Goal: Participate in discussion: Engage in conversation with other users on a specific topic

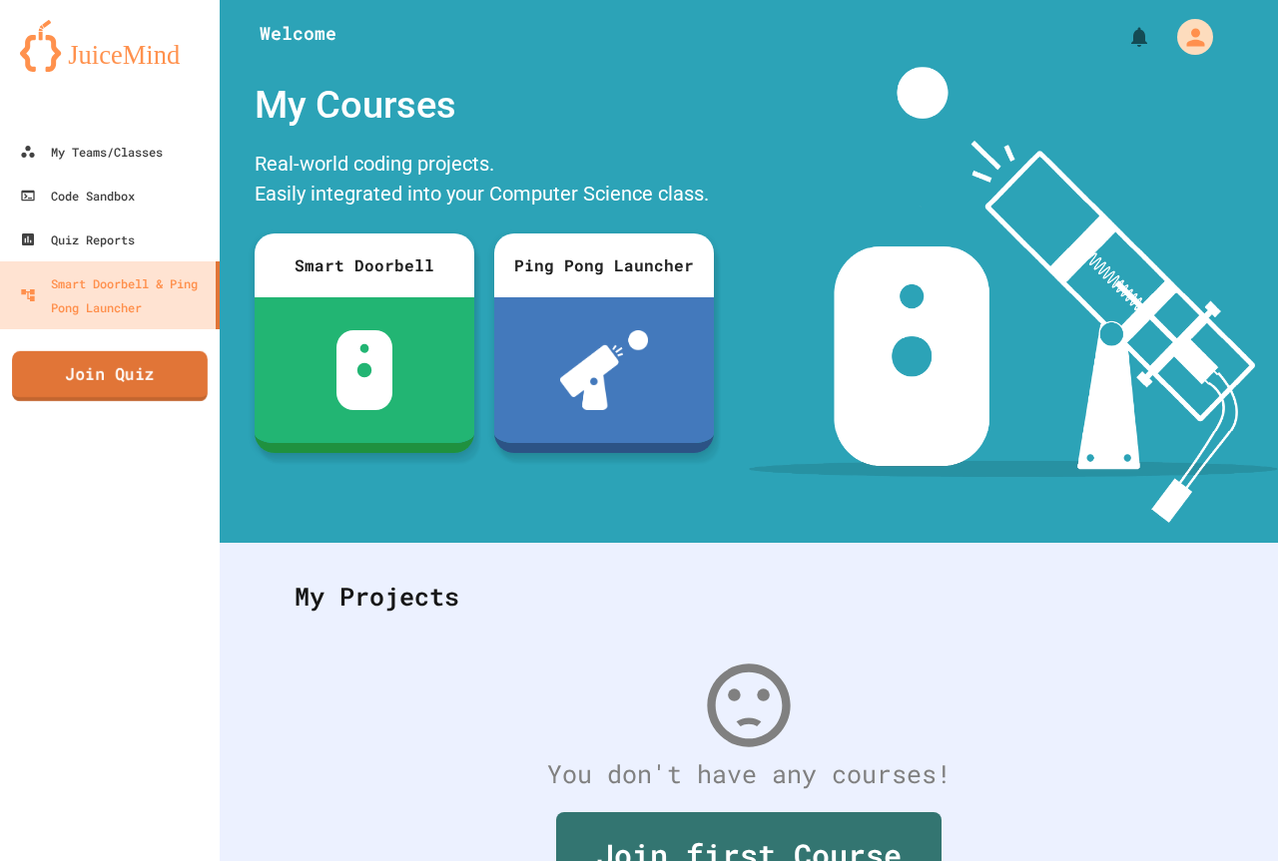
click at [166, 393] on link "Join Quiz" at bounding box center [110, 376] width 196 height 50
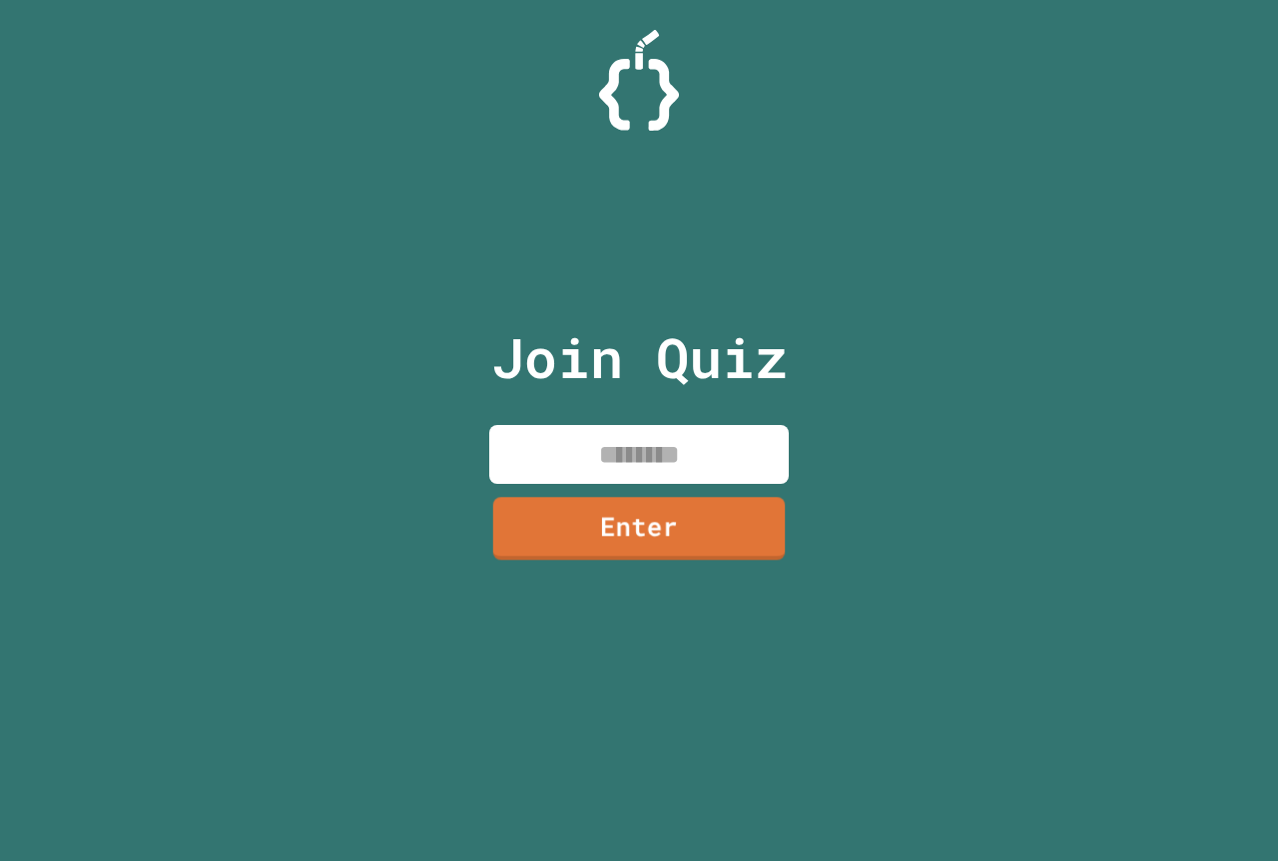
drag, startPoint x: 735, startPoint y: 468, endPoint x: 719, endPoint y: 473, distance: 16.7
click at [733, 468] on input at bounding box center [638, 454] width 299 height 59
type input "********"
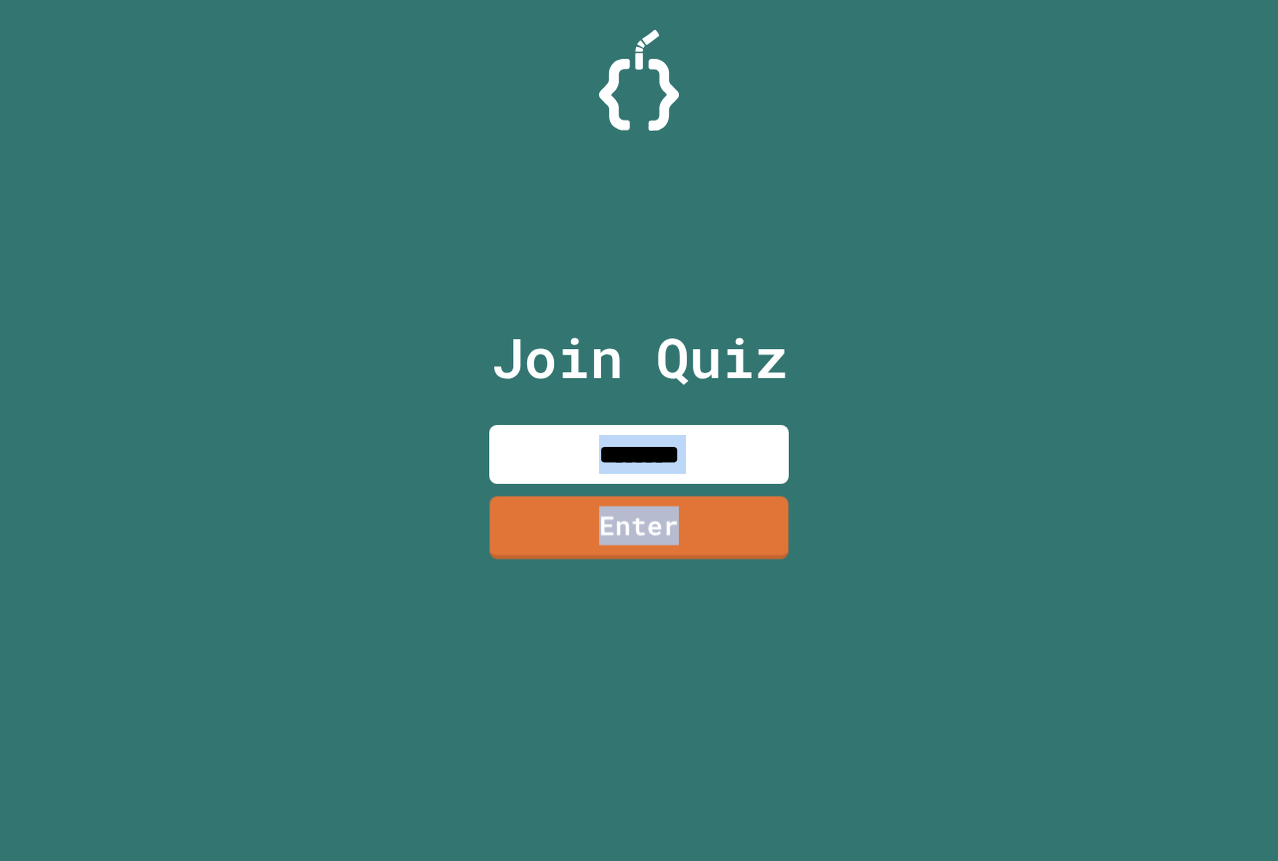
drag, startPoint x: 670, startPoint y: 489, endPoint x: 670, endPoint y: 508, distance: 19.0
click at [670, 508] on div "Join Quiz ******** Enter" at bounding box center [639, 431] width 336 height 762
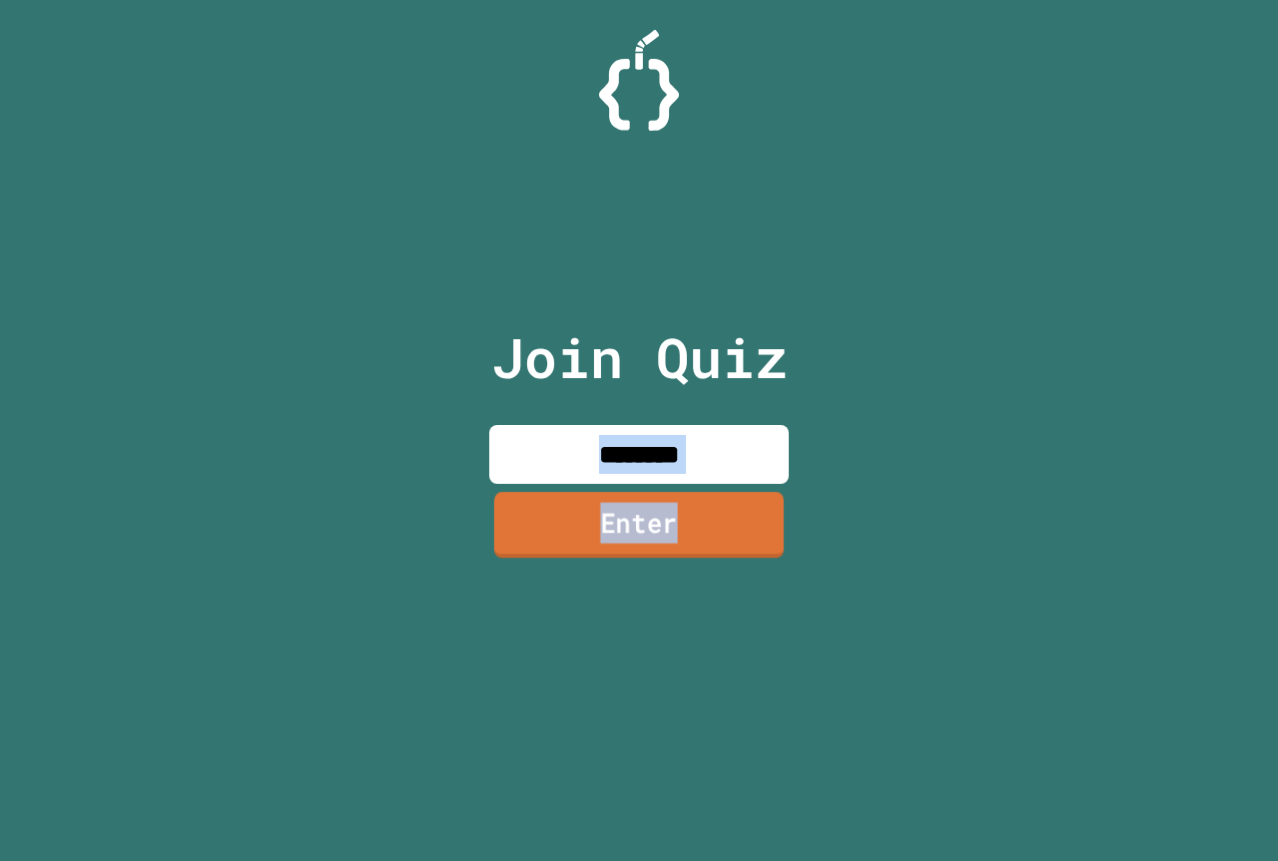
click at [670, 508] on link "Enter" at bounding box center [638, 525] width 289 height 66
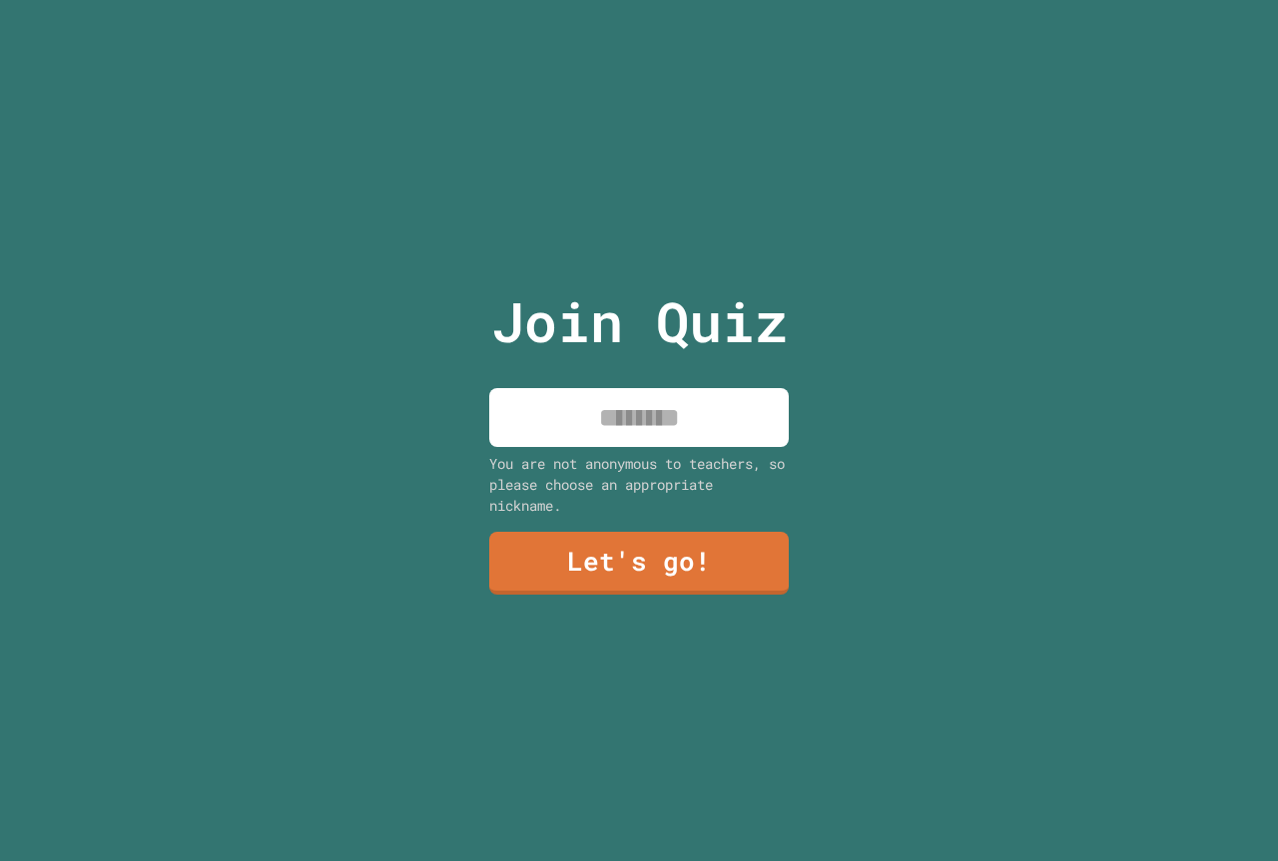
click at [702, 432] on input at bounding box center [638, 417] width 299 height 59
type input "*******"
click at [658, 575] on link "Let's go!" at bounding box center [638, 562] width 295 height 66
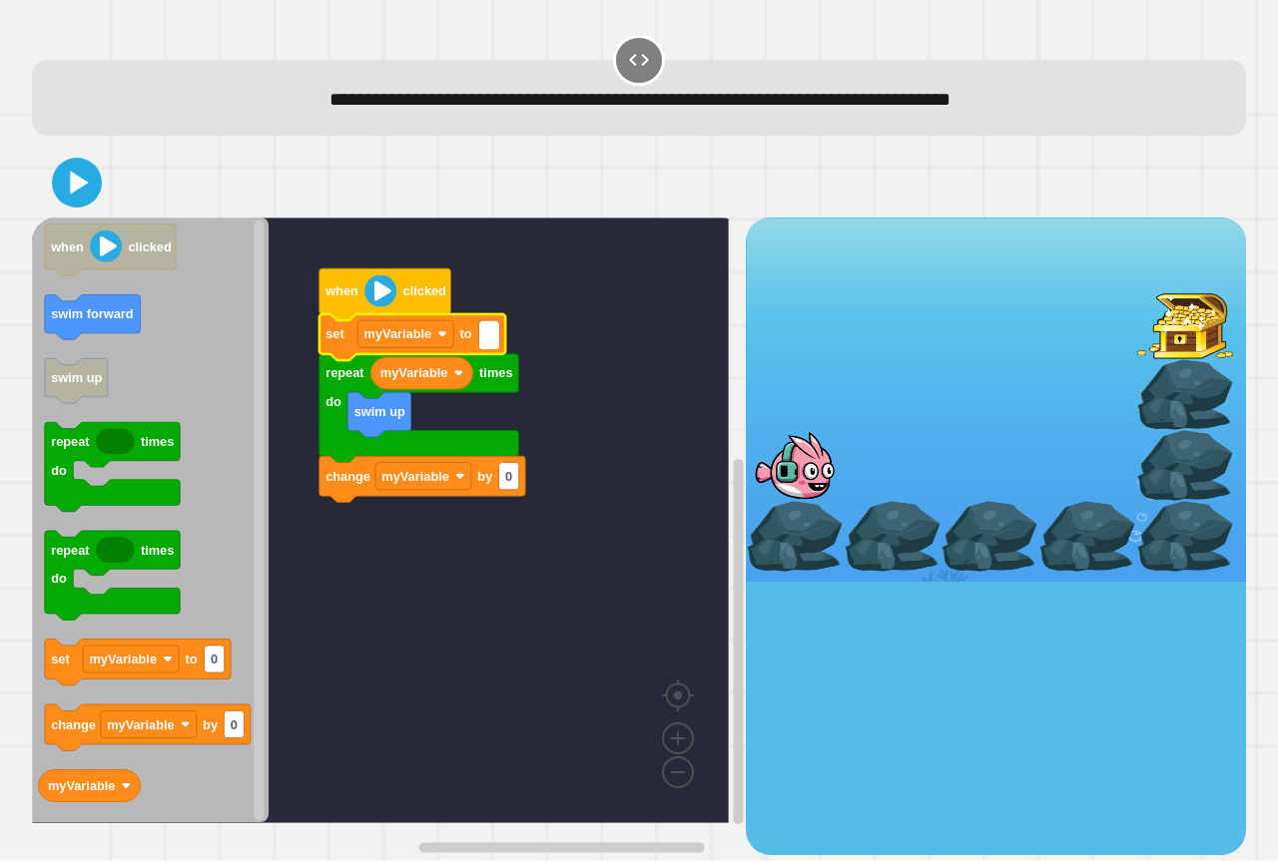
type input "*"
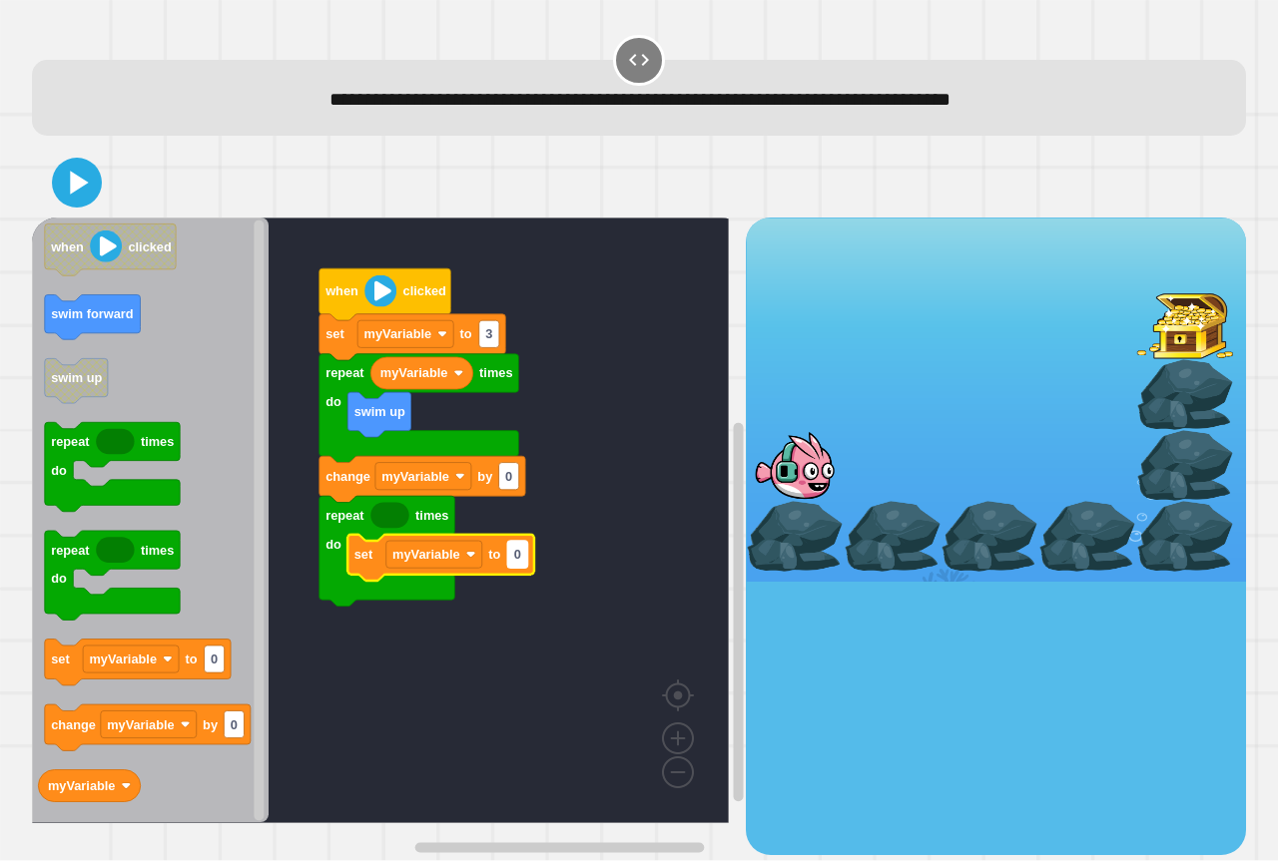
click at [519, 568] on rect "Blockly Workspace" at bounding box center [517, 554] width 20 height 27
type input "*"
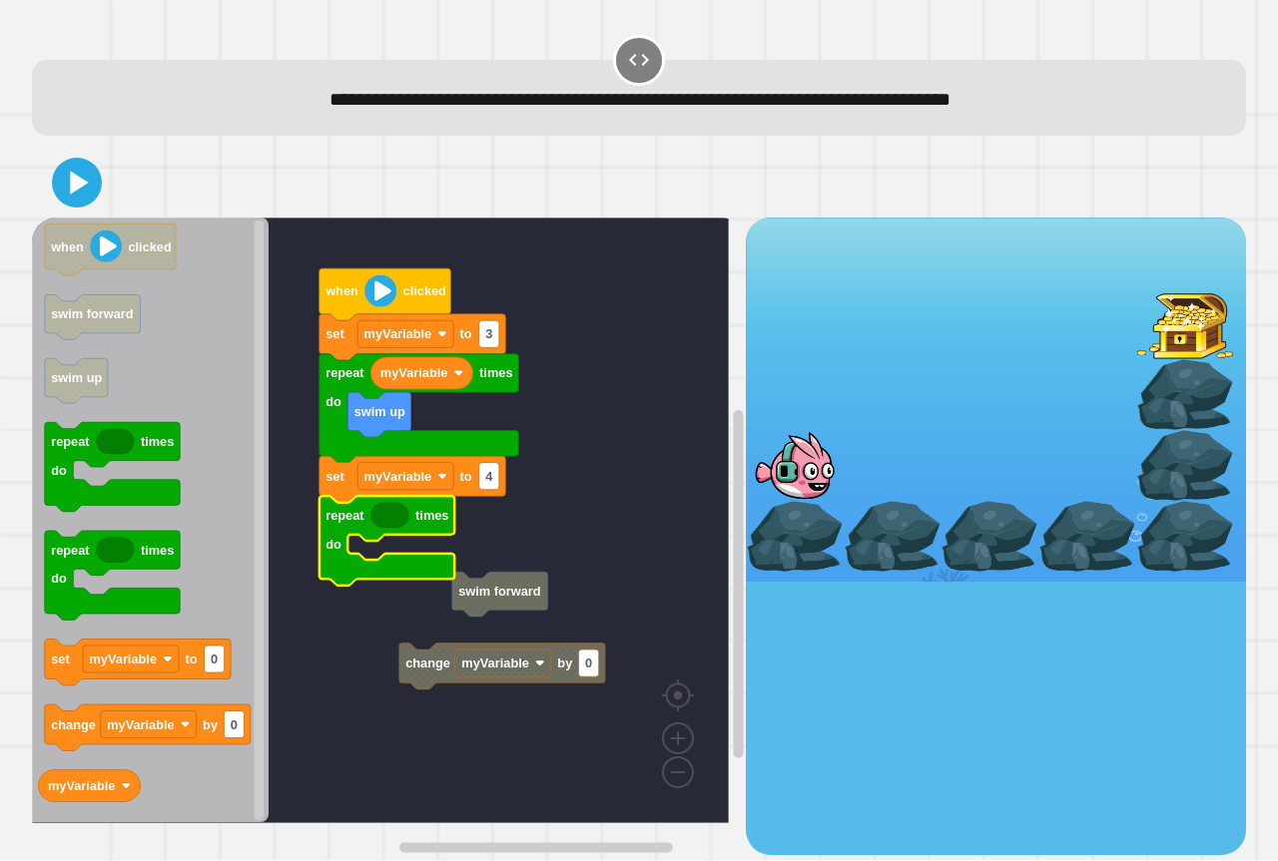
click at [432, 588] on rect "Blockly Workspace" at bounding box center [380, 521] width 697 height 606
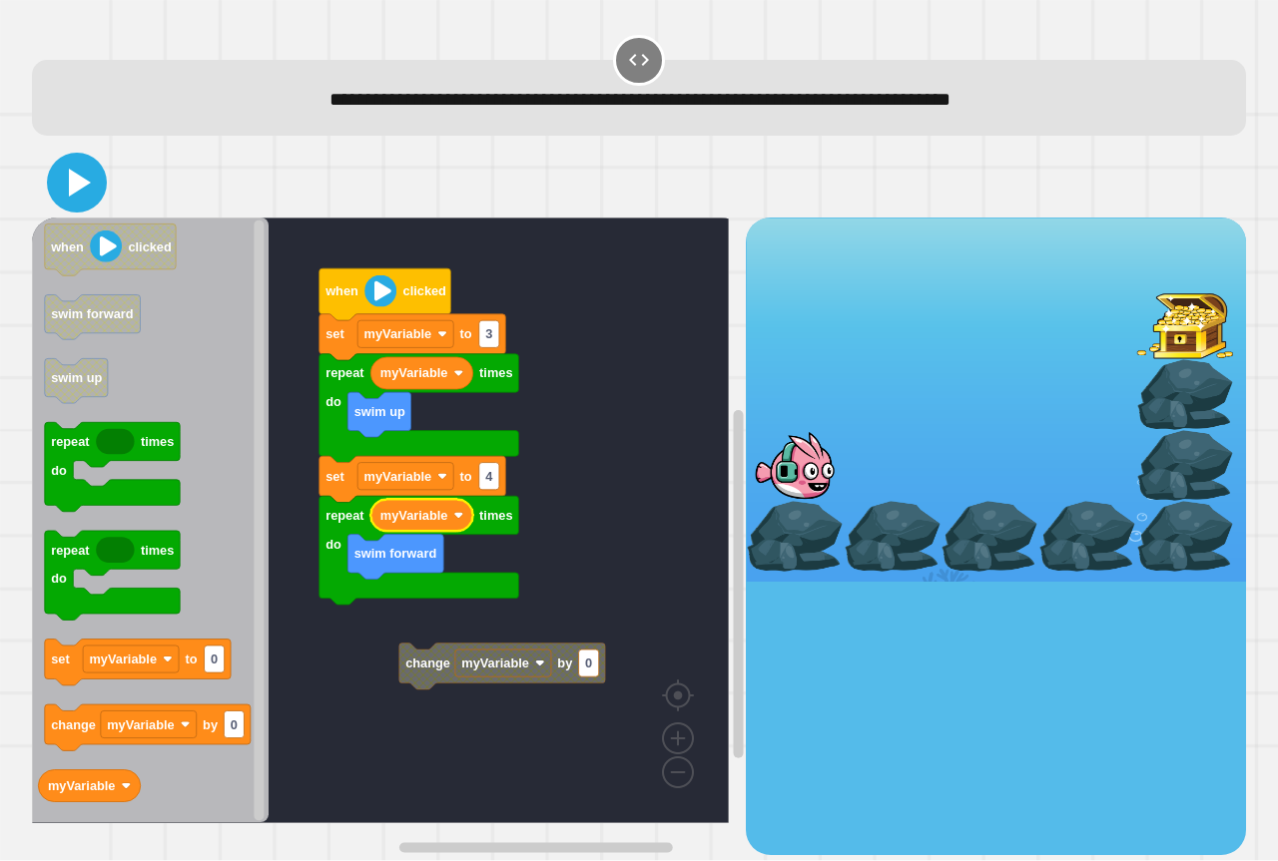
click at [91, 183] on icon at bounding box center [77, 183] width 48 height 48
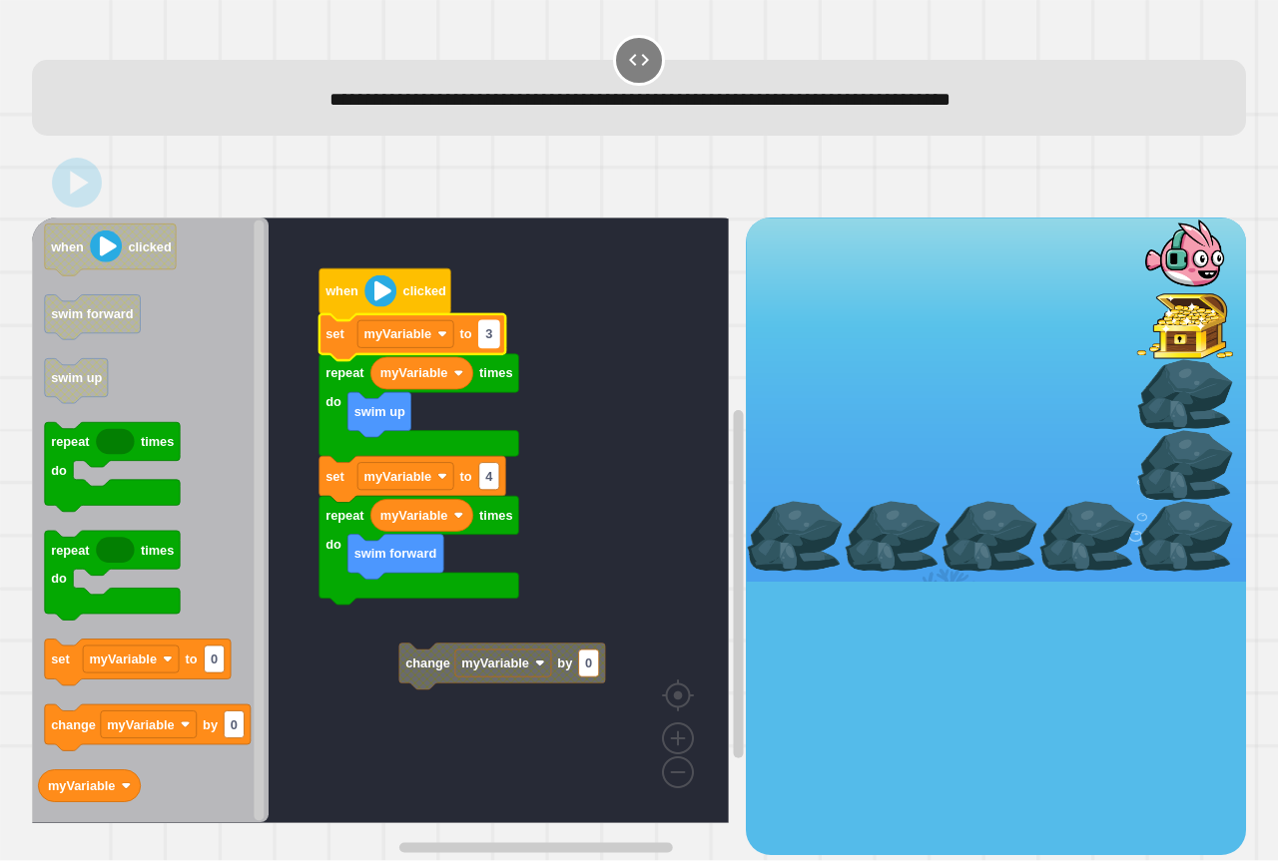
click at [499, 340] on rect "Blockly Workspace" at bounding box center [489, 334] width 20 height 27
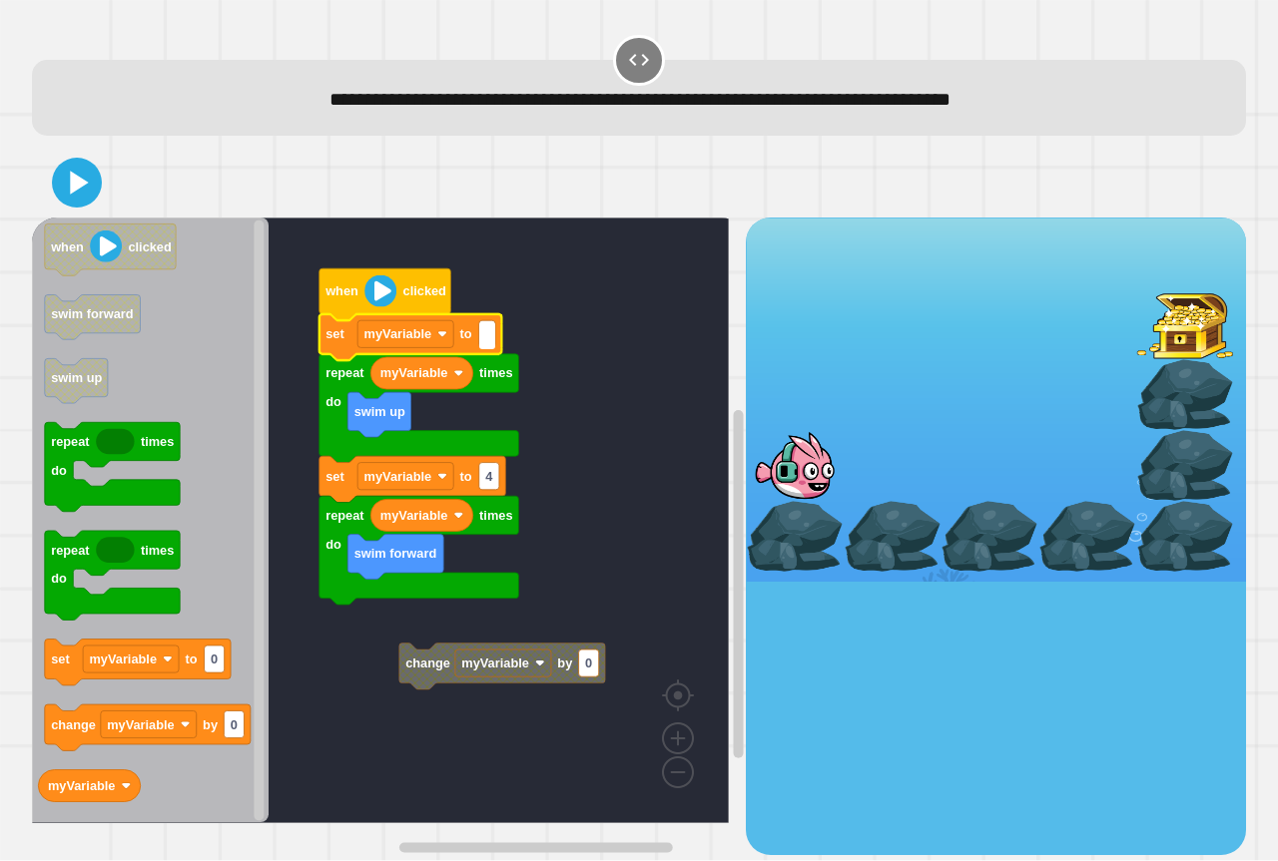
type input "*"
click at [60, 170] on icon at bounding box center [77, 183] width 48 height 48
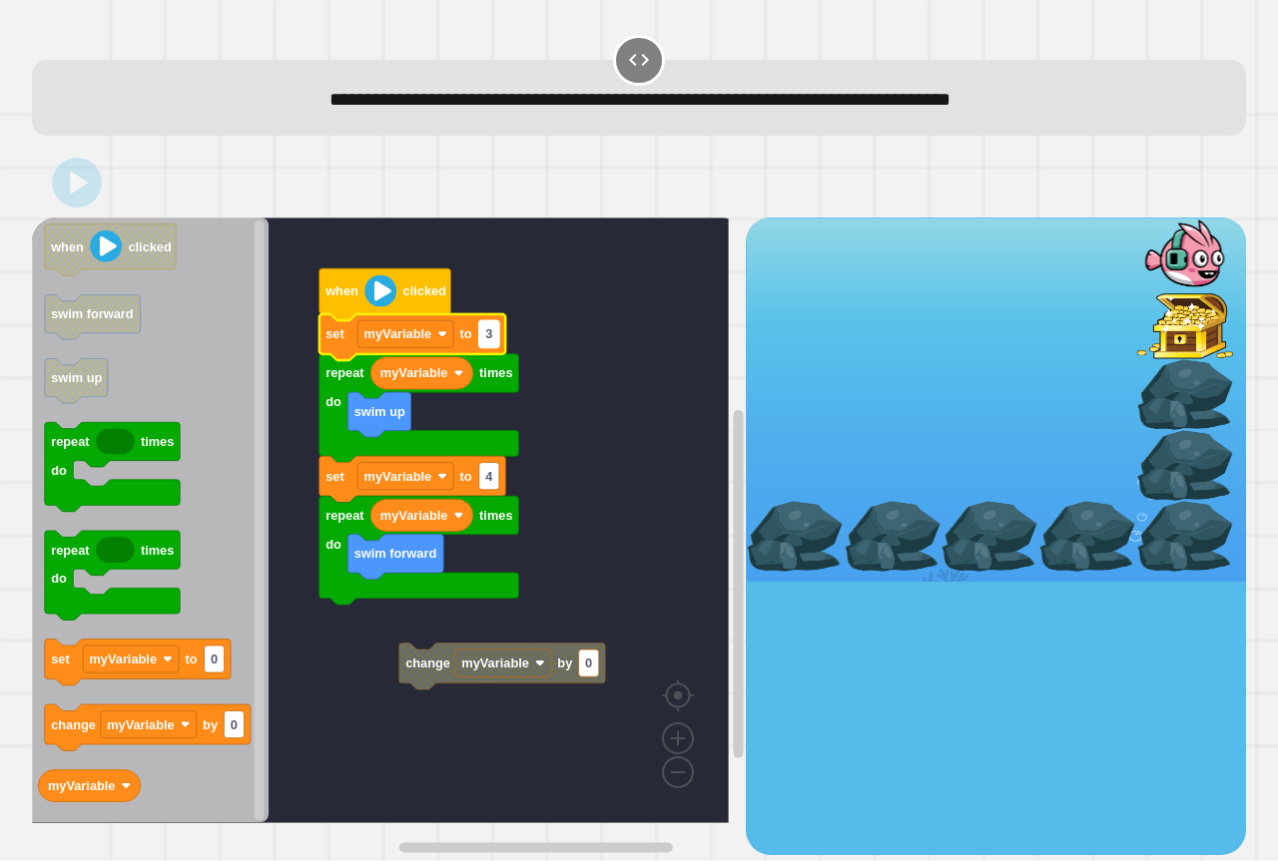
click at [494, 348] on rect "Blockly Workspace" at bounding box center [489, 334] width 20 height 27
type input "*"
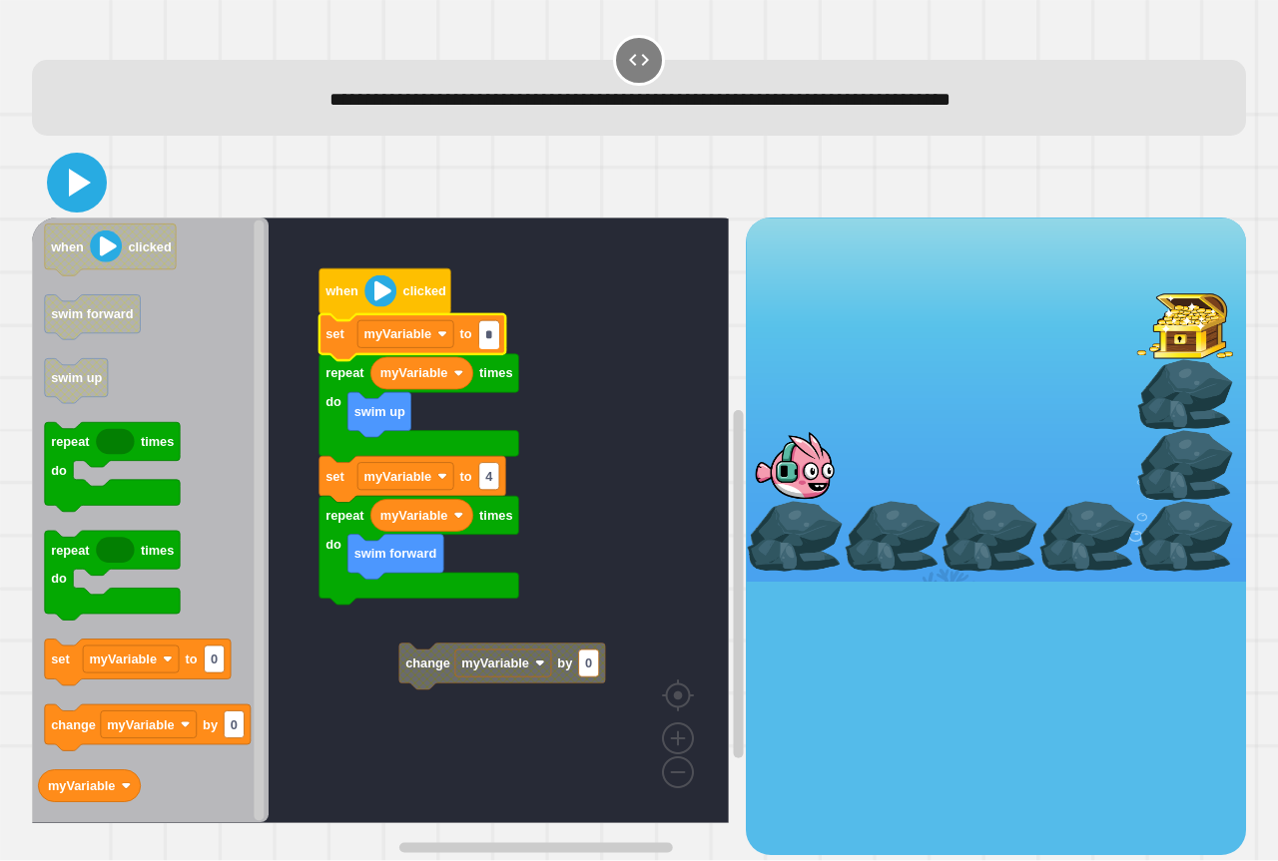
click at [53, 186] on button at bounding box center [77, 183] width 60 height 60
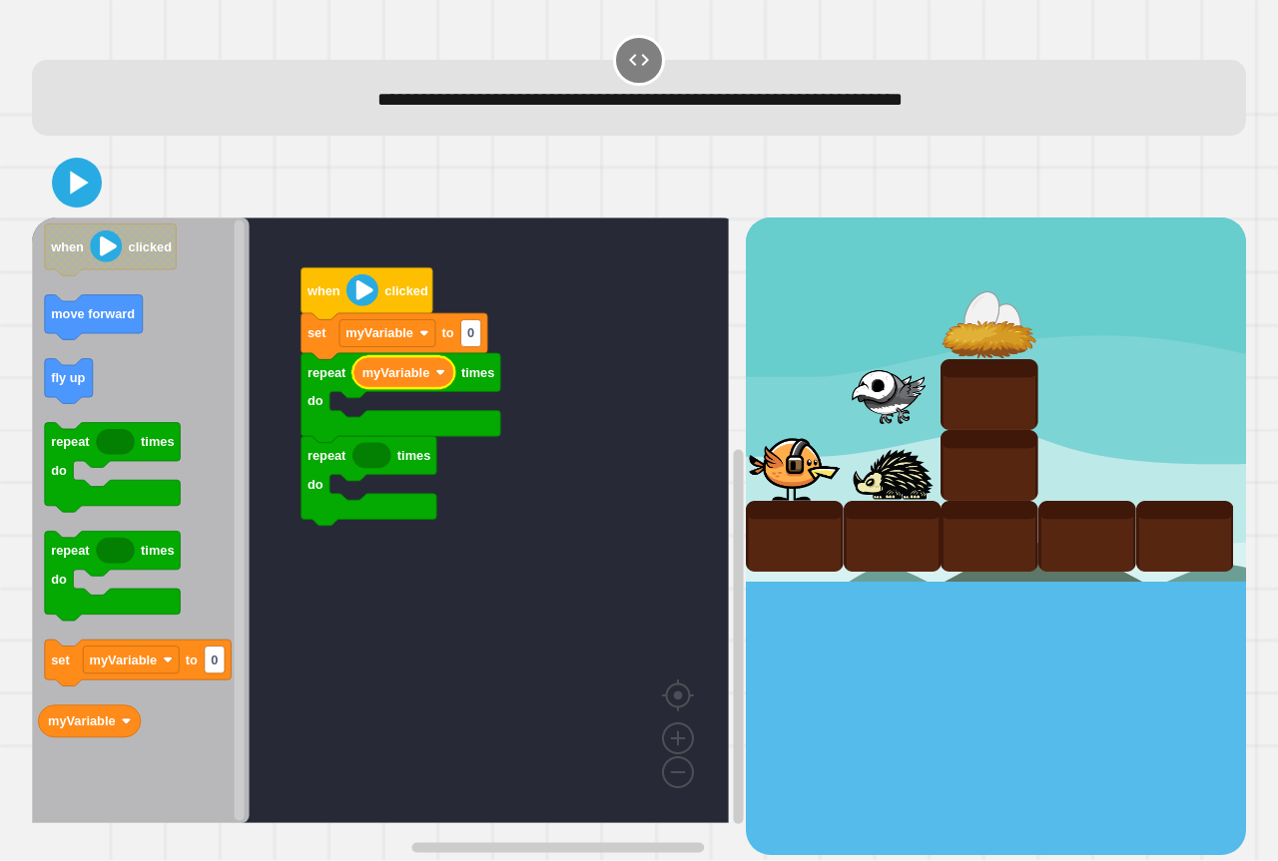
click at [94, 389] on icon "Blockly Workspace" at bounding box center [141, 521] width 218 height 606
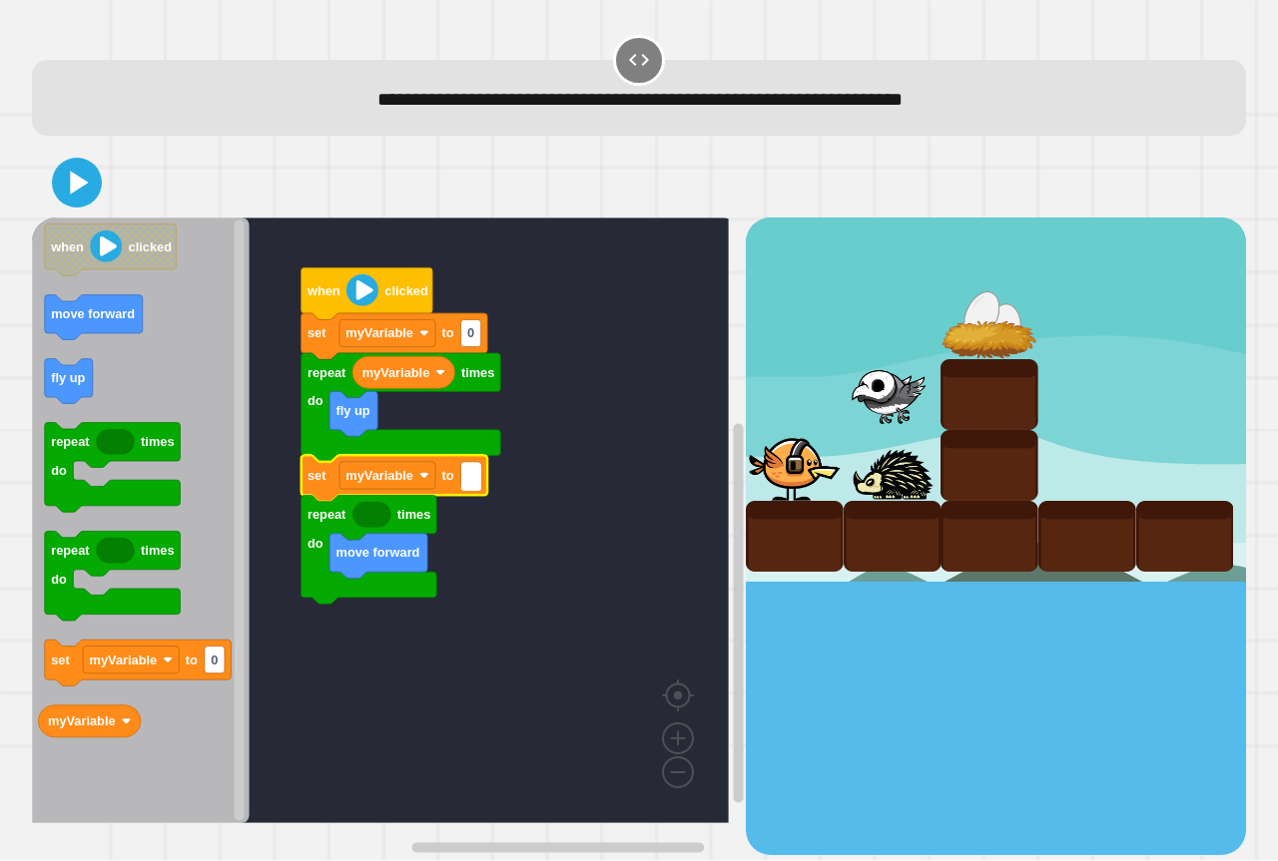
type input "*"
click at [477, 481] on input "*" at bounding box center [471, 476] width 20 height 27
type input "*"
click at [472, 331] on text "0" at bounding box center [470, 333] width 7 height 15
type input "*"
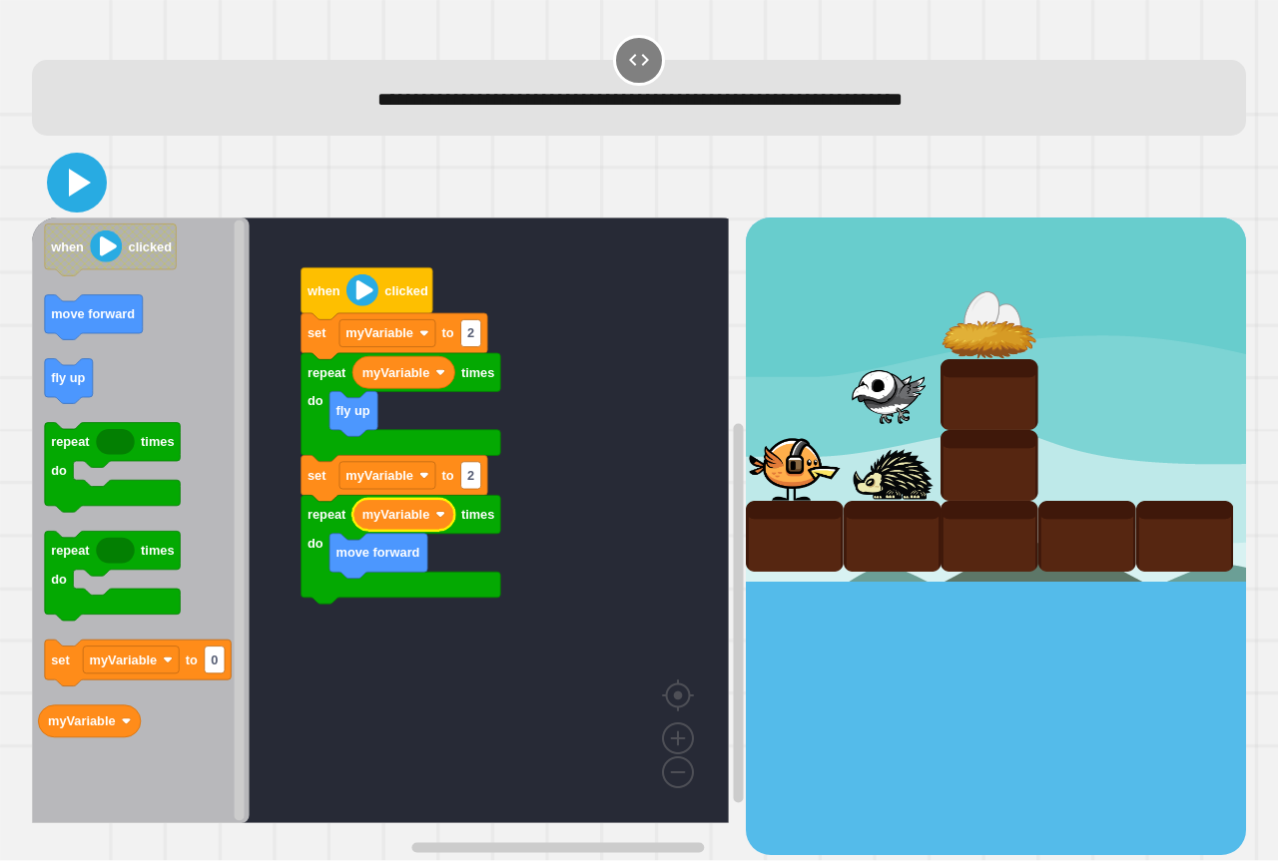
click at [84, 172] on icon at bounding box center [77, 183] width 48 height 48
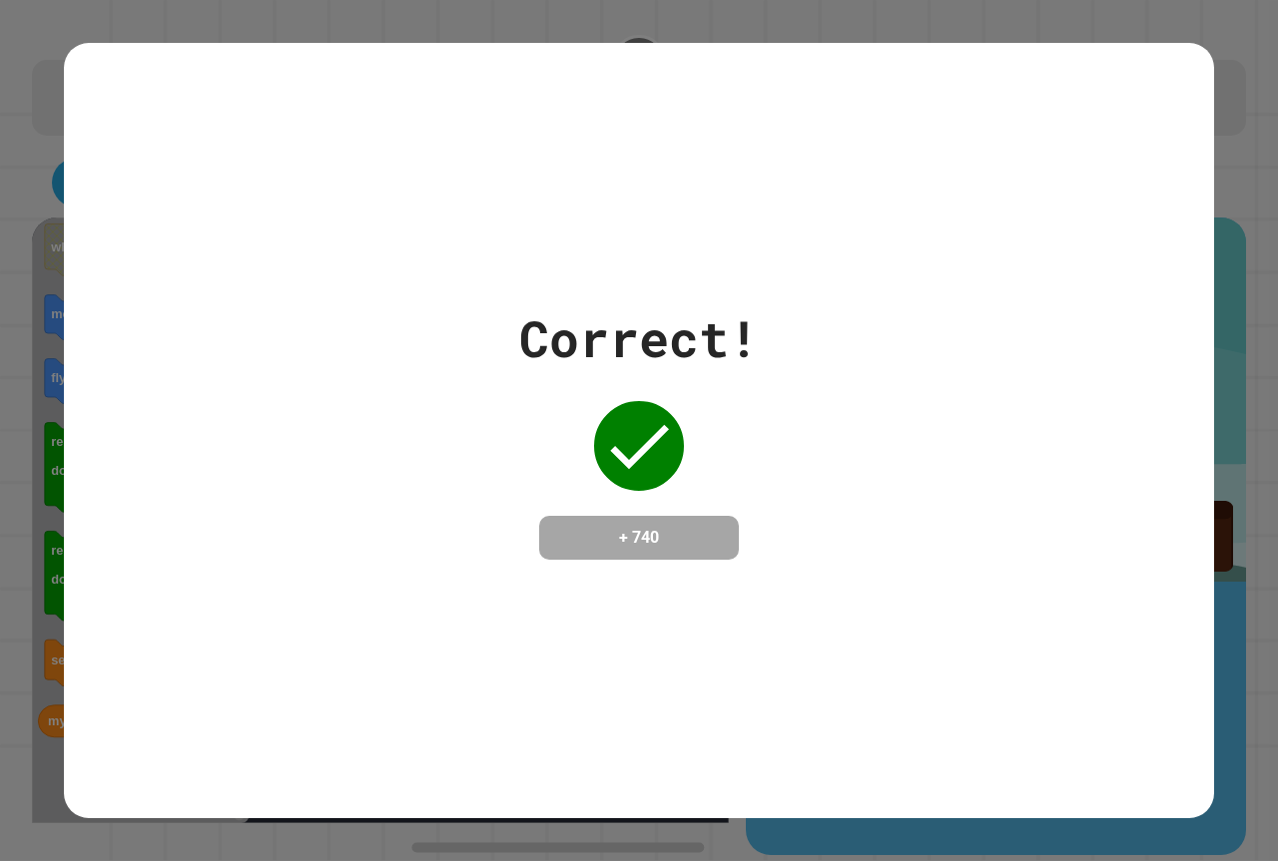
drag, startPoint x: 748, startPoint y: 47, endPoint x: 546, endPoint y: 146, distance: 224.5
click at [546, 146] on div "Correct! + 740" at bounding box center [639, 431] width 1150 height 776
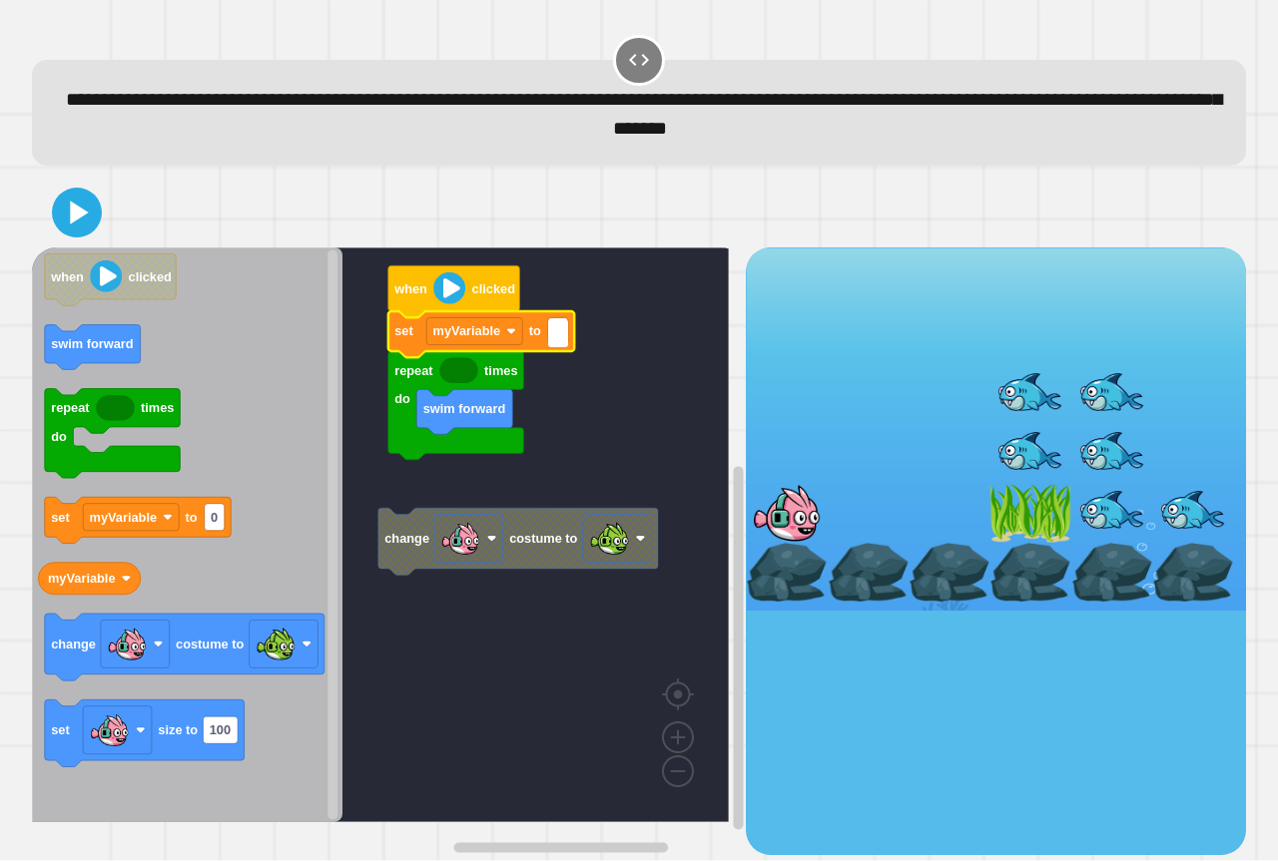
type input "*"
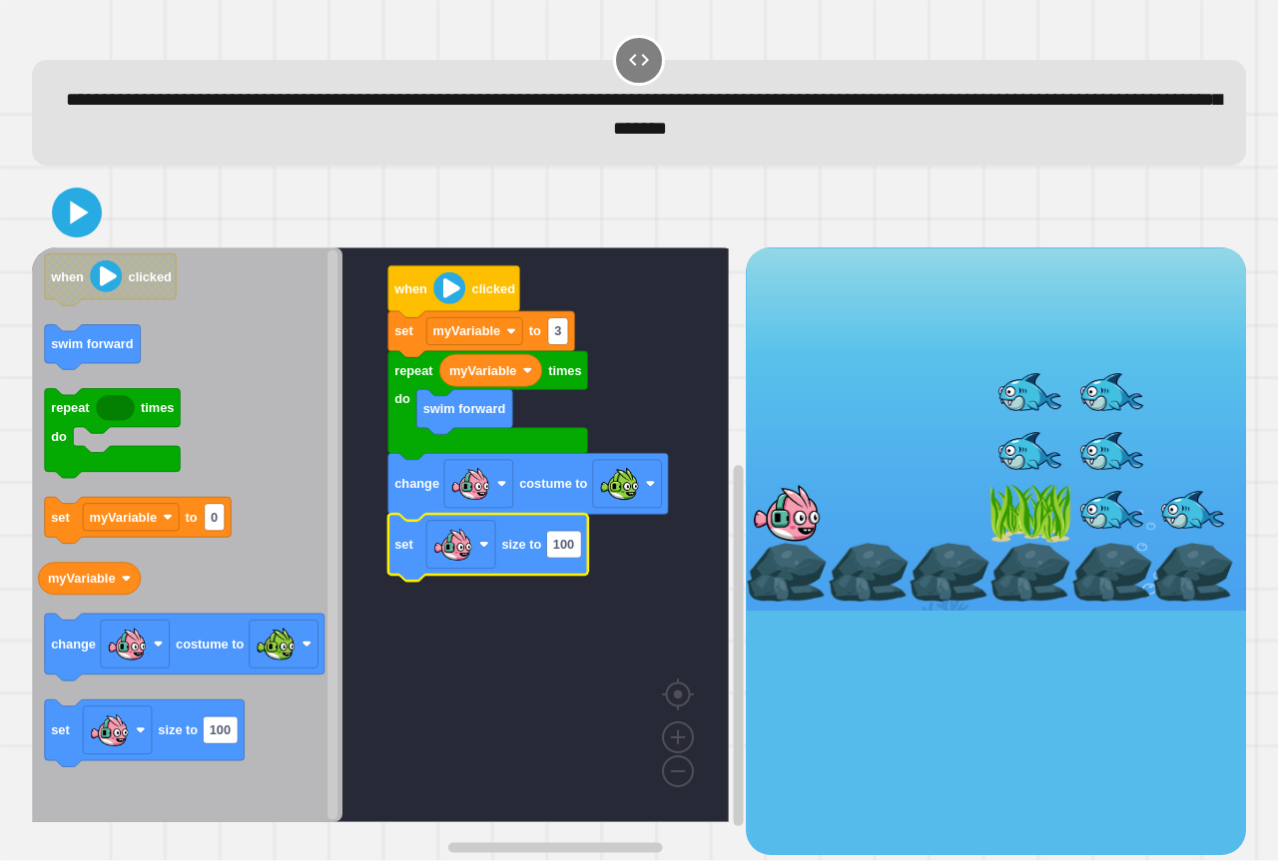
click at [573, 553] on text "100" at bounding box center [563, 545] width 21 height 15
type input "**"
click at [77, 225] on icon at bounding box center [77, 213] width 48 height 48
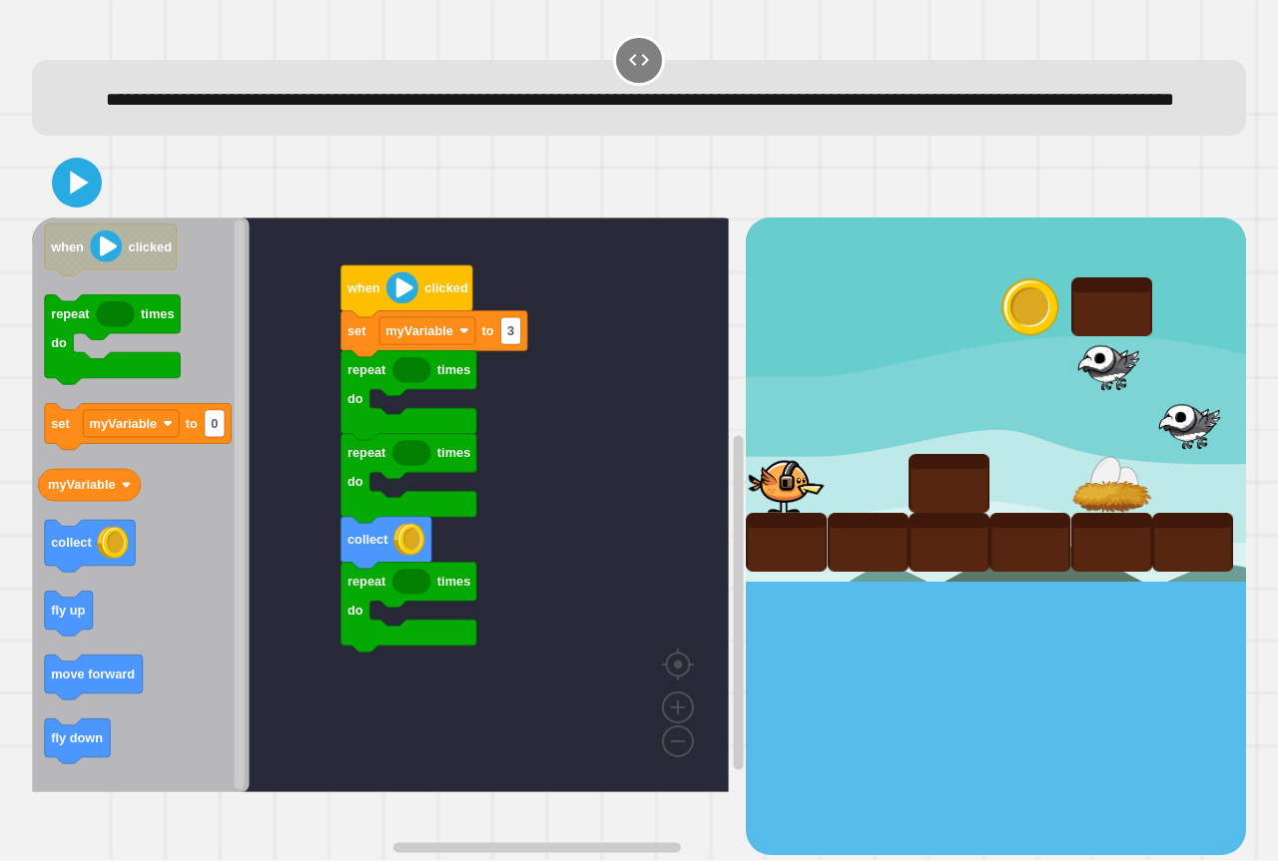
click at [653, 357] on rect "Blockly Workspace" at bounding box center [380, 505] width 697 height 575
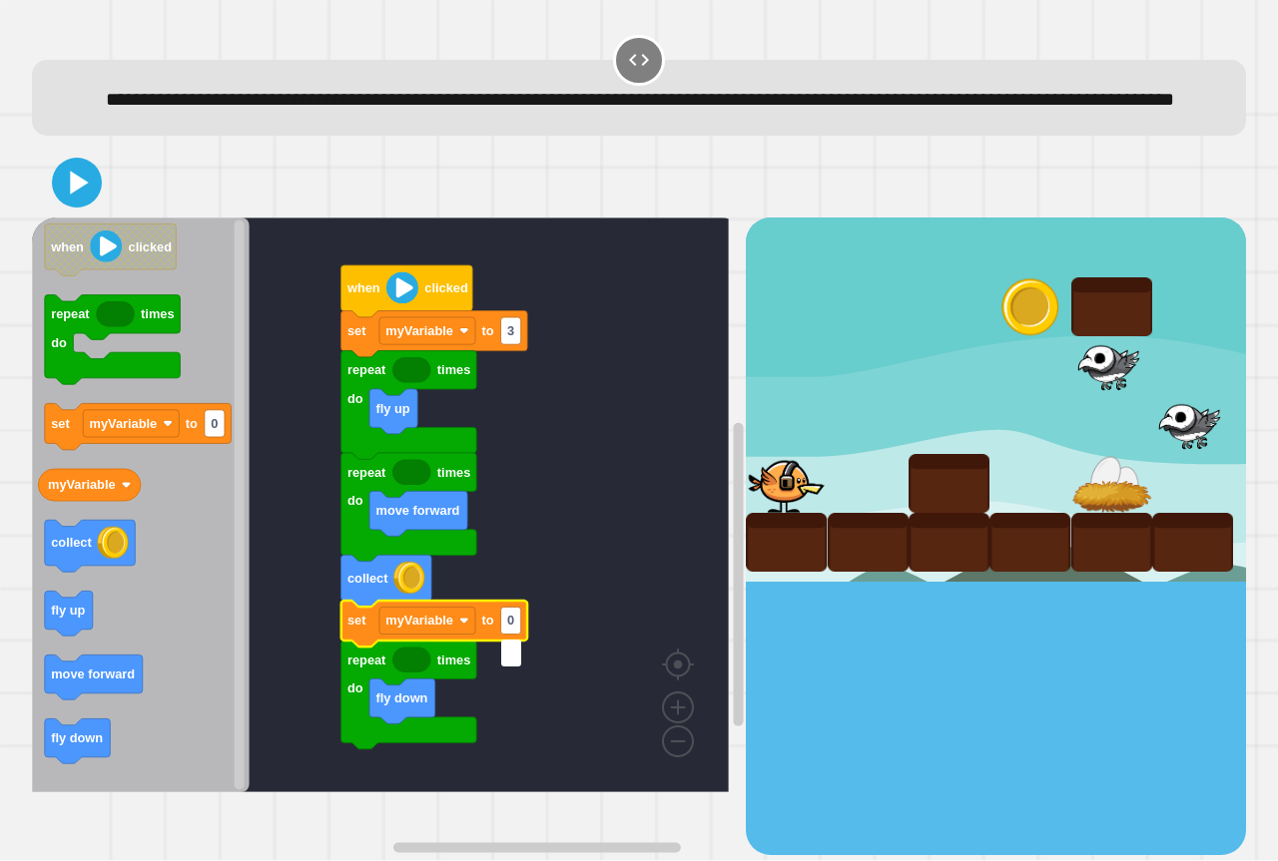
type input "*"
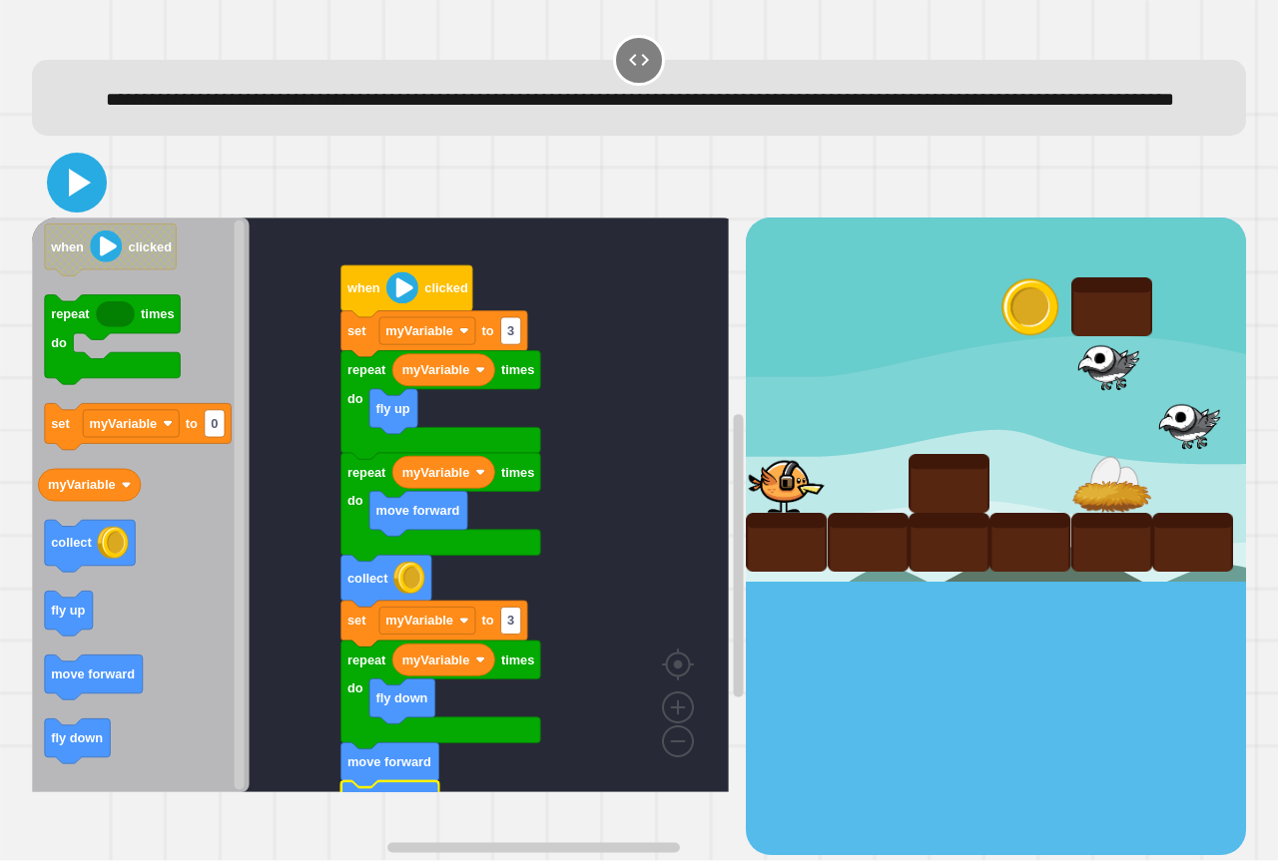
click at [83, 207] on icon at bounding box center [77, 183] width 48 height 48
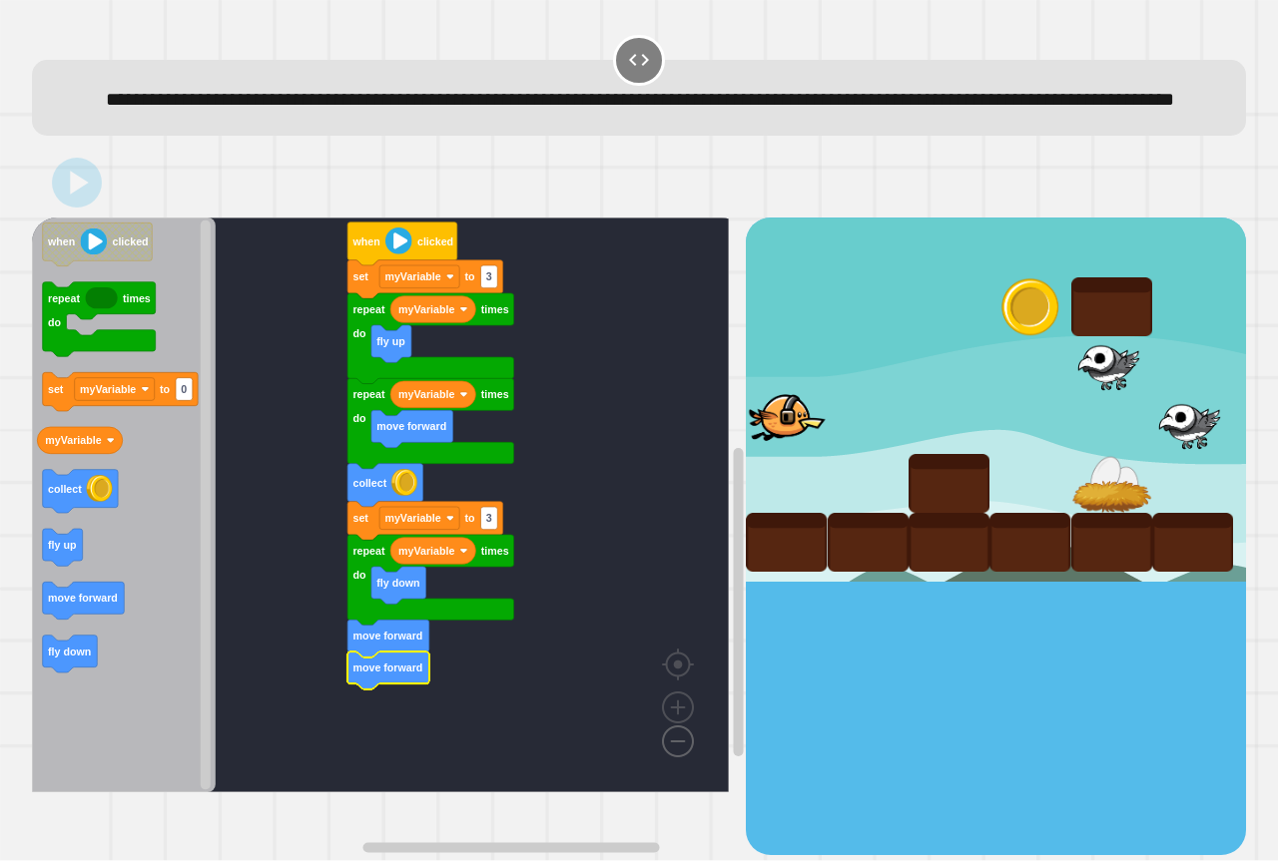
click at [677, 758] on image "Blockly Workspace" at bounding box center [646, 696] width 96 height 124
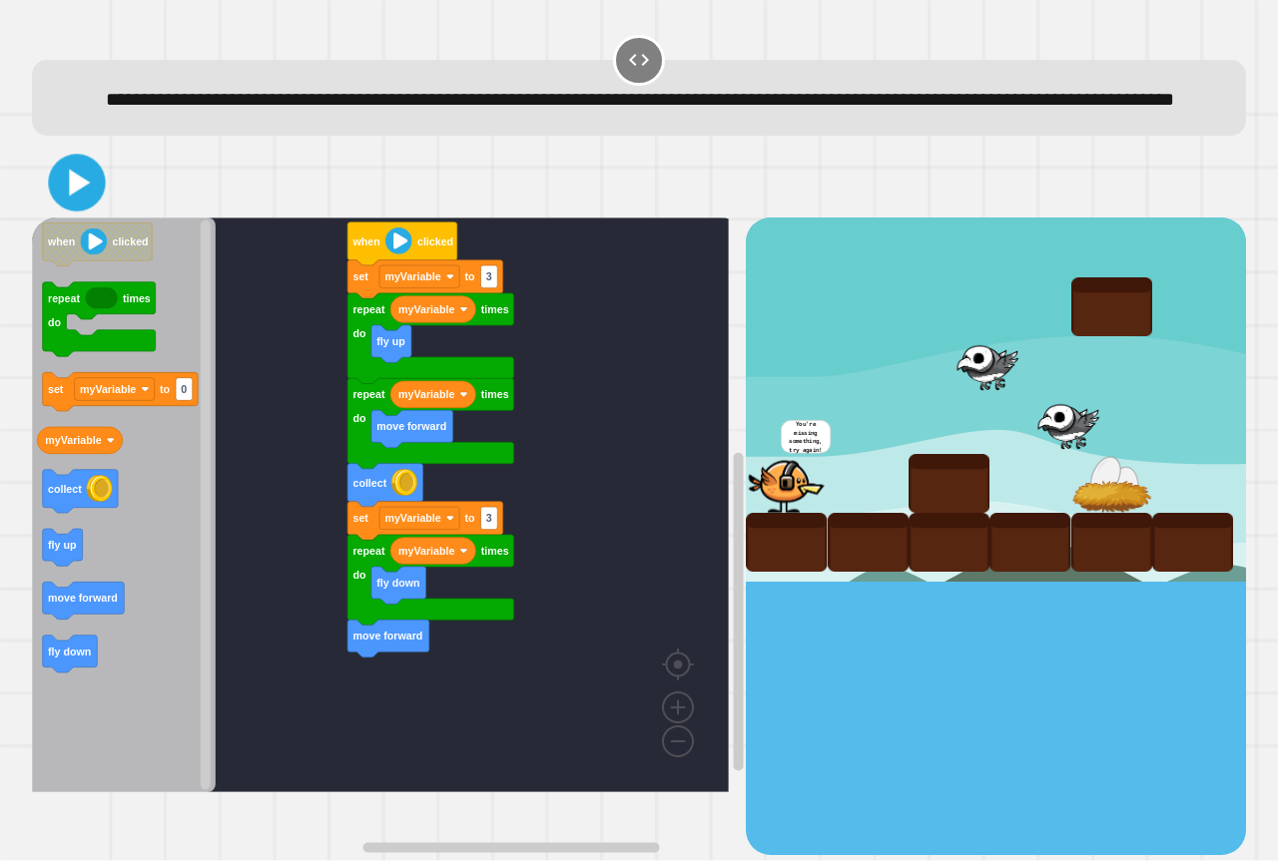
click at [91, 205] on icon at bounding box center [77, 184] width 46 height 46
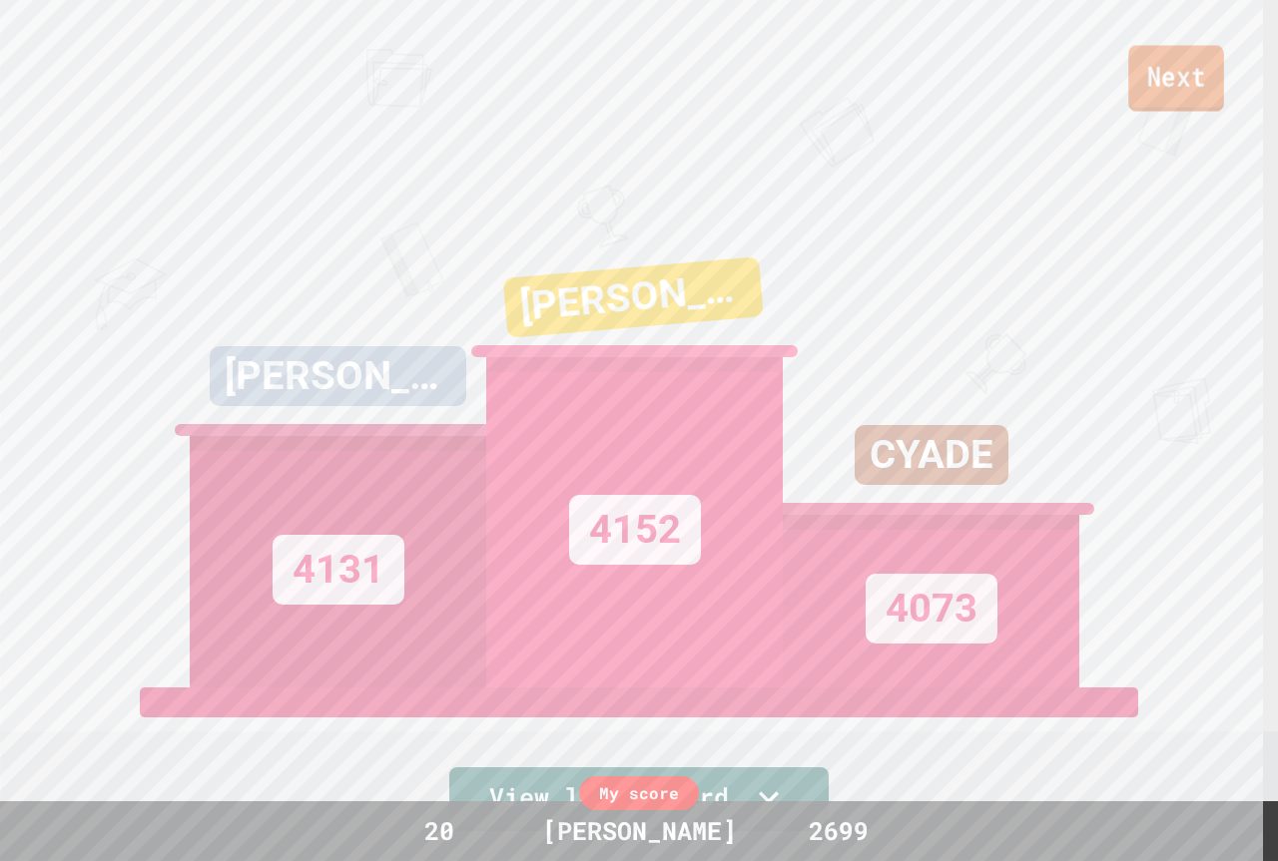
click at [1199, 75] on link "Next" at bounding box center [1176, 79] width 96 height 66
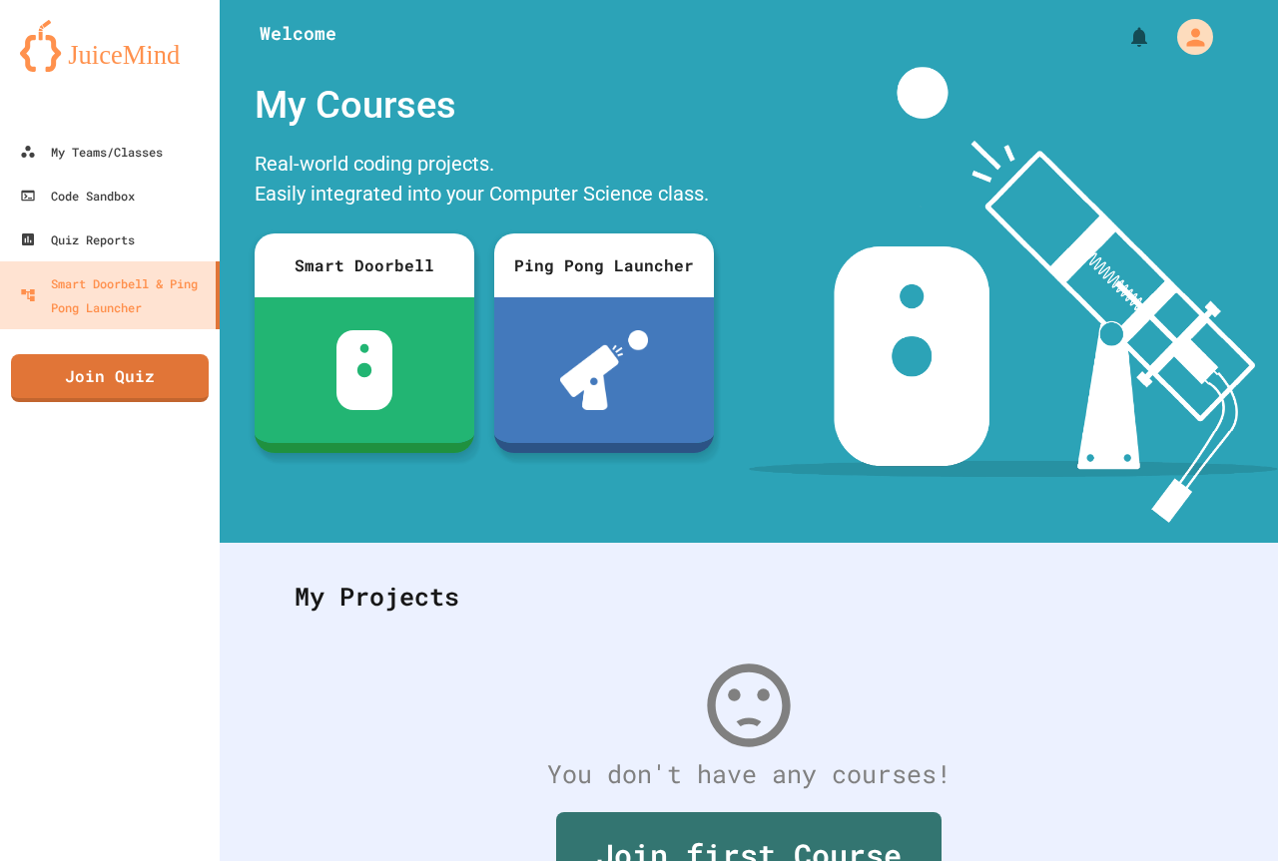
drag, startPoint x: 654, startPoint y: 95, endPoint x: 449, endPoint y: 118, distance: 205.9
click at [449, 118] on div "My Courses" at bounding box center [484, 105] width 479 height 77
click at [113, 400] on link "Join Quiz" at bounding box center [110, 376] width 192 height 50
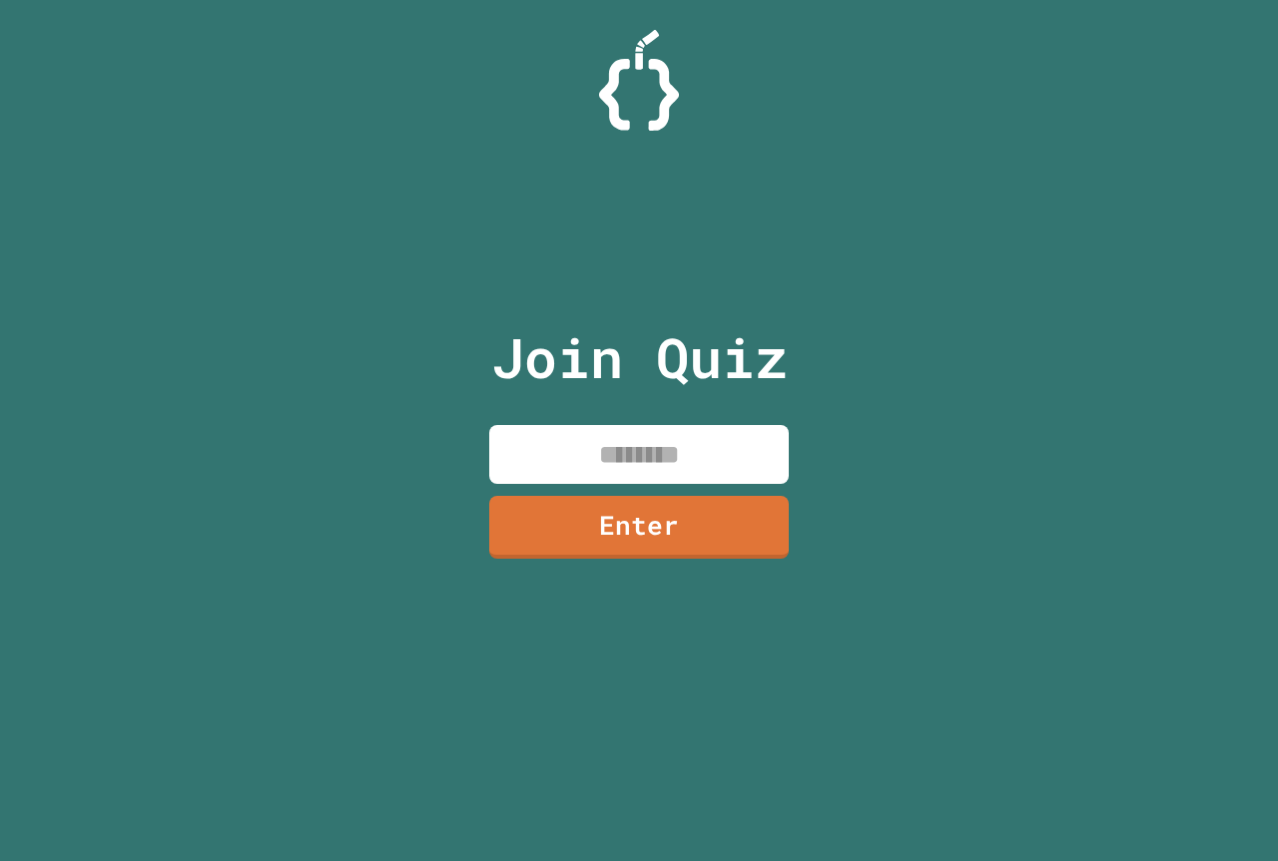
drag, startPoint x: 611, startPoint y: 449, endPoint x: 618, endPoint y: 439, distance: 12.2
click at [617, 456] on input at bounding box center [638, 454] width 299 height 59
type input "********"
click at [643, 537] on link "Enter" at bounding box center [639, 525] width 290 height 66
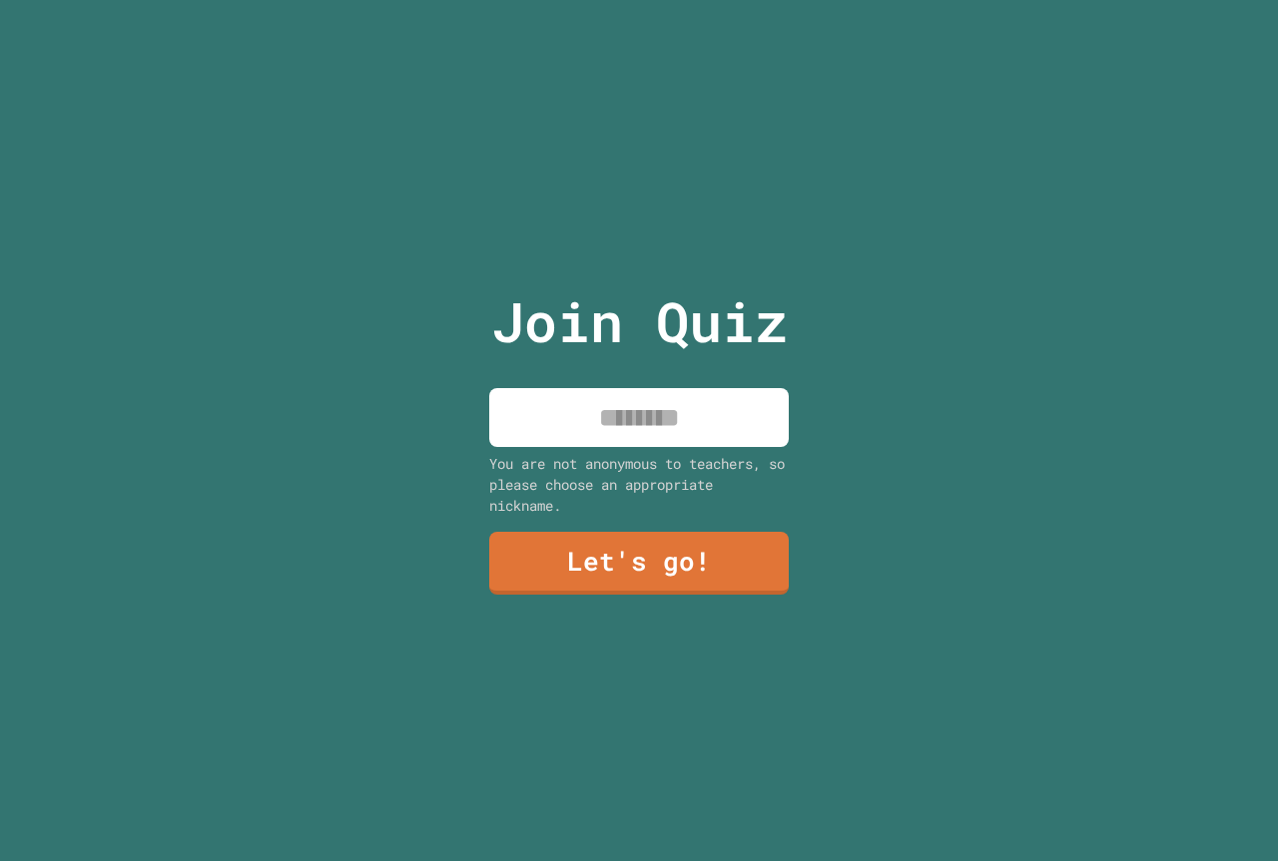
click at [676, 438] on input at bounding box center [638, 417] width 299 height 59
type input "*******"
click at [638, 554] on link "Let's go!" at bounding box center [638, 562] width 303 height 66
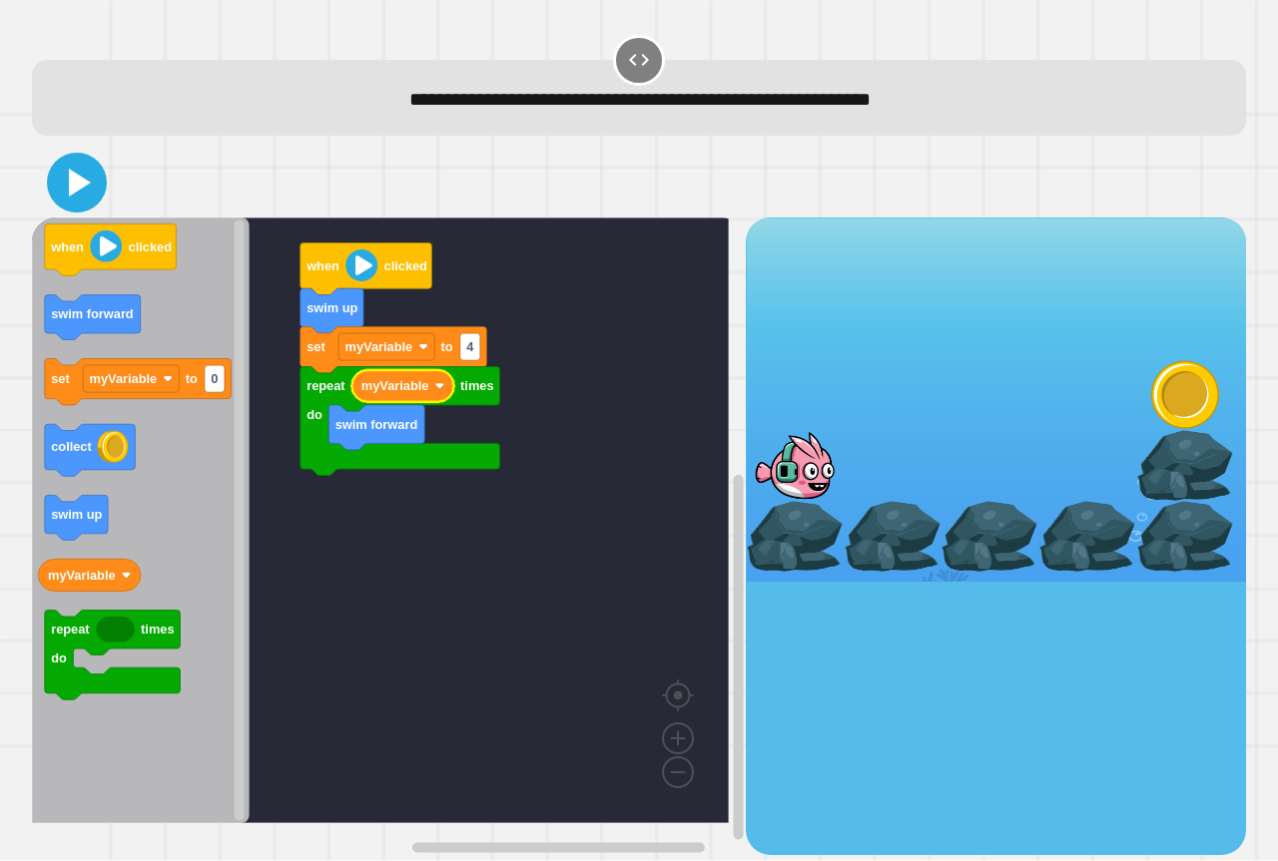
click at [72, 194] on icon at bounding box center [80, 183] width 22 height 28
click at [65, 183] on icon at bounding box center [77, 183] width 48 height 48
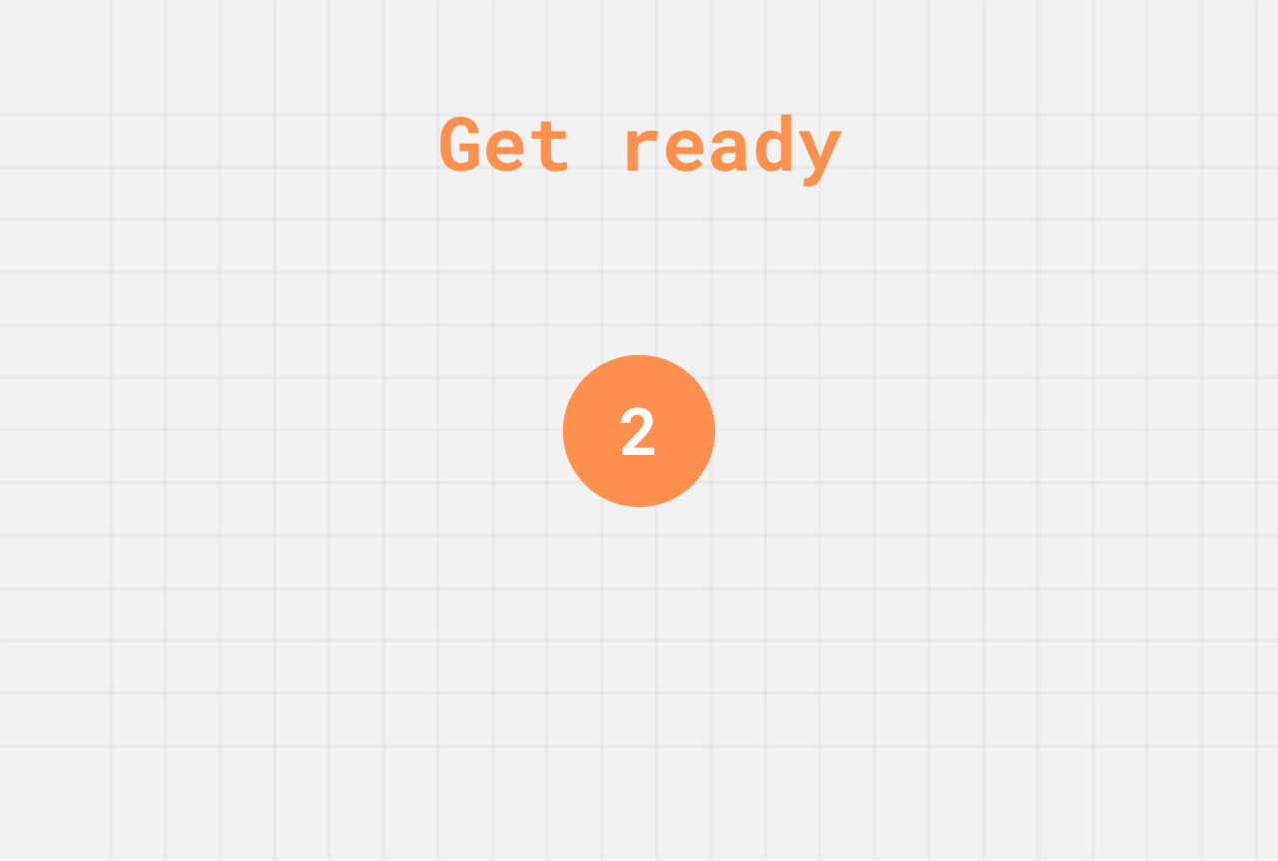
drag, startPoint x: 867, startPoint y: 626, endPoint x: 768, endPoint y: 678, distance: 112.5
click at [768, 678] on div "Get ready 2" at bounding box center [639, 430] width 1278 height 861
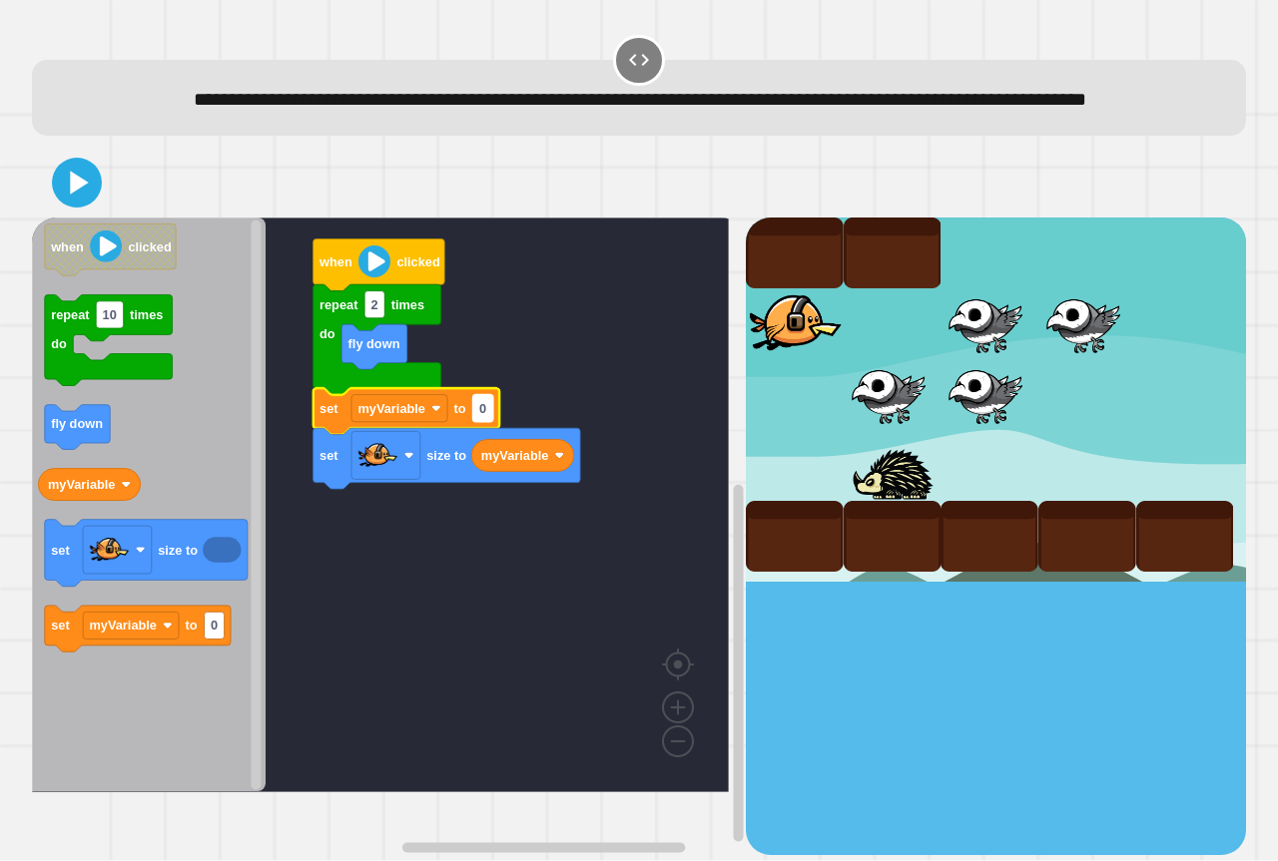
click at [492, 422] on rect "Blockly Workspace" at bounding box center [483, 408] width 20 height 27
type input "***"
click at [84, 197] on icon at bounding box center [80, 183] width 22 height 28
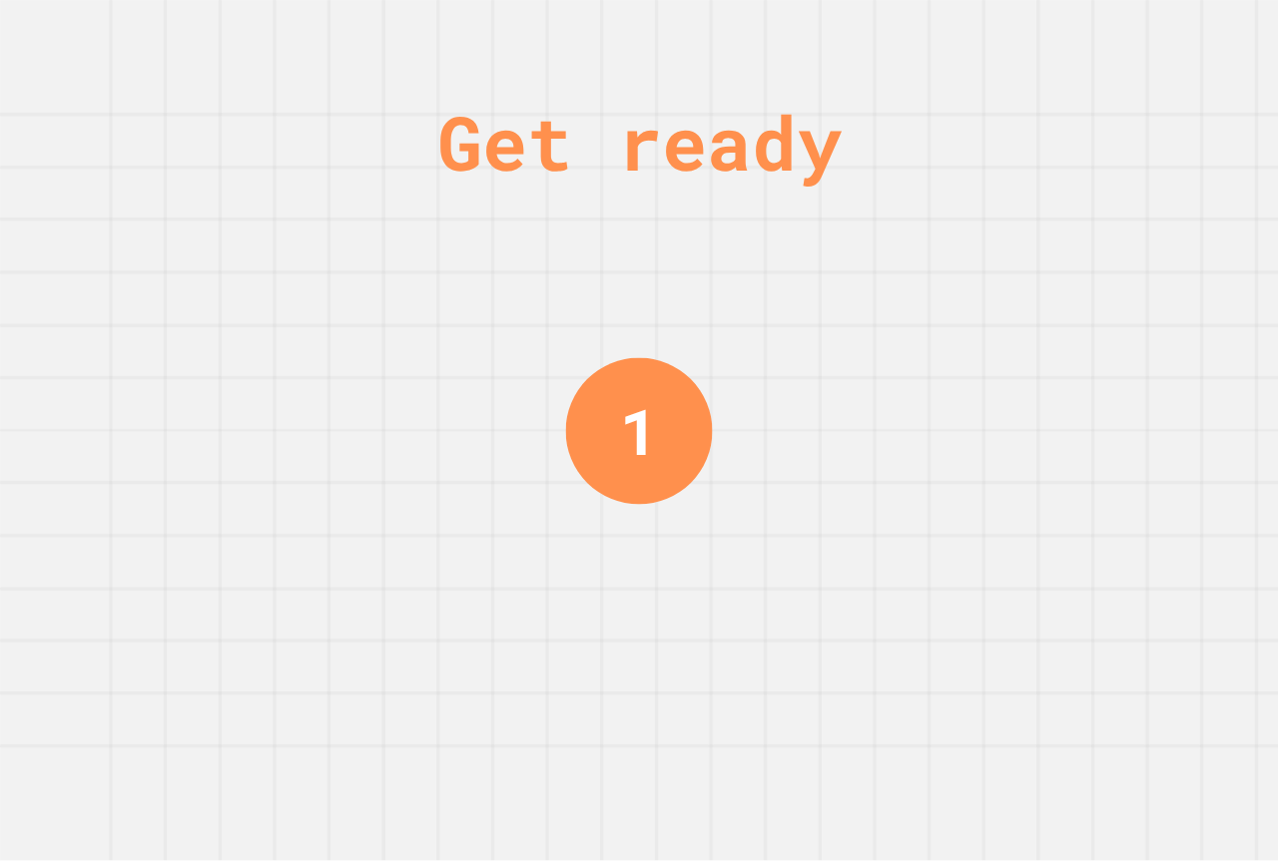
click at [199, 476] on div "Get ready 1" at bounding box center [639, 430] width 1278 height 861
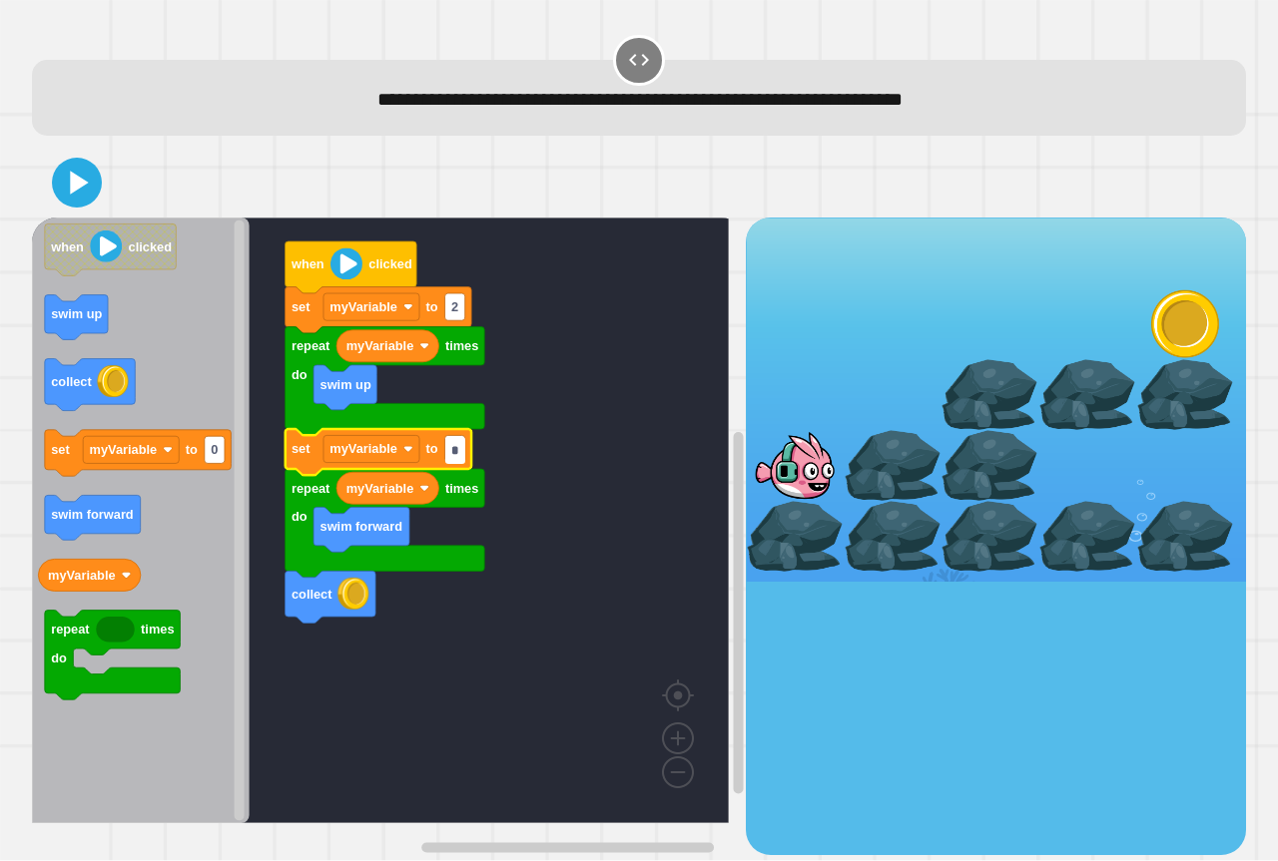
type input "*"
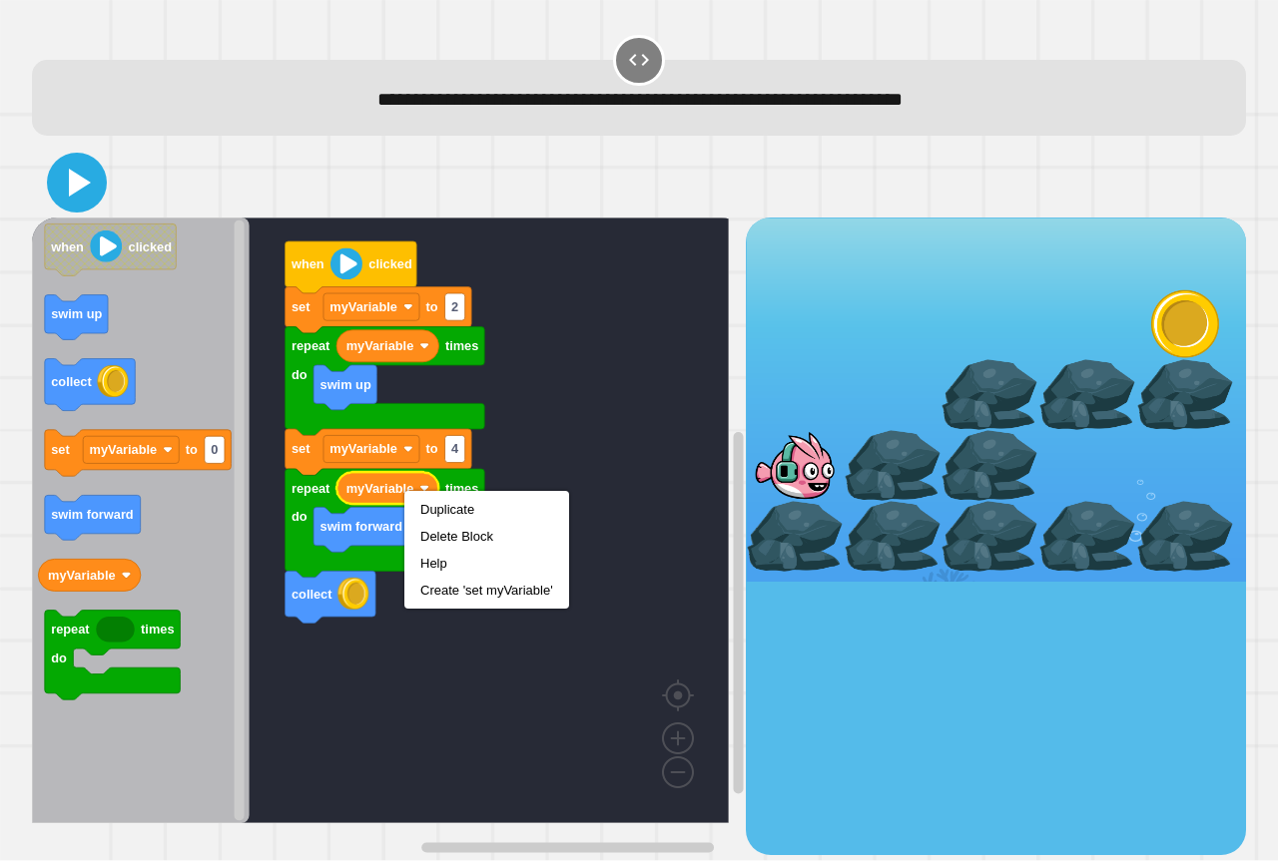
click at [65, 194] on icon at bounding box center [77, 183] width 48 height 48
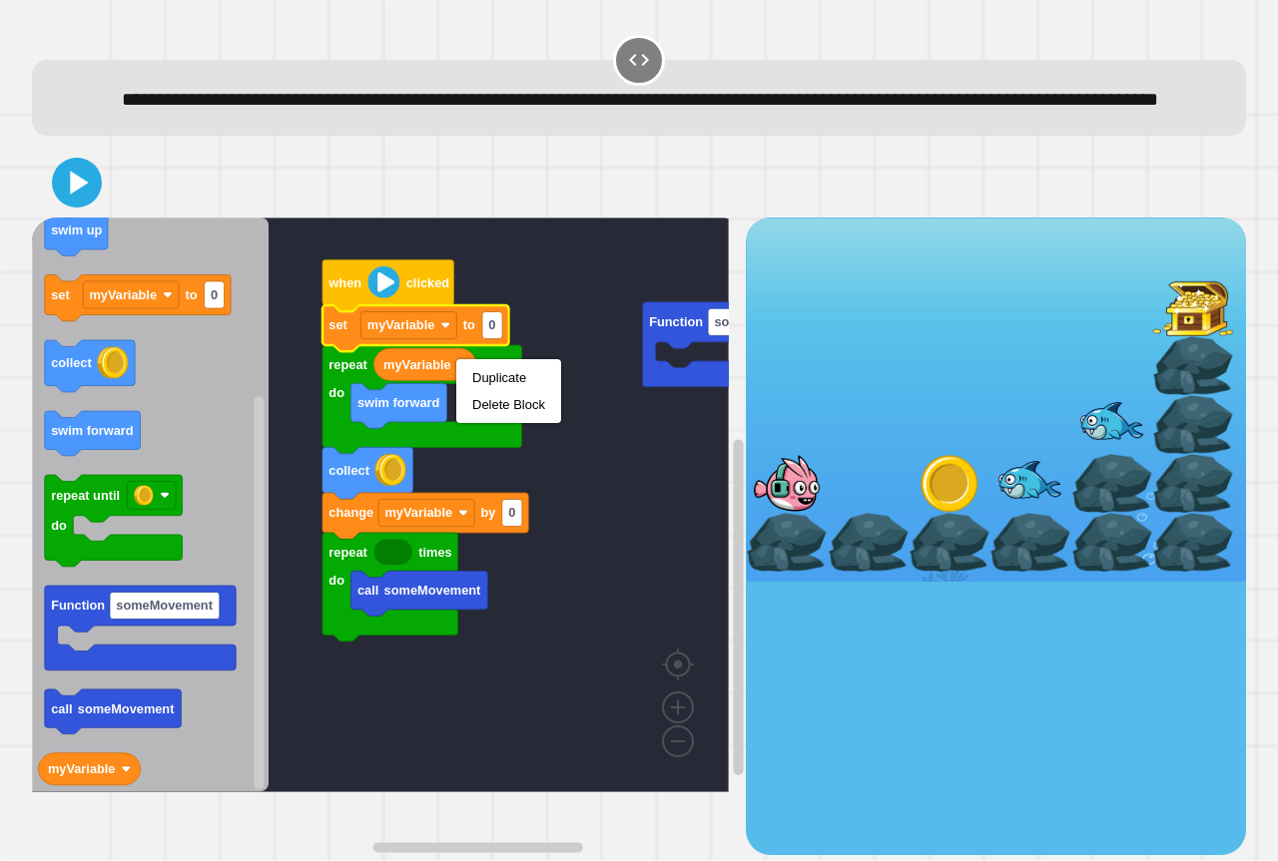
click at [409, 642] on icon "Blockly Workspace" at bounding box center [390, 587] width 136 height 109
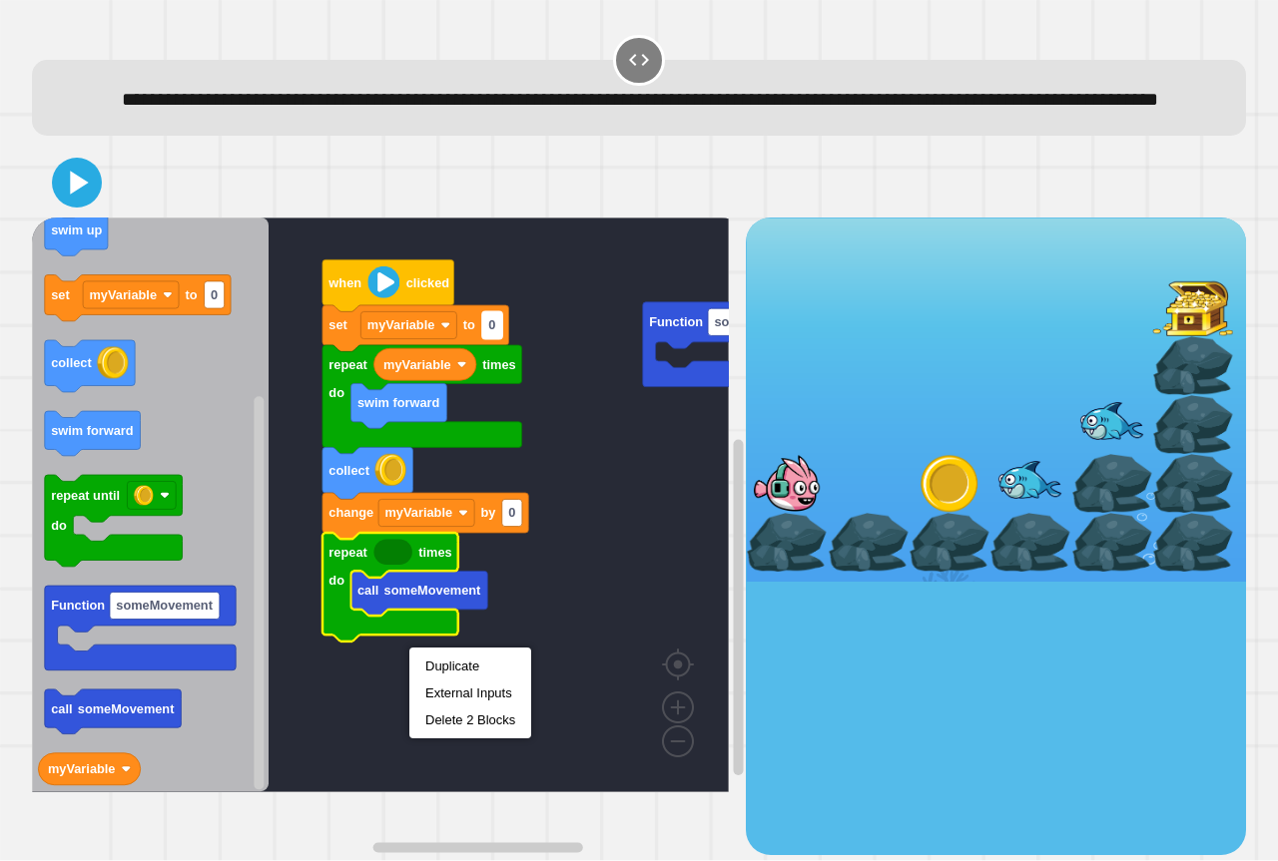
click at [501, 339] on rect "Blockly Workspace" at bounding box center [492, 325] width 20 height 27
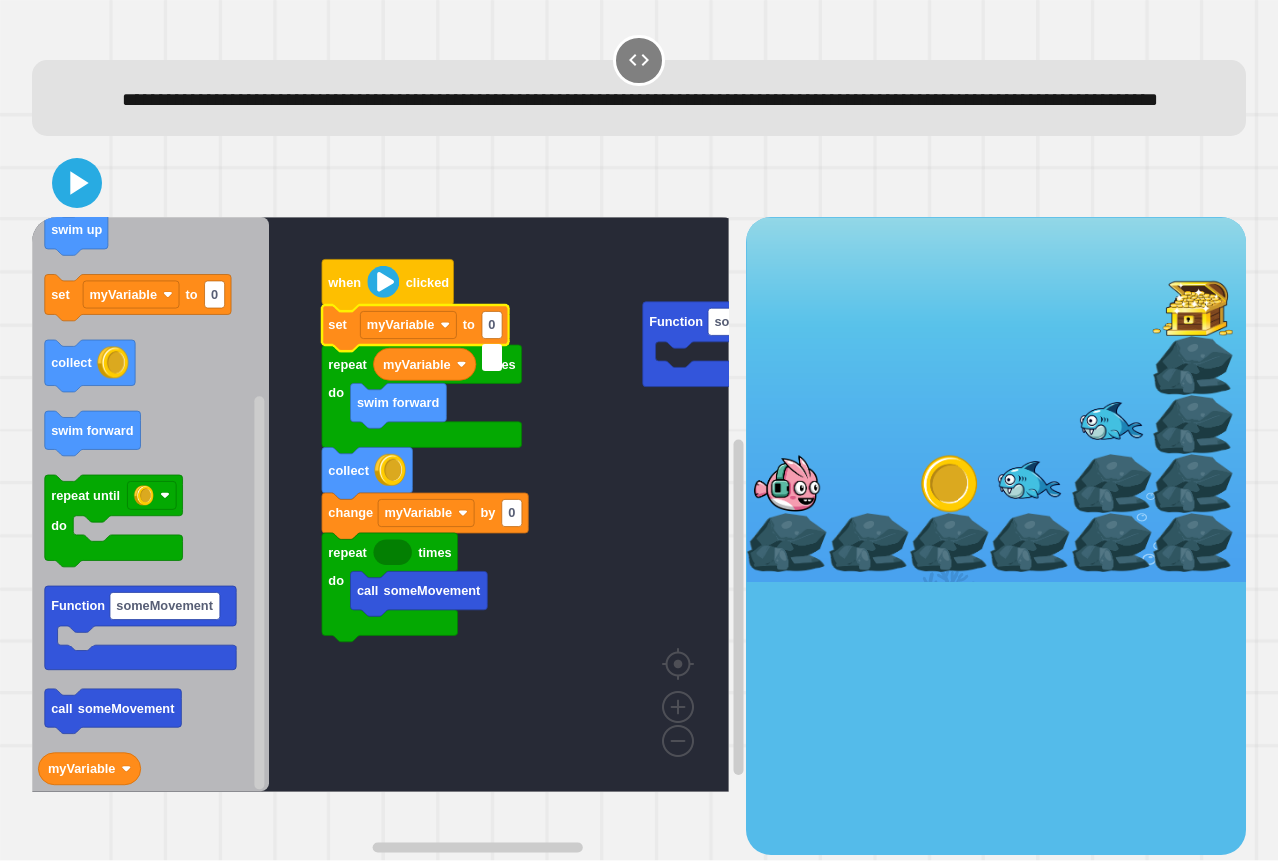
type input "*"
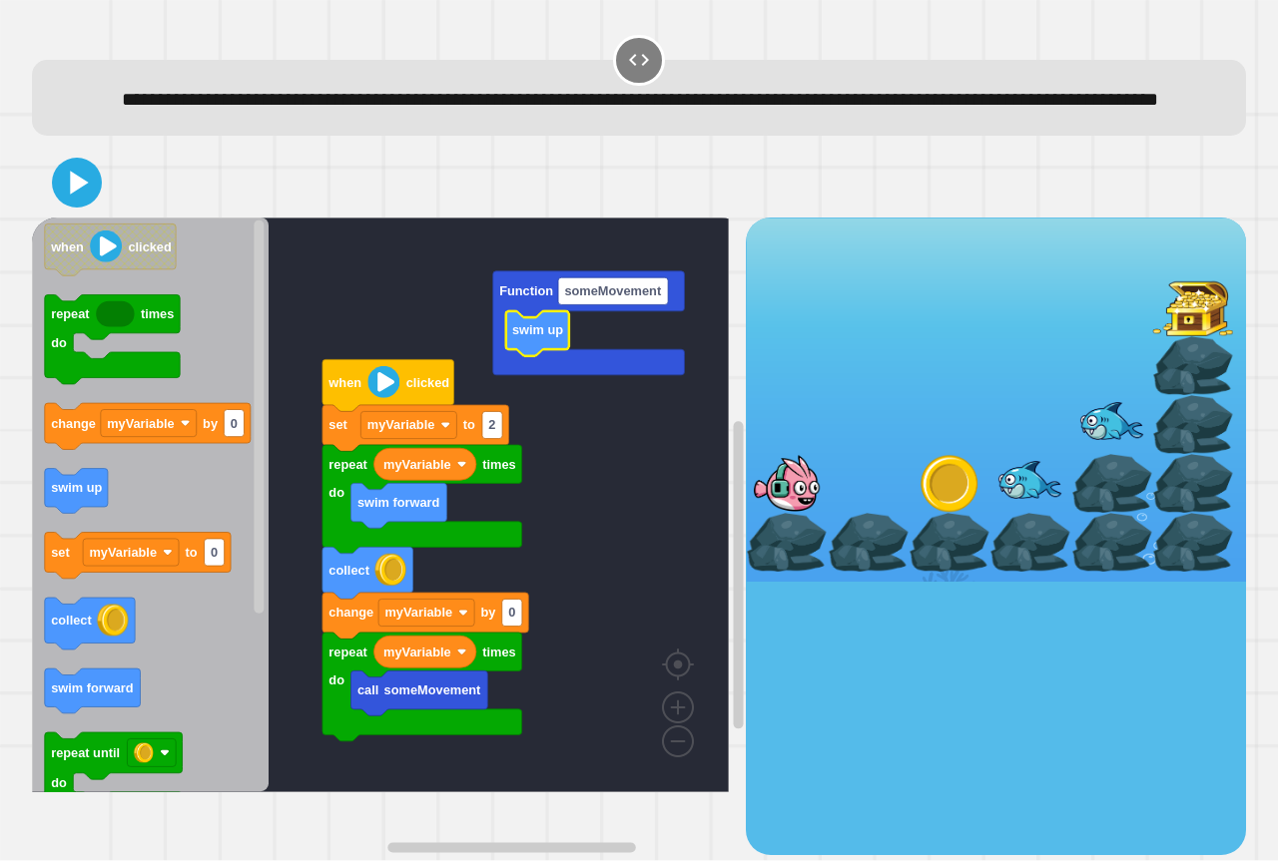
click at [95, 751] on icon "Blockly Workspace" at bounding box center [150, 505] width 237 height 575
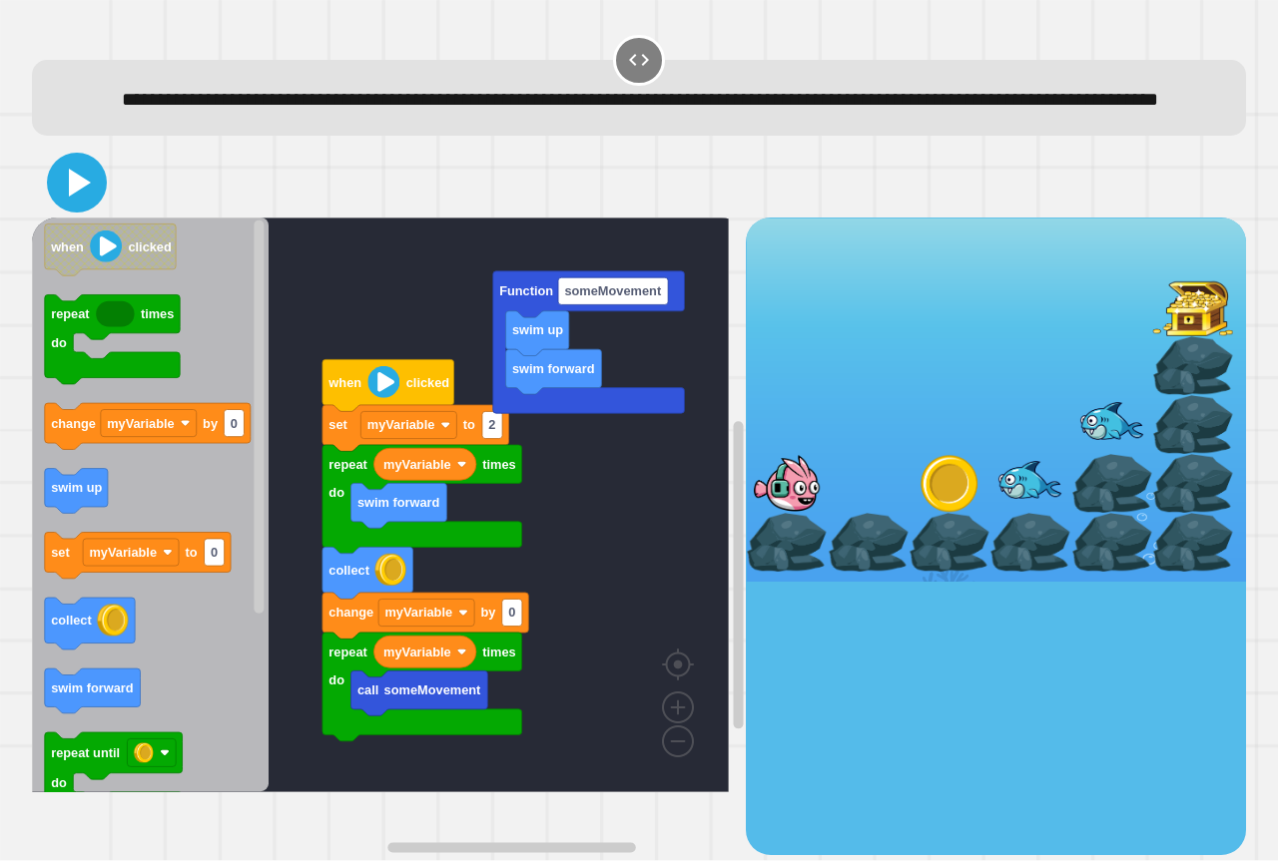
click at [77, 207] on icon at bounding box center [77, 183] width 48 height 48
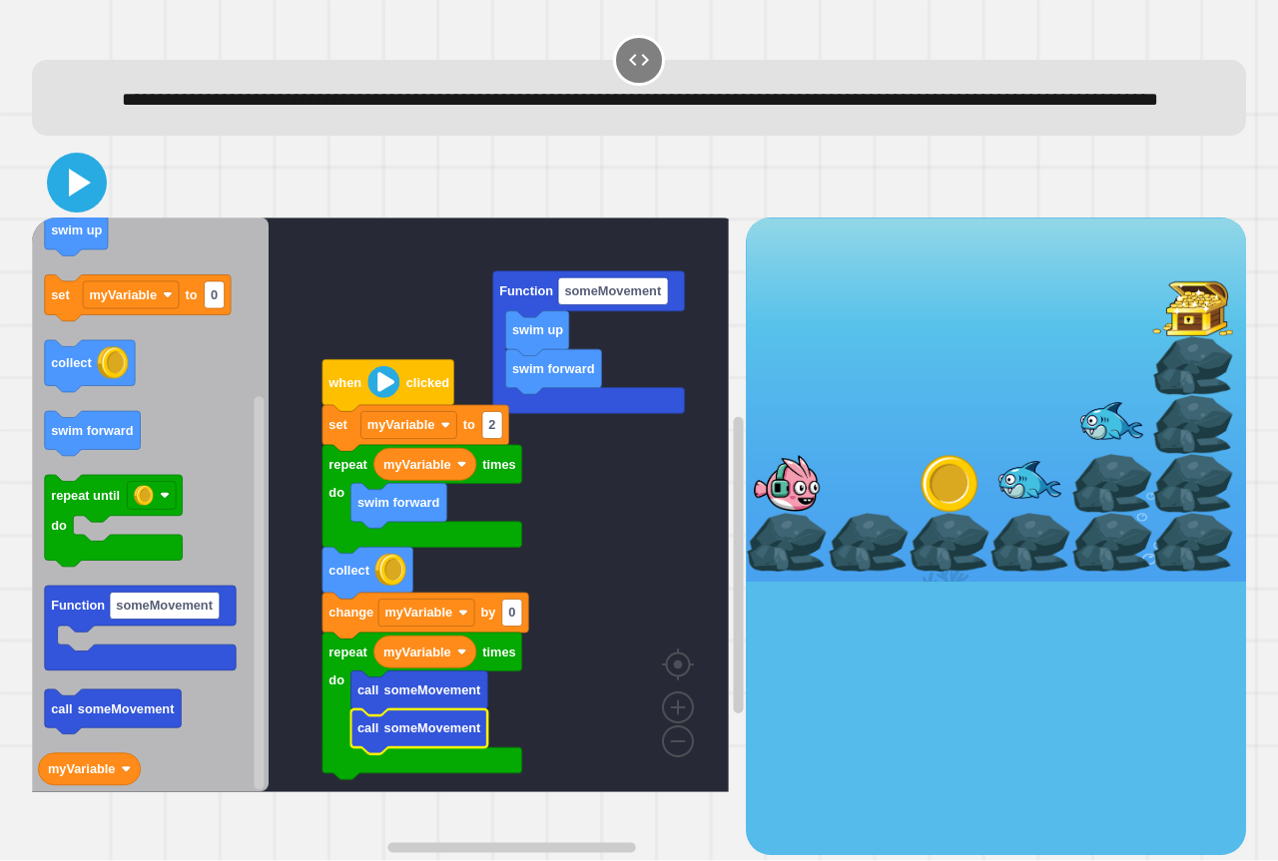
click at [72, 197] on icon at bounding box center [80, 183] width 22 height 28
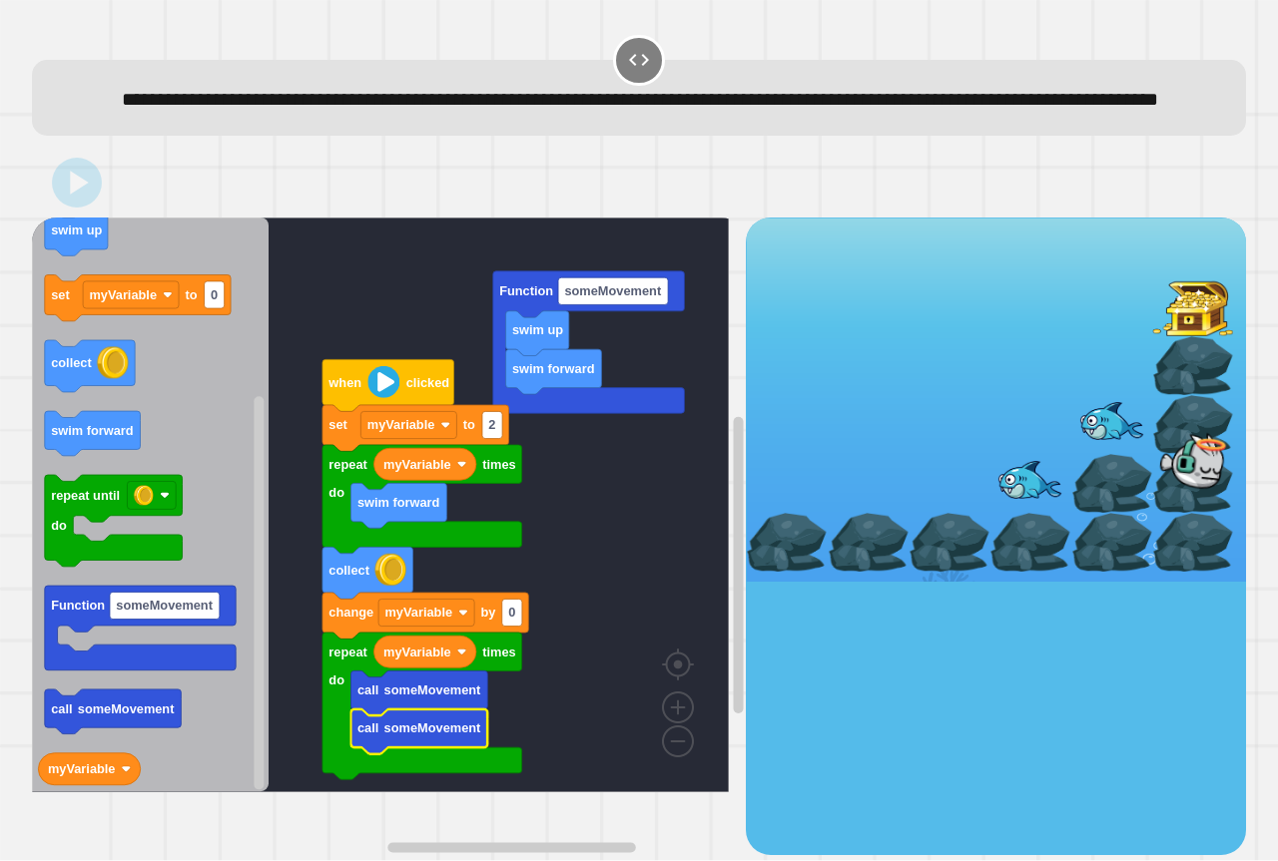
click at [159, 793] on icon "Blockly Workspace" at bounding box center [150, 505] width 237 height 575
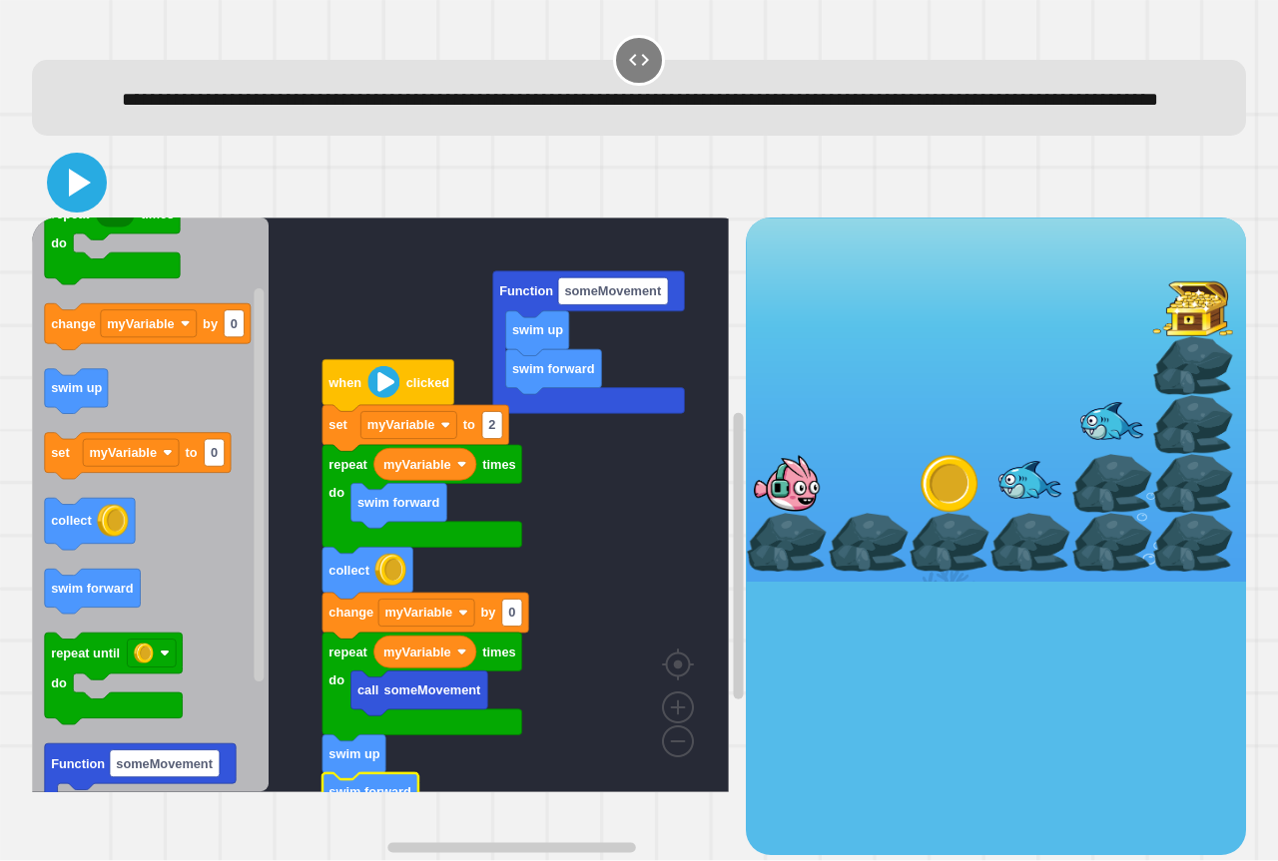
click at [63, 207] on icon at bounding box center [77, 183] width 48 height 48
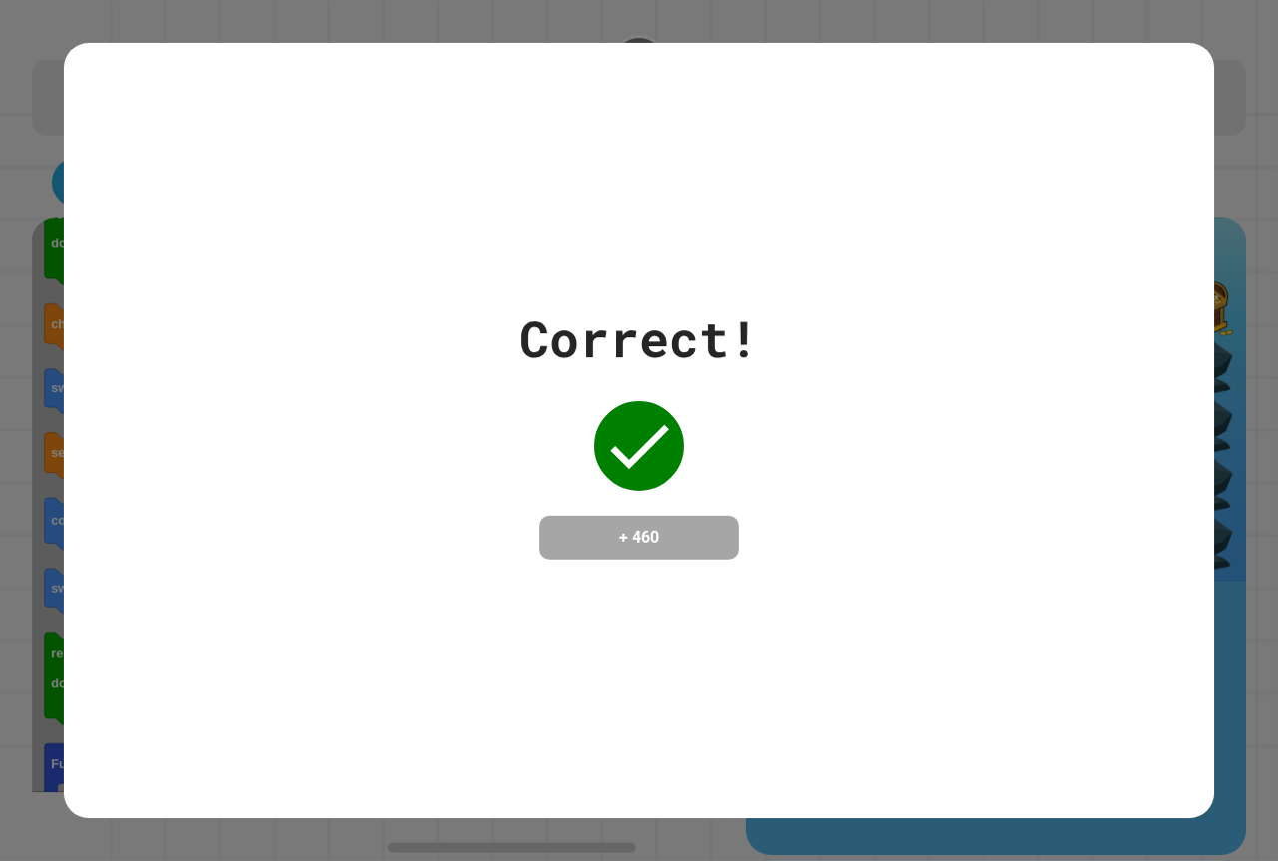
click at [739, 538] on div "Correct! + 460" at bounding box center [639, 430] width 240 height 259
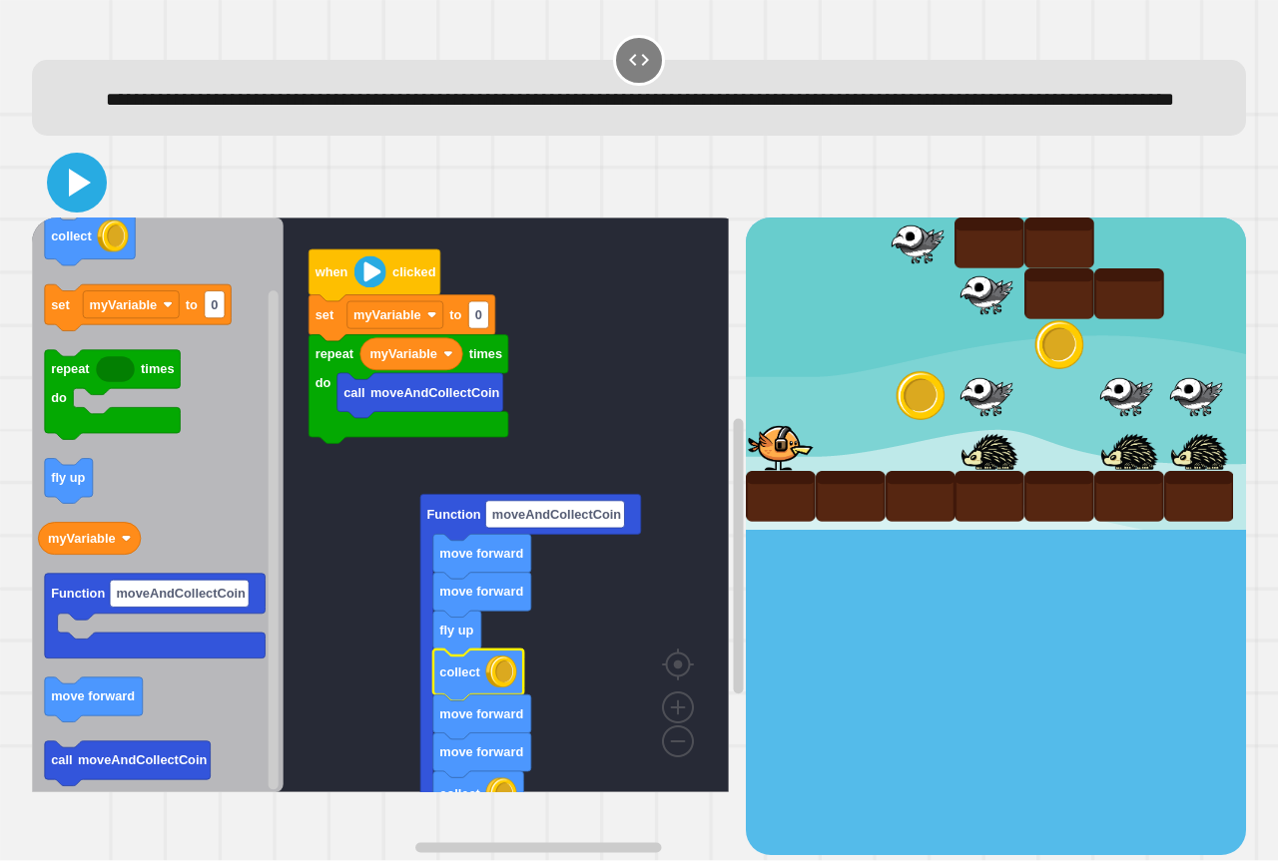
click at [82, 207] on icon at bounding box center [77, 183] width 48 height 48
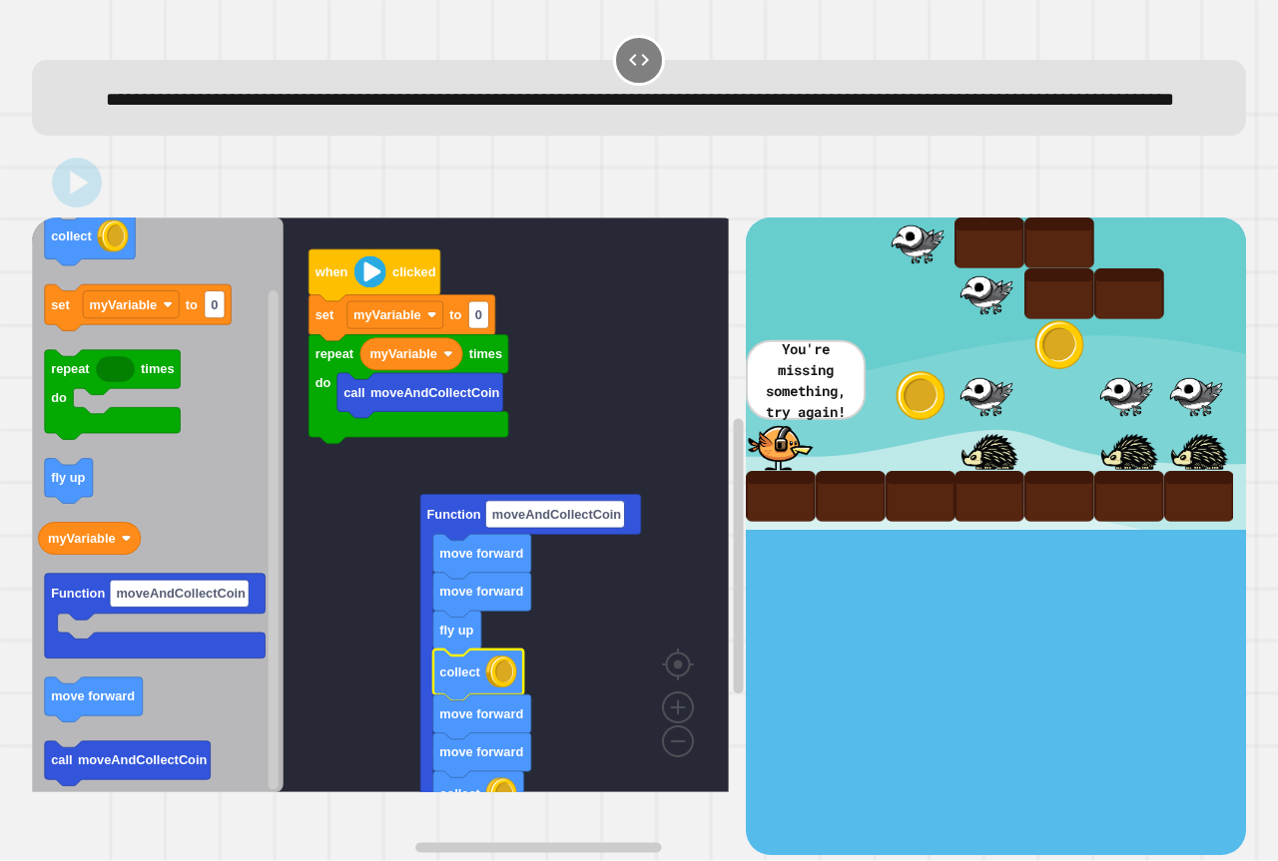
click at [497, 348] on rect "Blockly Workspace" at bounding box center [380, 505] width 697 height 575
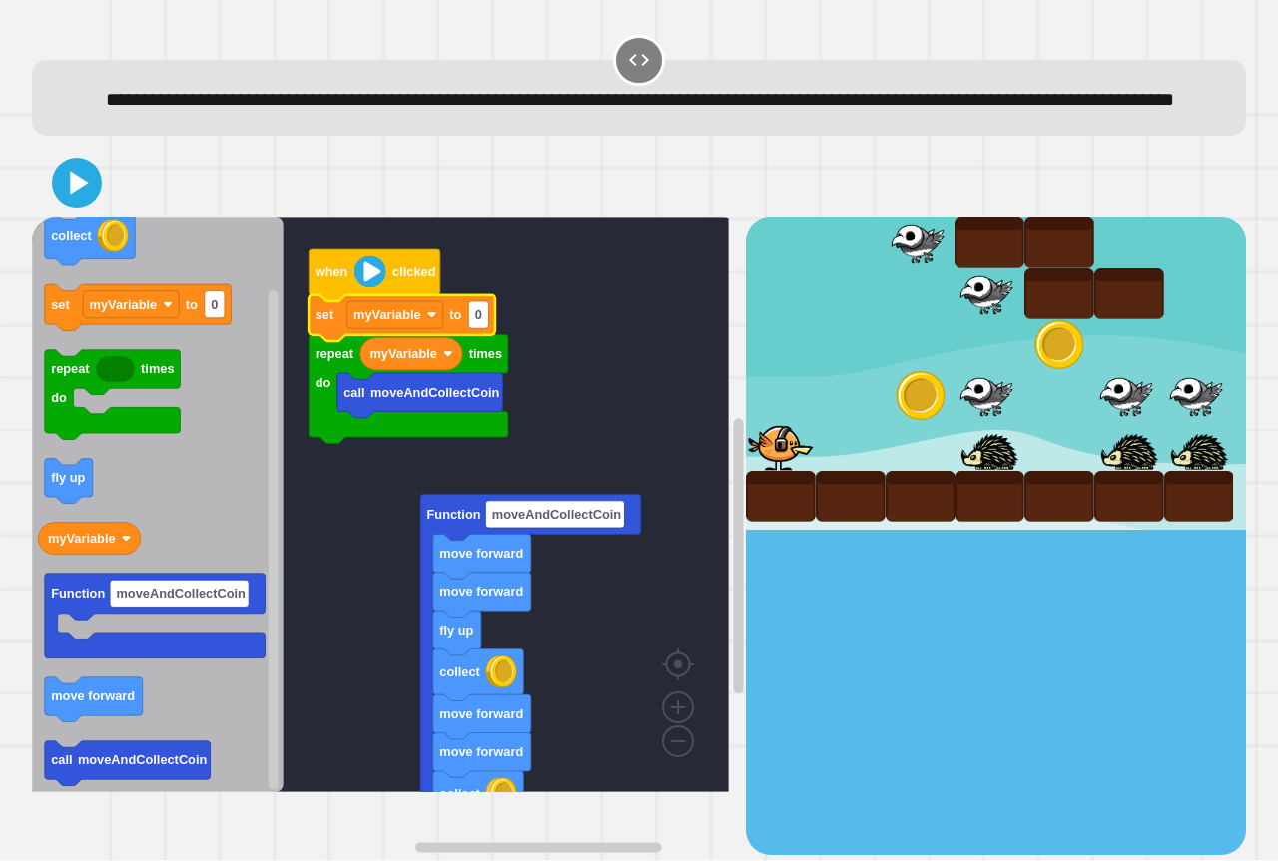
click at [483, 328] on rect "Blockly Workspace" at bounding box center [478, 314] width 20 height 27
type input "*"
click at [45, 213] on div at bounding box center [639, 183] width 1214 height 70
click at [82, 207] on icon at bounding box center [77, 183] width 48 height 48
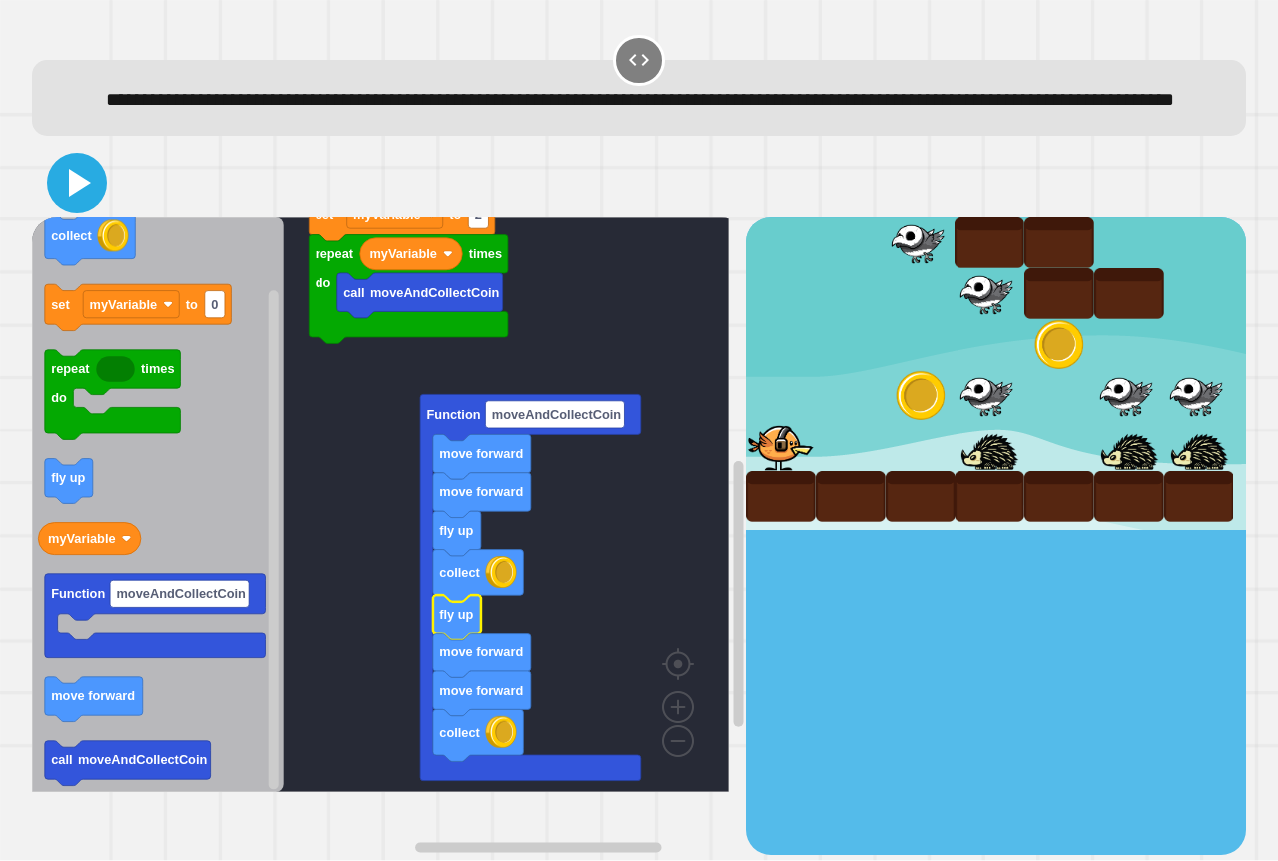
drag, startPoint x: 64, startPoint y: 219, endPoint x: 81, endPoint y: 229, distance: 19.7
click at [65, 207] on icon at bounding box center [77, 183] width 48 height 48
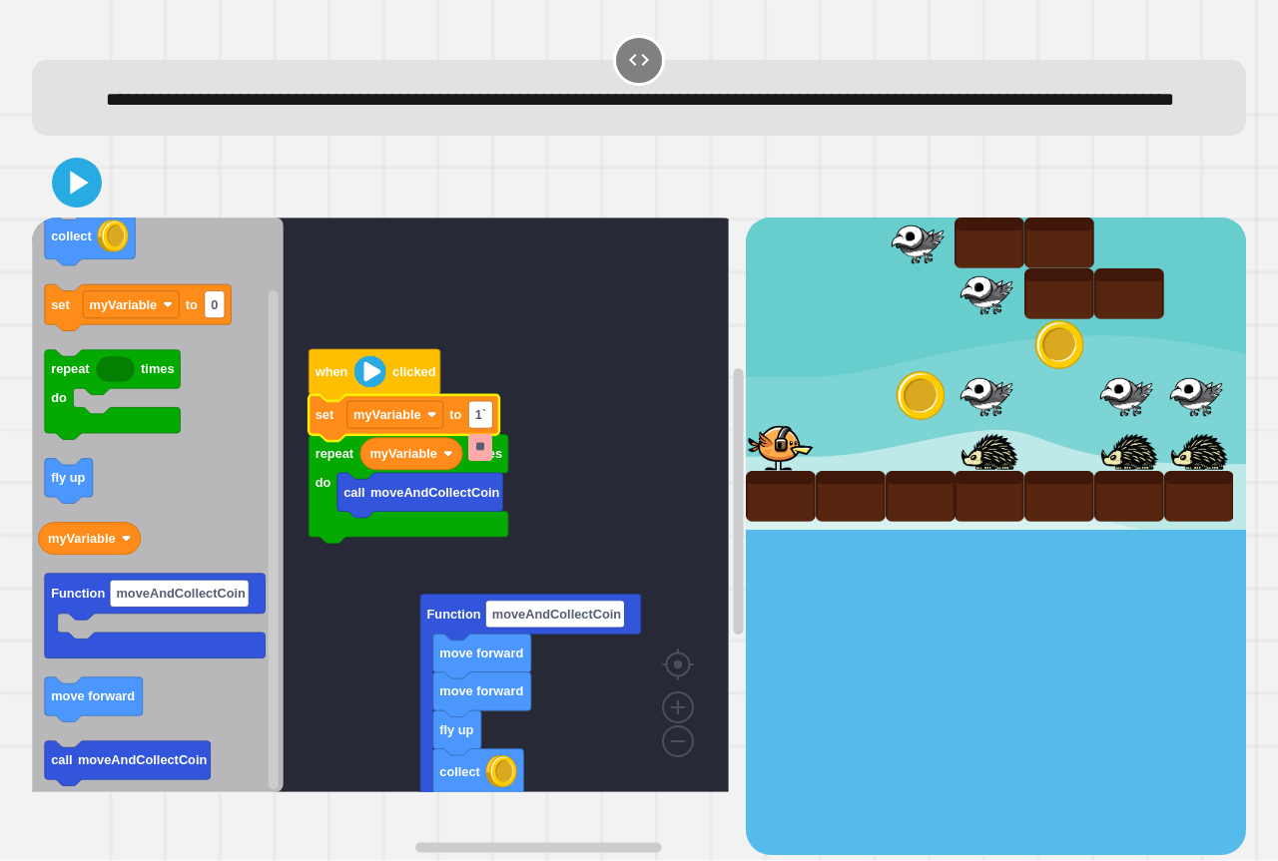
type input "*"
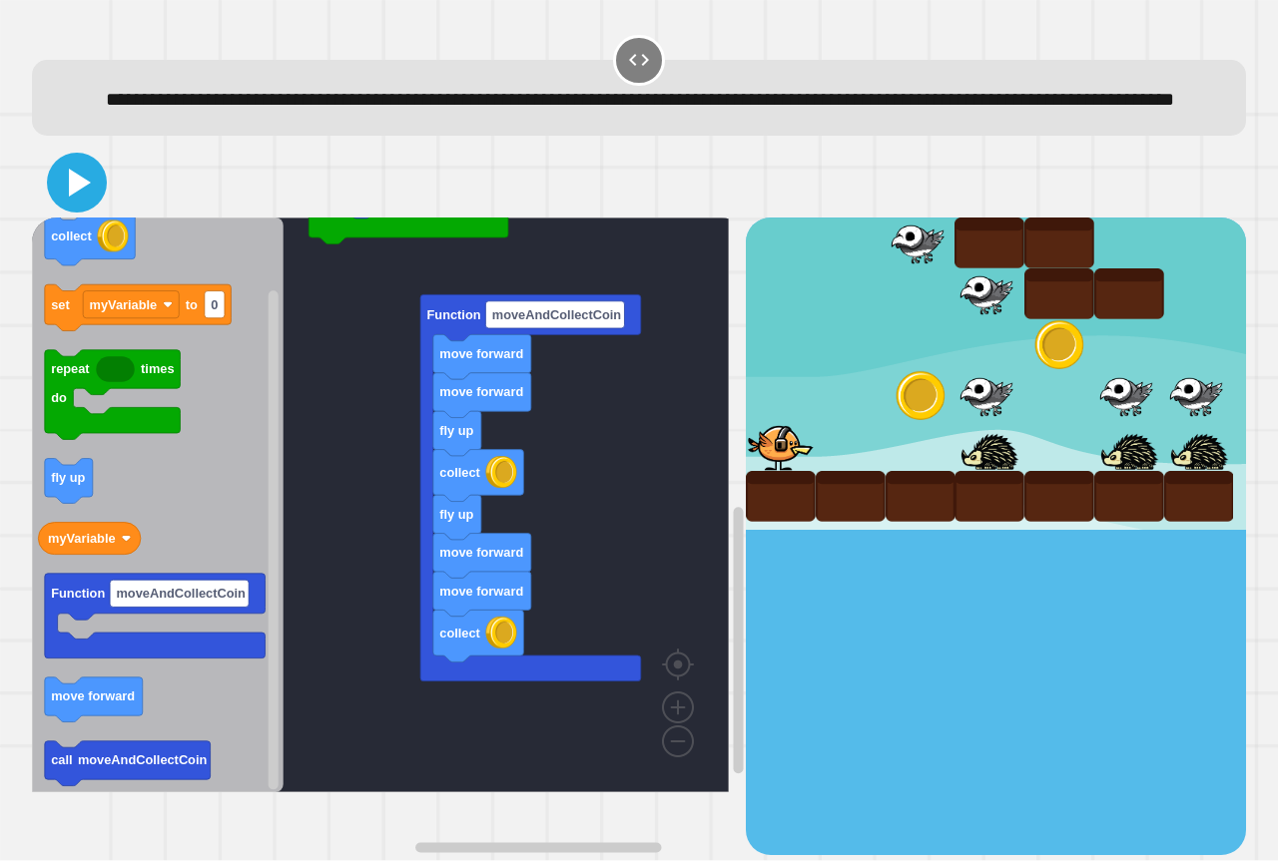
click at [76, 197] on icon at bounding box center [80, 183] width 22 height 28
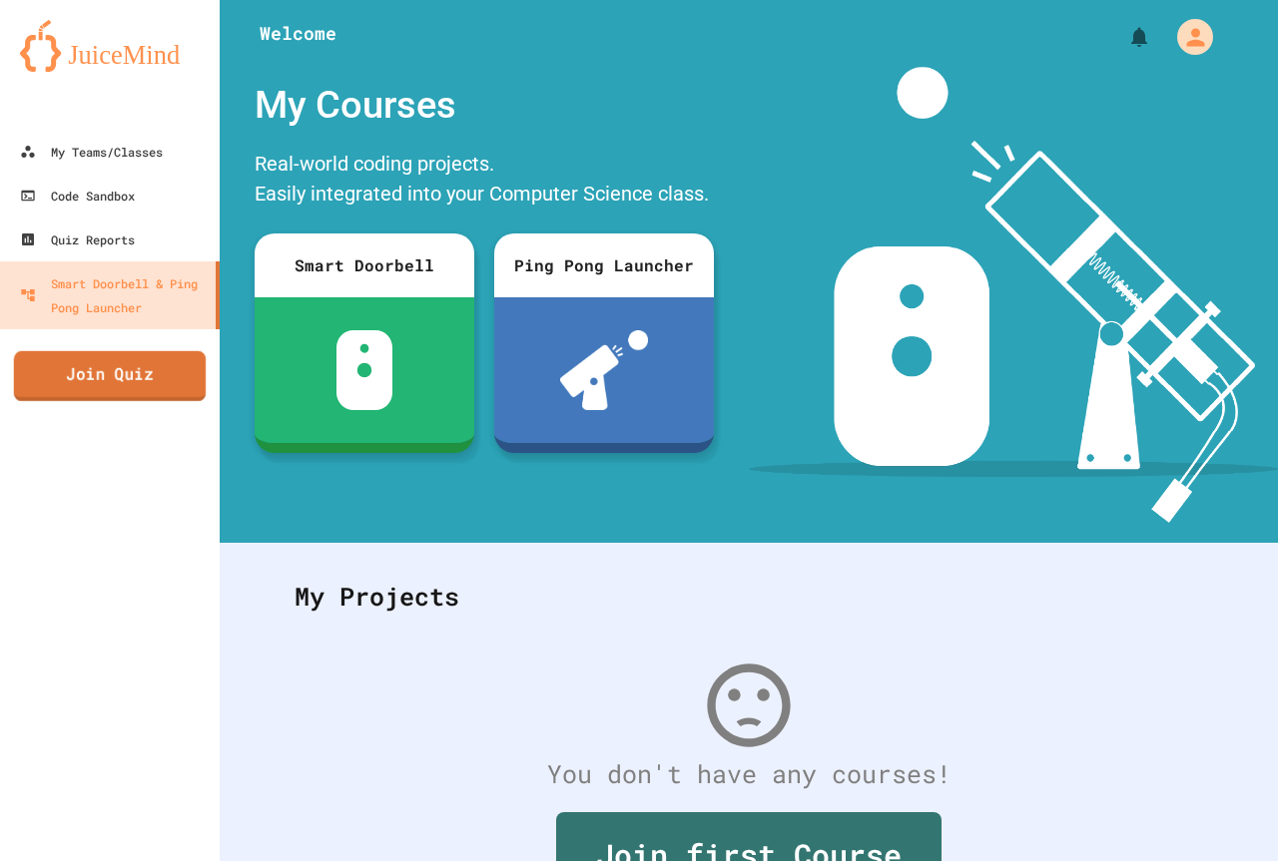
click at [177, 381] on link "Join Quiz" at bounding box center [110, 376] width 192 height 50
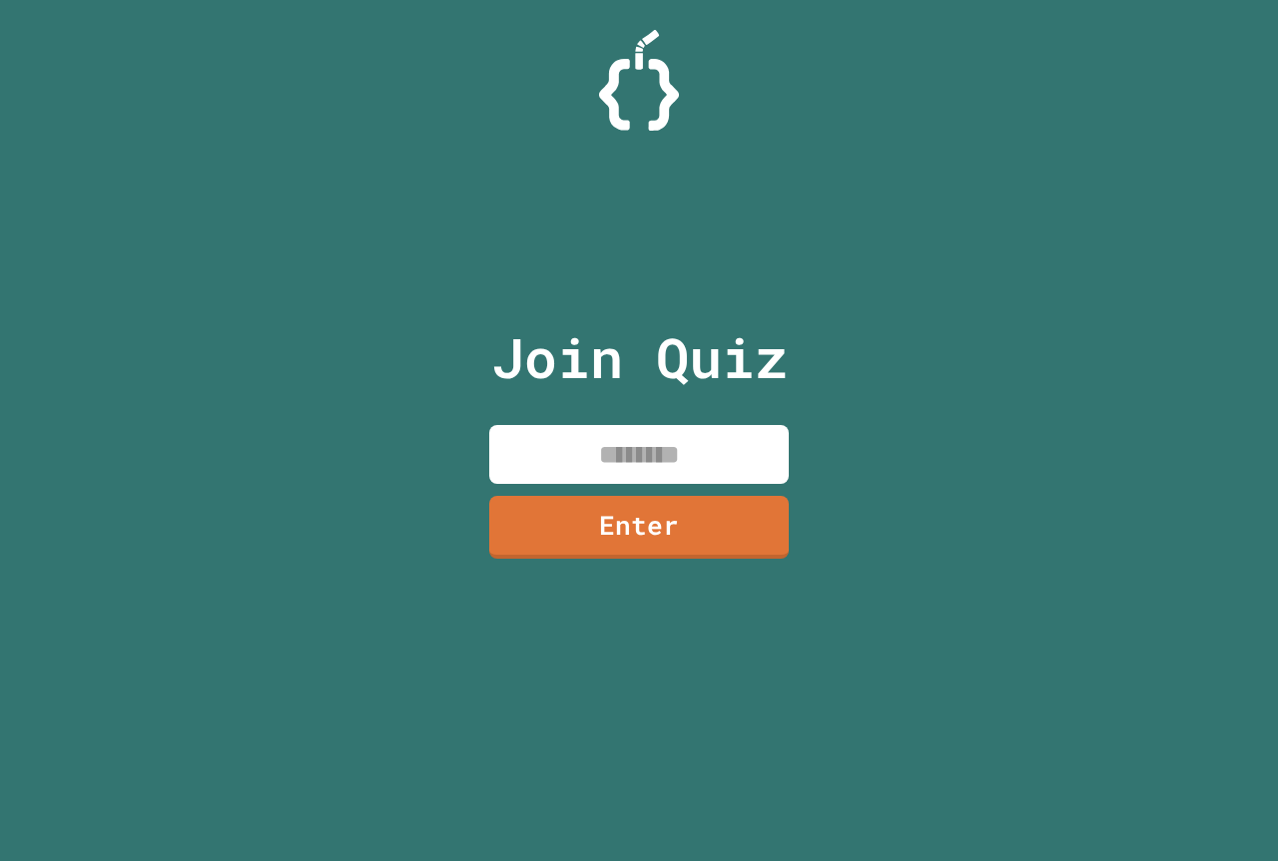
click at [625, 431] on input at bounding box center [638, 454] width 299 height 59
type input "********"
click at [720, 551] on link "Enter" at bounding box center [639, 526] width 304 height 66
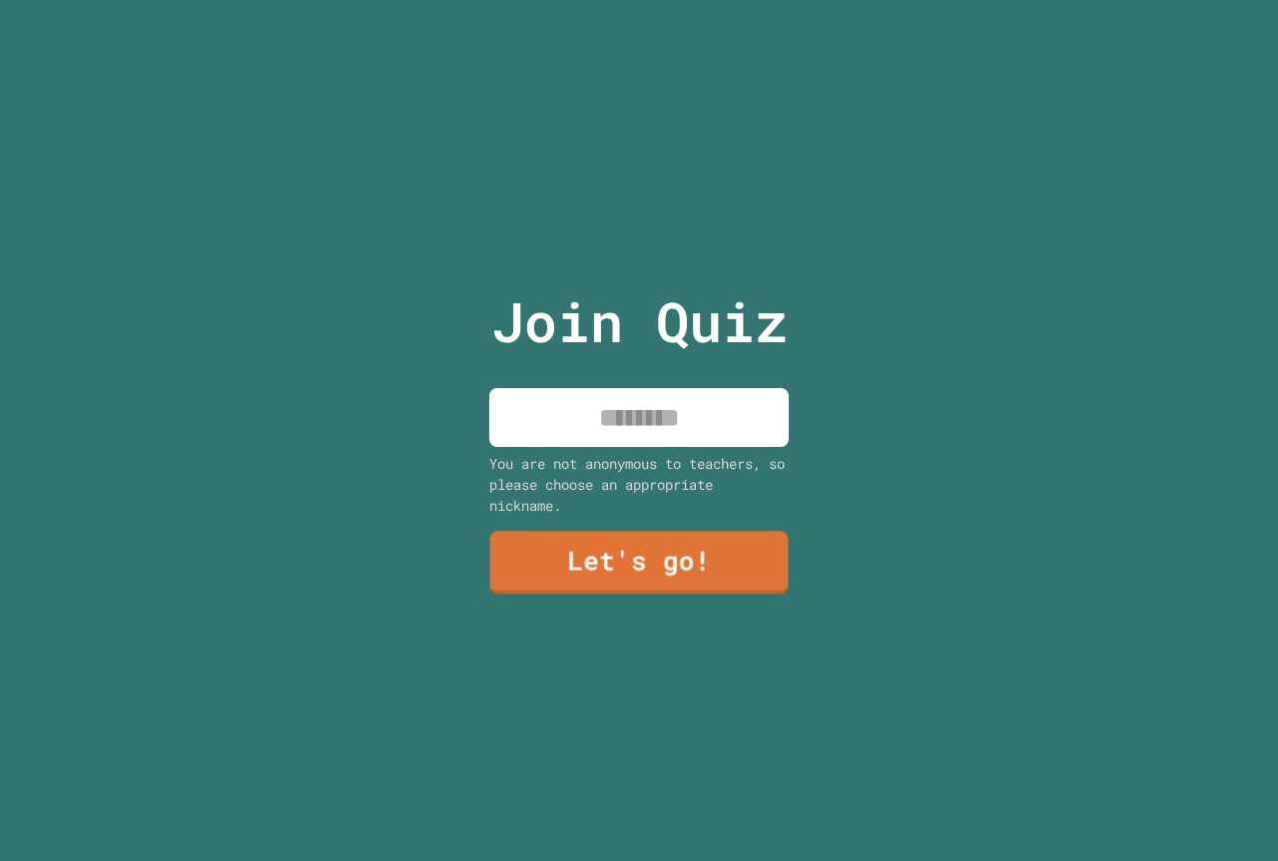
click at [627, 426] on input at bounding box center [638, 417] width 299 height 59
type input "*******"
click at [671, 574] on link "Let's go!" at bounding box center [638, 562] width 303 height 66
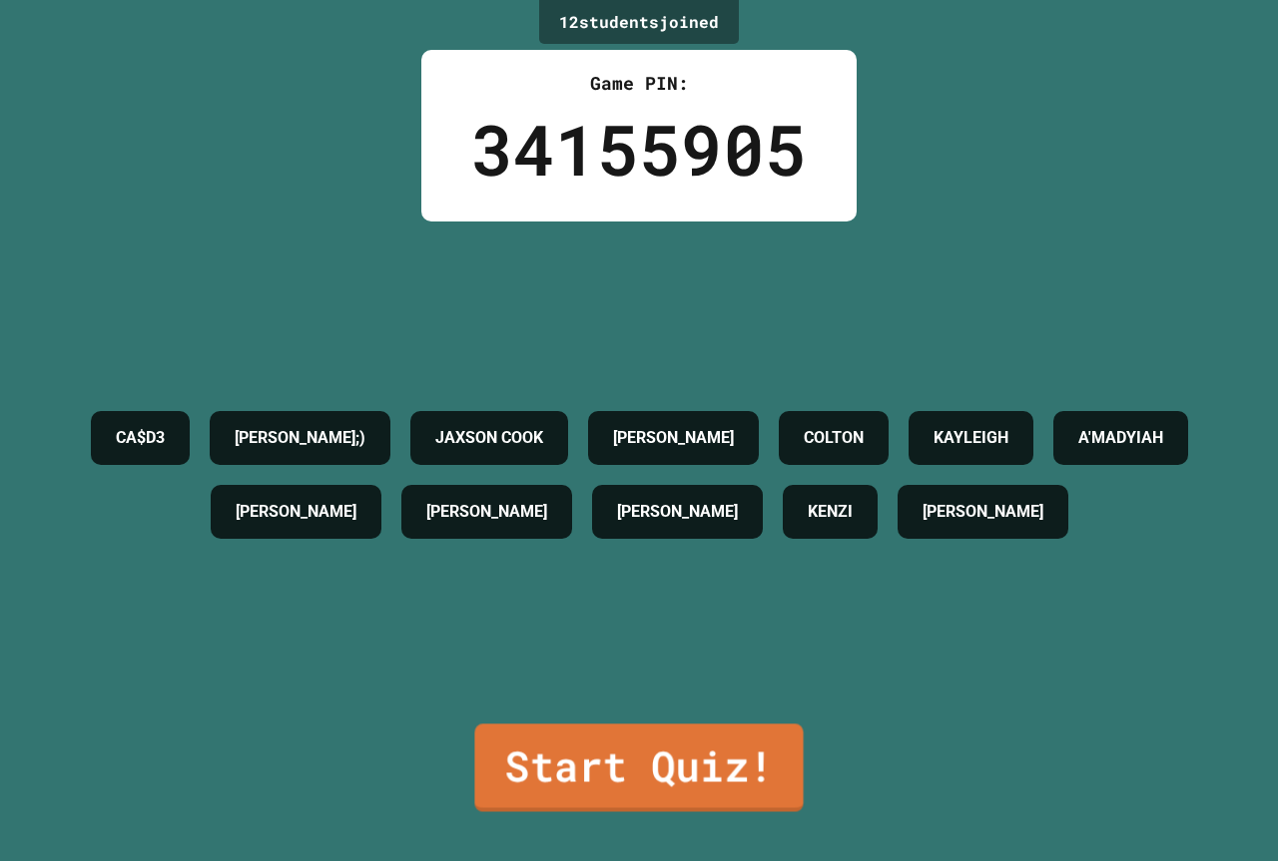
click at [725, 763] on link "Start Quiz!" at bounding box center [638, 768] width 328 height 88
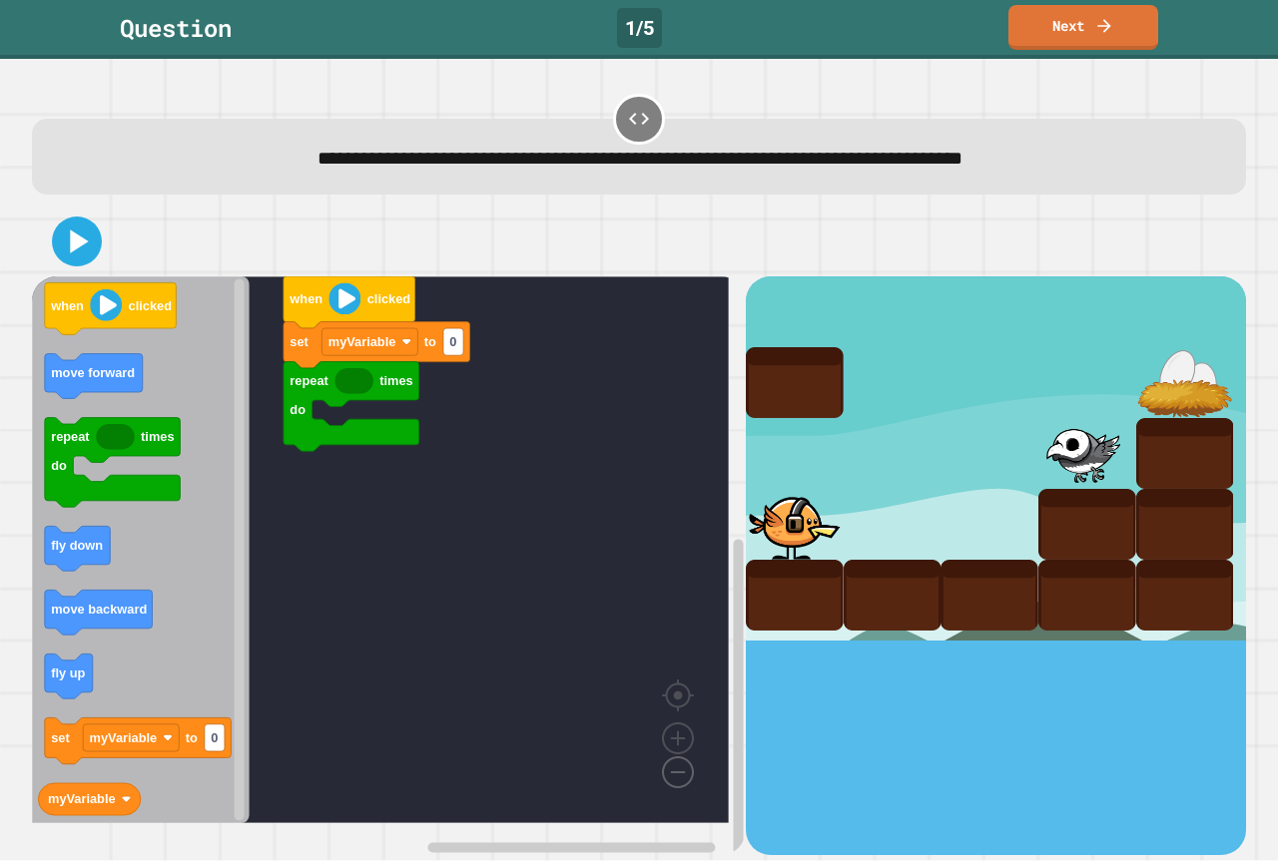
click at [684, 782] on image "Blockly Workspace" at bounding box center [646, 727] width 96 height 124
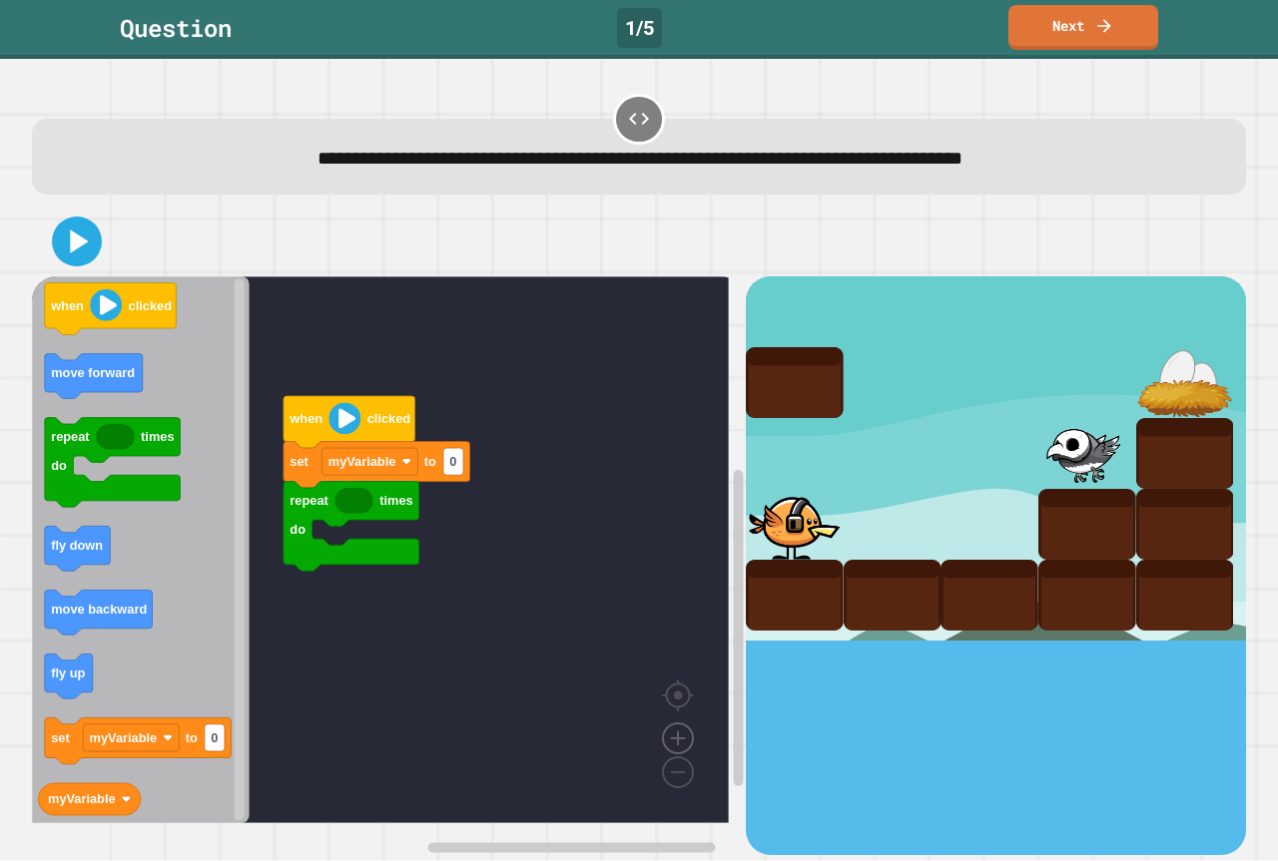
click at [673, 745] on image "Blockly Workspace" at bounding box center [678, 693] width 96 height 124
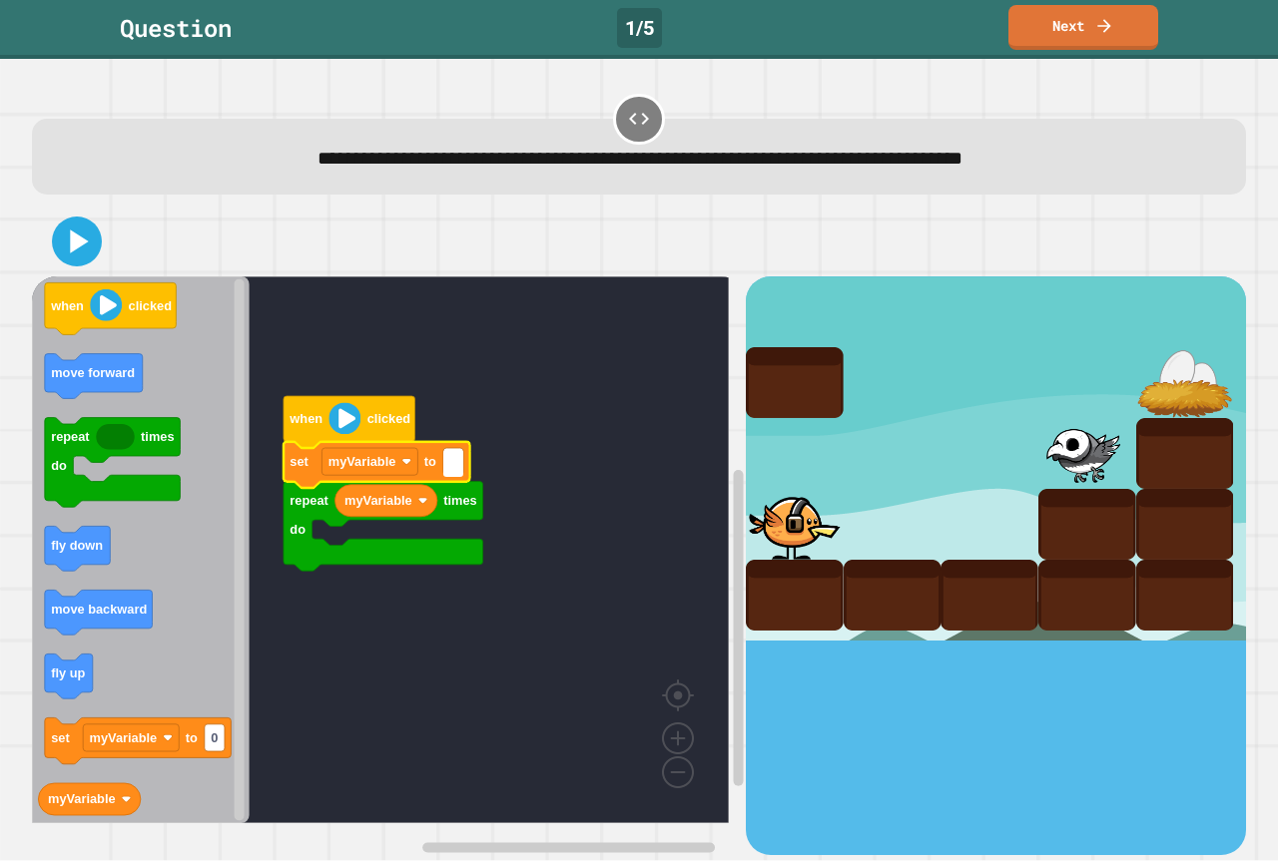
type input "*"
click at [120, 396] on rect "Blockly Workspace" at bounding box center [94, 376] width 98 height 45
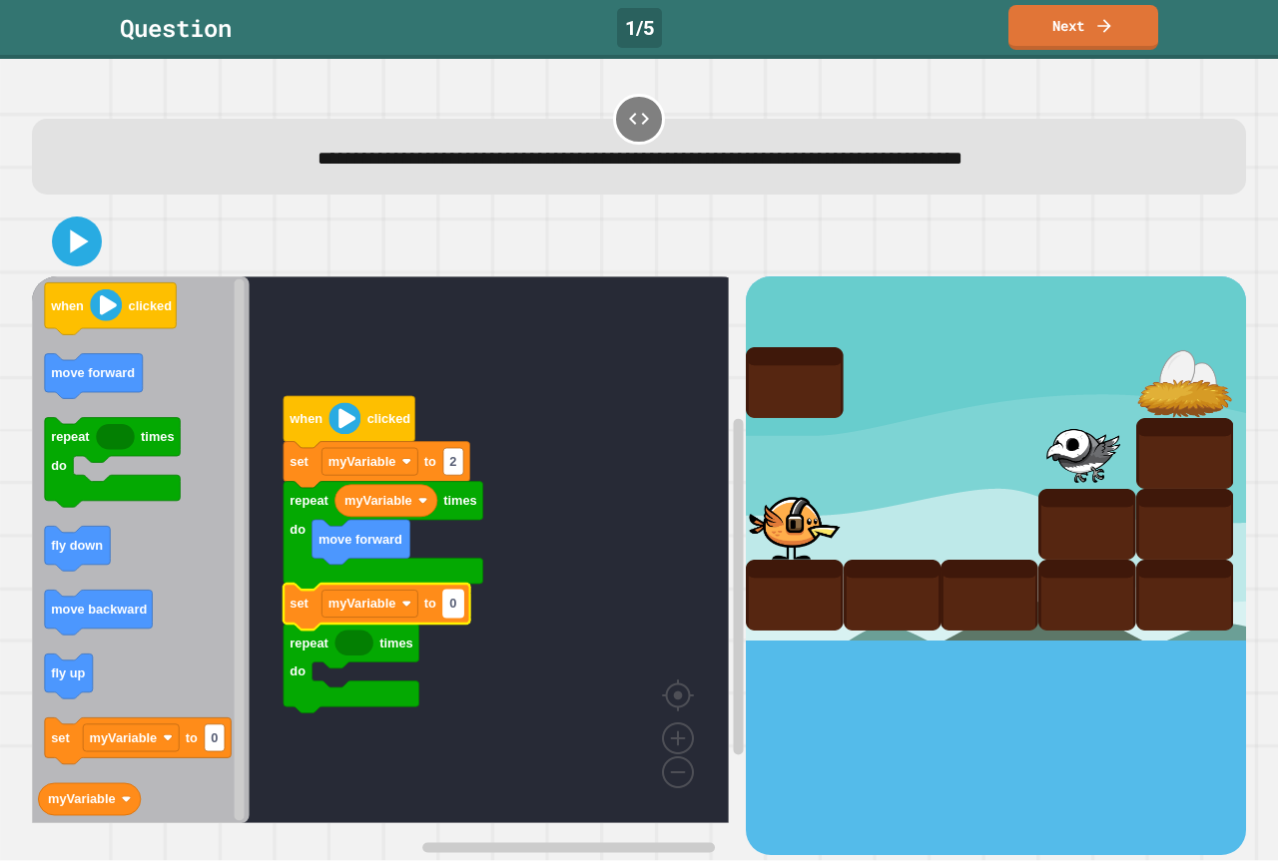
click at [462, 609] on rect "Blockly Workspace" at bounding box center [453, 604] width 20 height 27
type input "*"
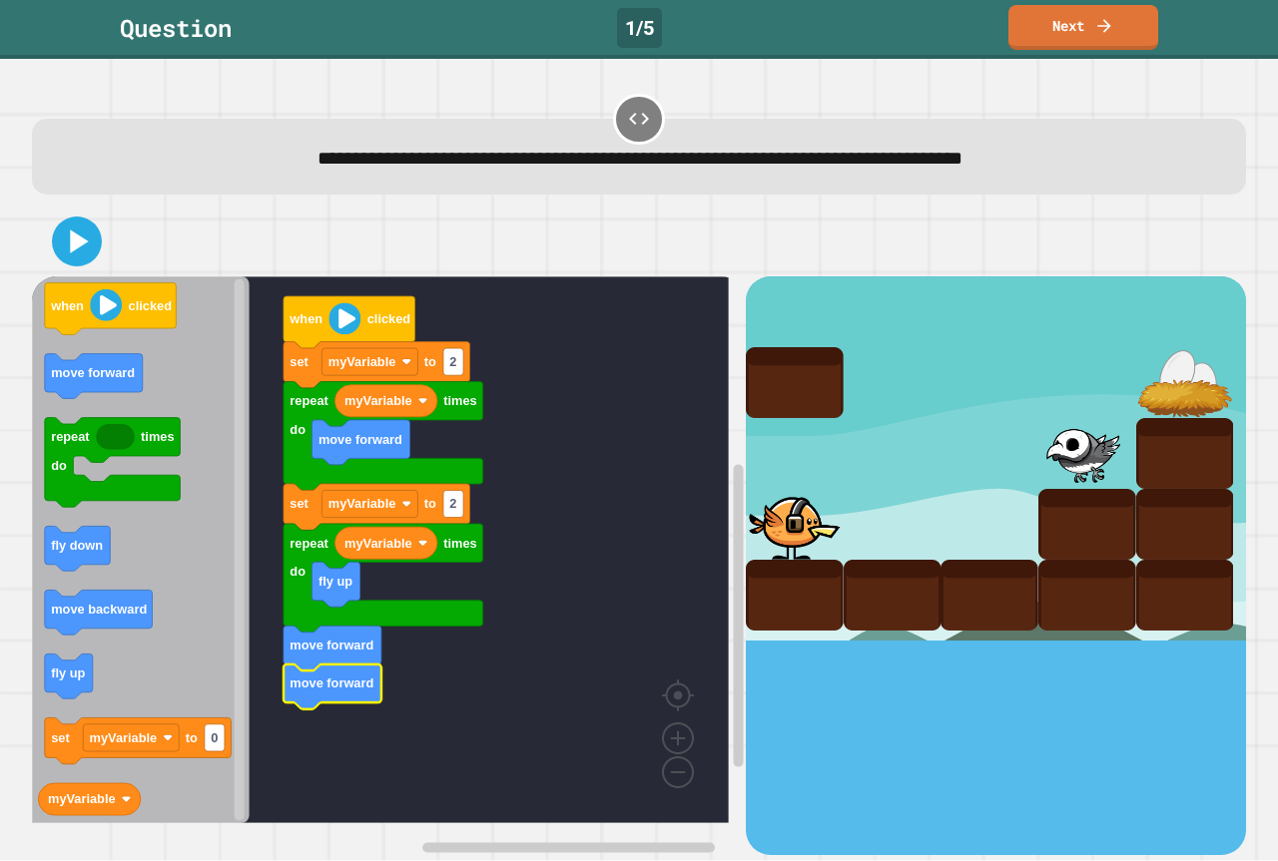
click at [104, 234] on div at bounding box center [639, 242] width 1214 height 70
click at [78, 241] on icon at bounding box center [80, 242] width 22 height 28
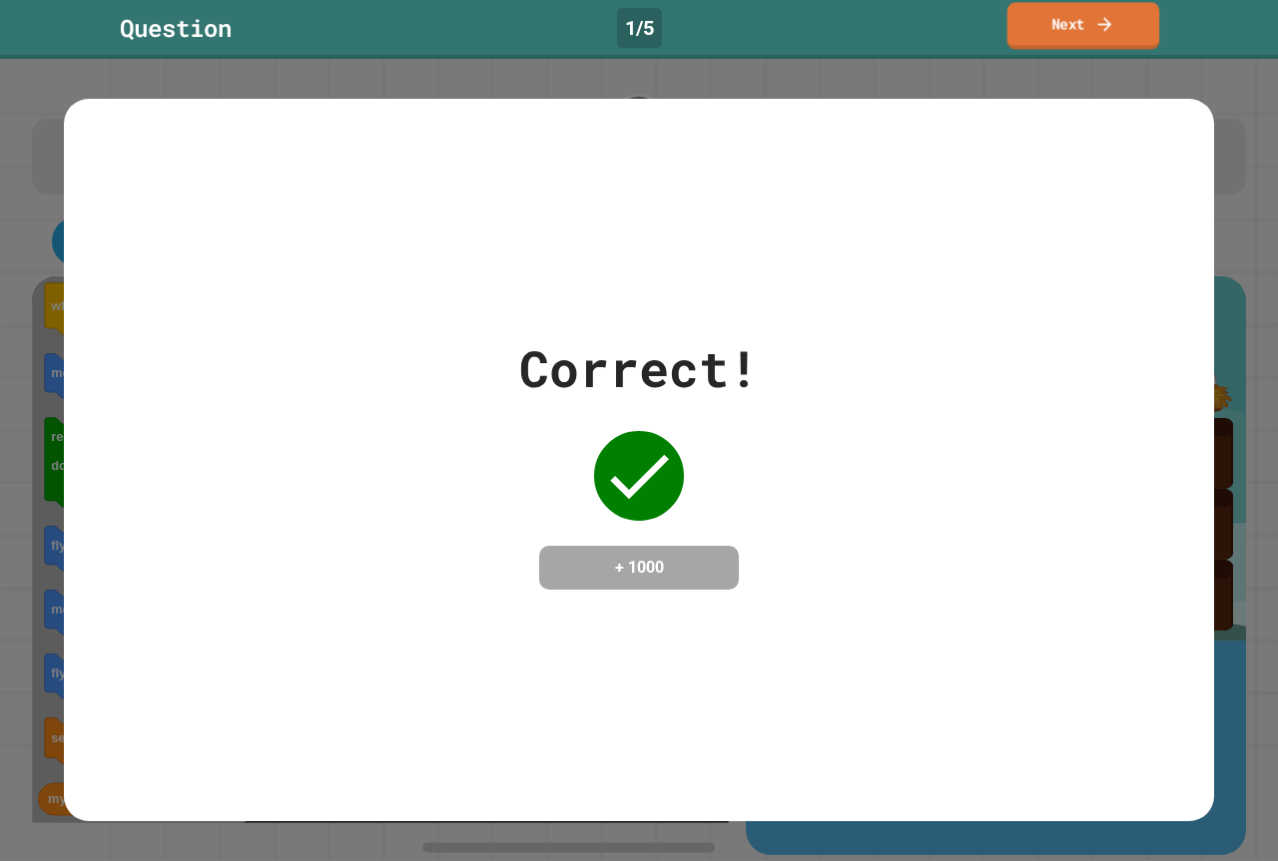
click at [1057, 46] on link "Next" at bounding box center [1083, 25] width 153 height 47
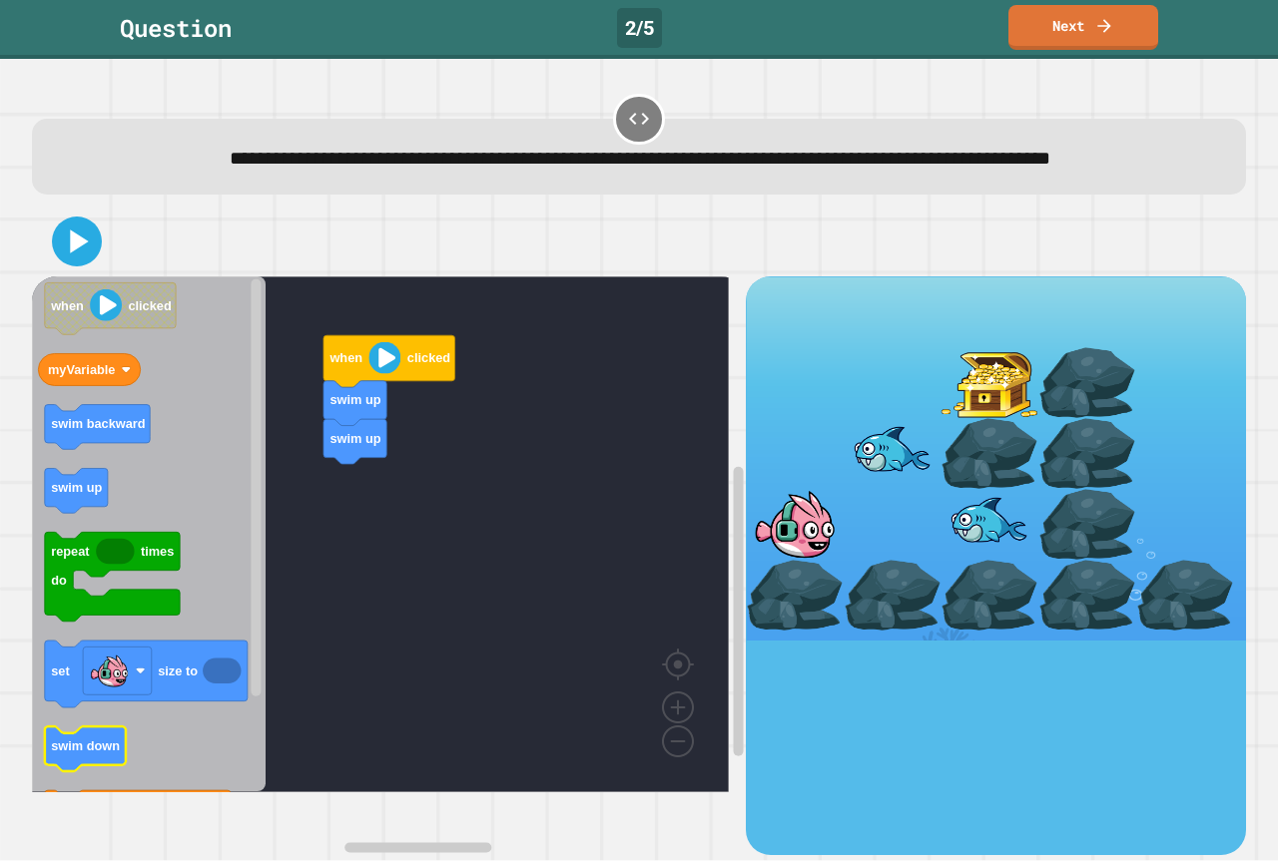
click at [70, 755] on text "swim down" at bounding box center [85, 747] width 69 height 15
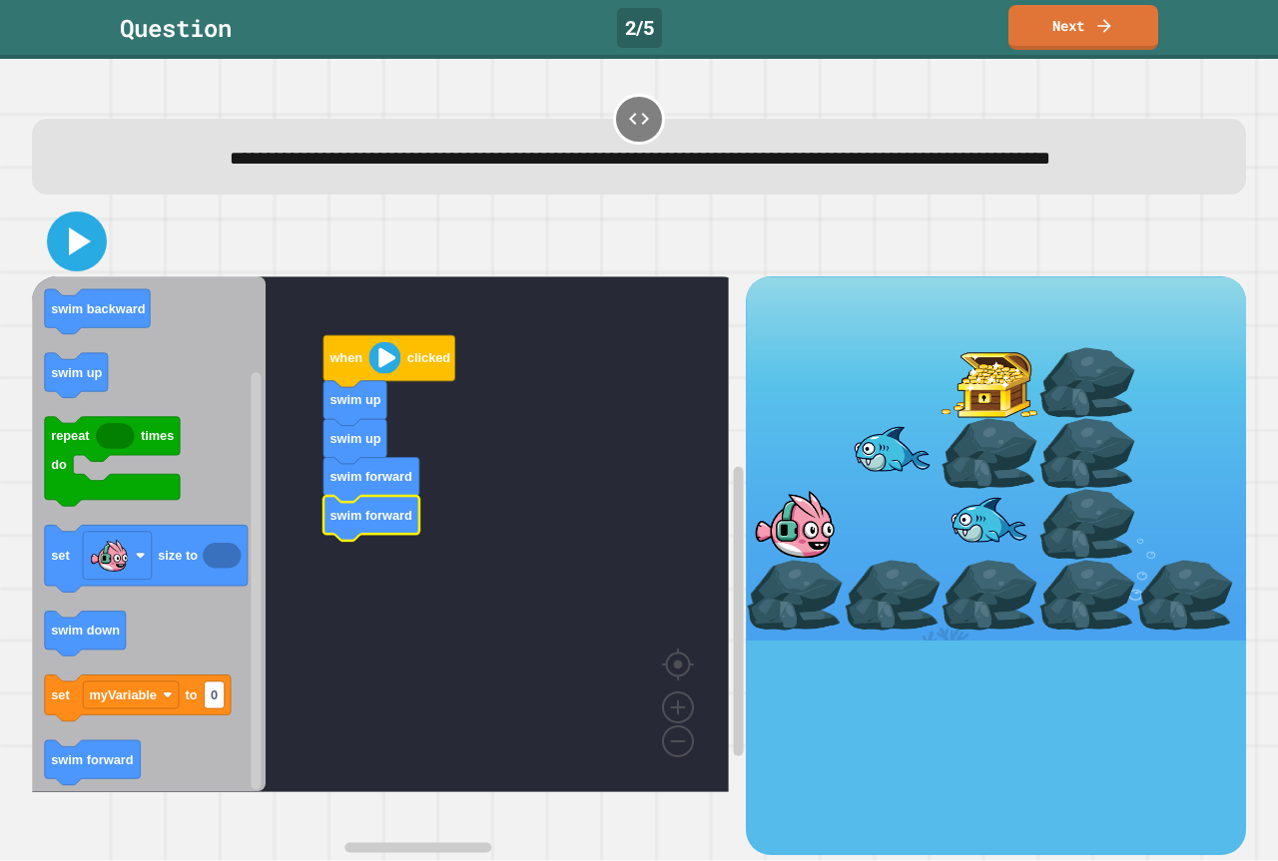
click at [80, 256] on icon at bounding box center [80, 242] width 22 height 28
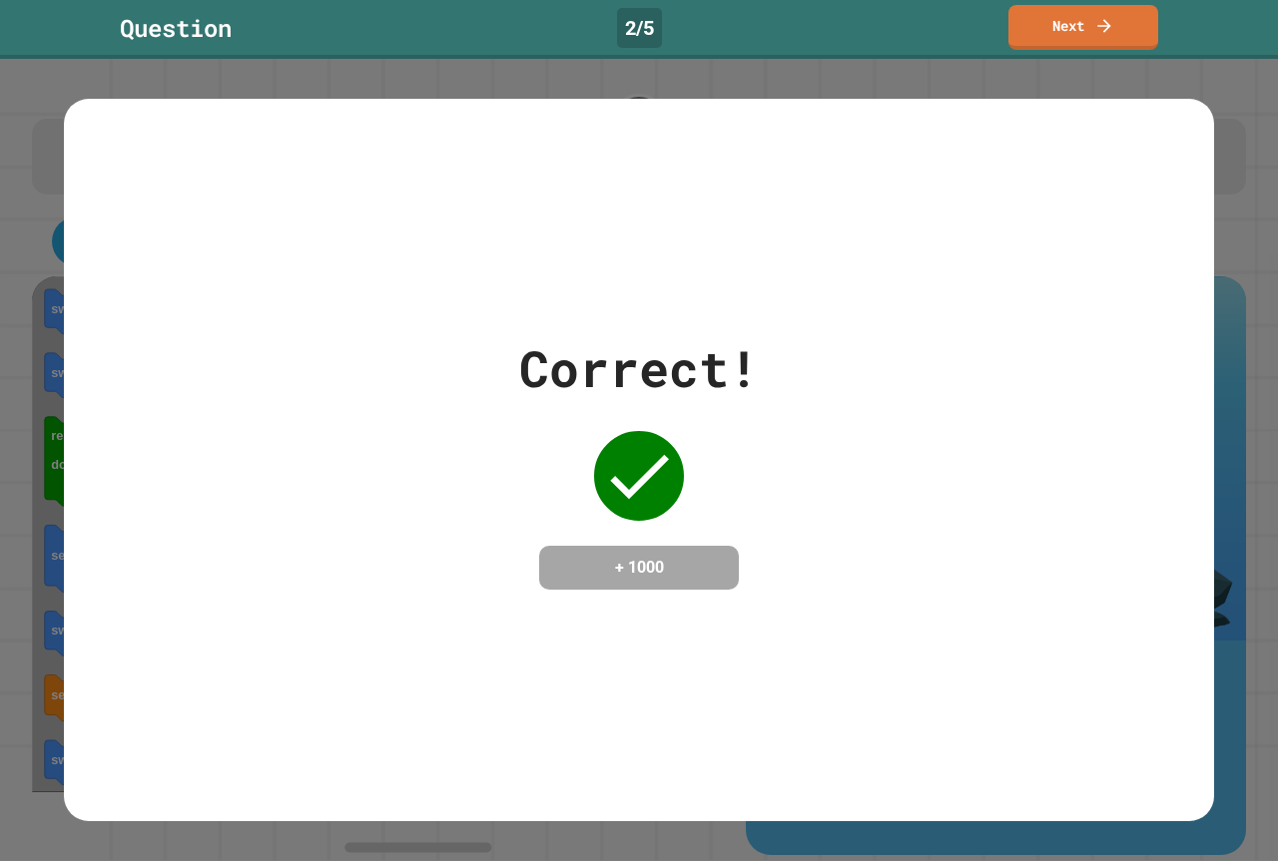
drag, startPoint x: 1, startPoint y: 246, endPoint x: 1160, endPoint y: 108, distance: 1167.0
click at [1161, 109] on div "Correct! + 1000" at bounding box center [639, 460] width 1150 height 723
click at [1058, 24] on link "Next" at bounding box center [1083, 25] width 148 height 47
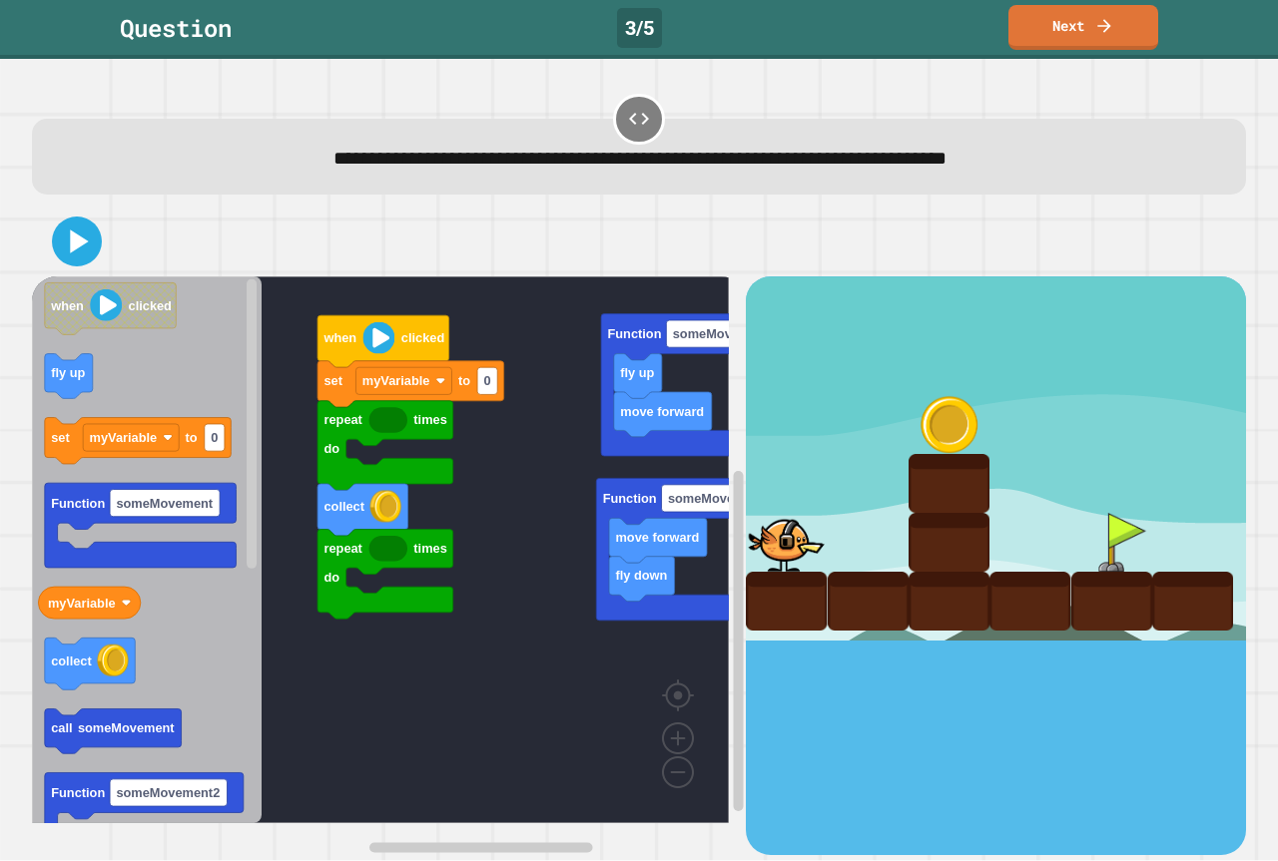
click at [657, 277] on icon "repeat times do collect repeat times do set myVariable to 0 when clicked move f…" at bounding box center [380, 549] width 697 height 547
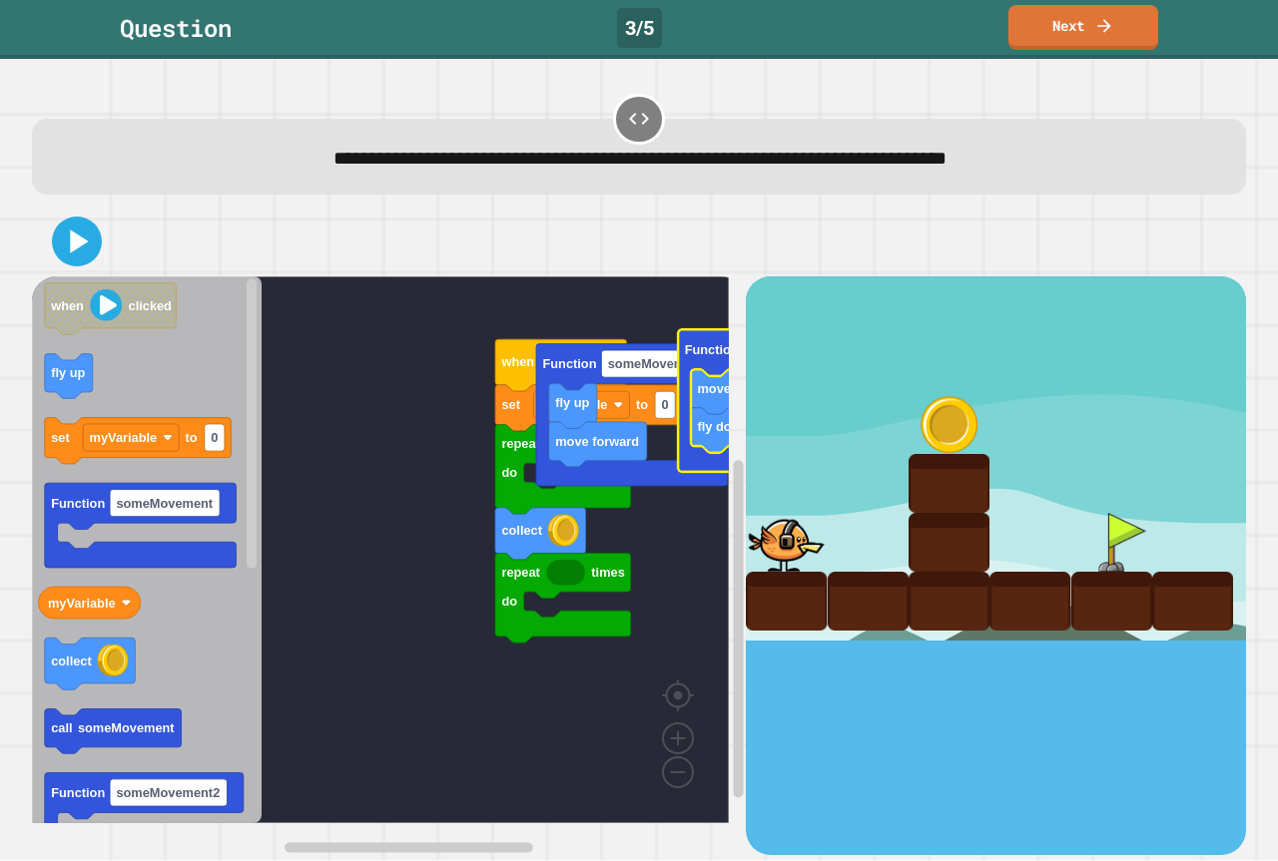
click at [623, 693] on rect "Blockly Workspace" at bounding box center [380, 549] width 697 height 547
click at [681, 796] on div "repeat times do collect repeat times do set myVariable to 0 when clicked move f…" at bounding box center [389, 565] width 714 height 578
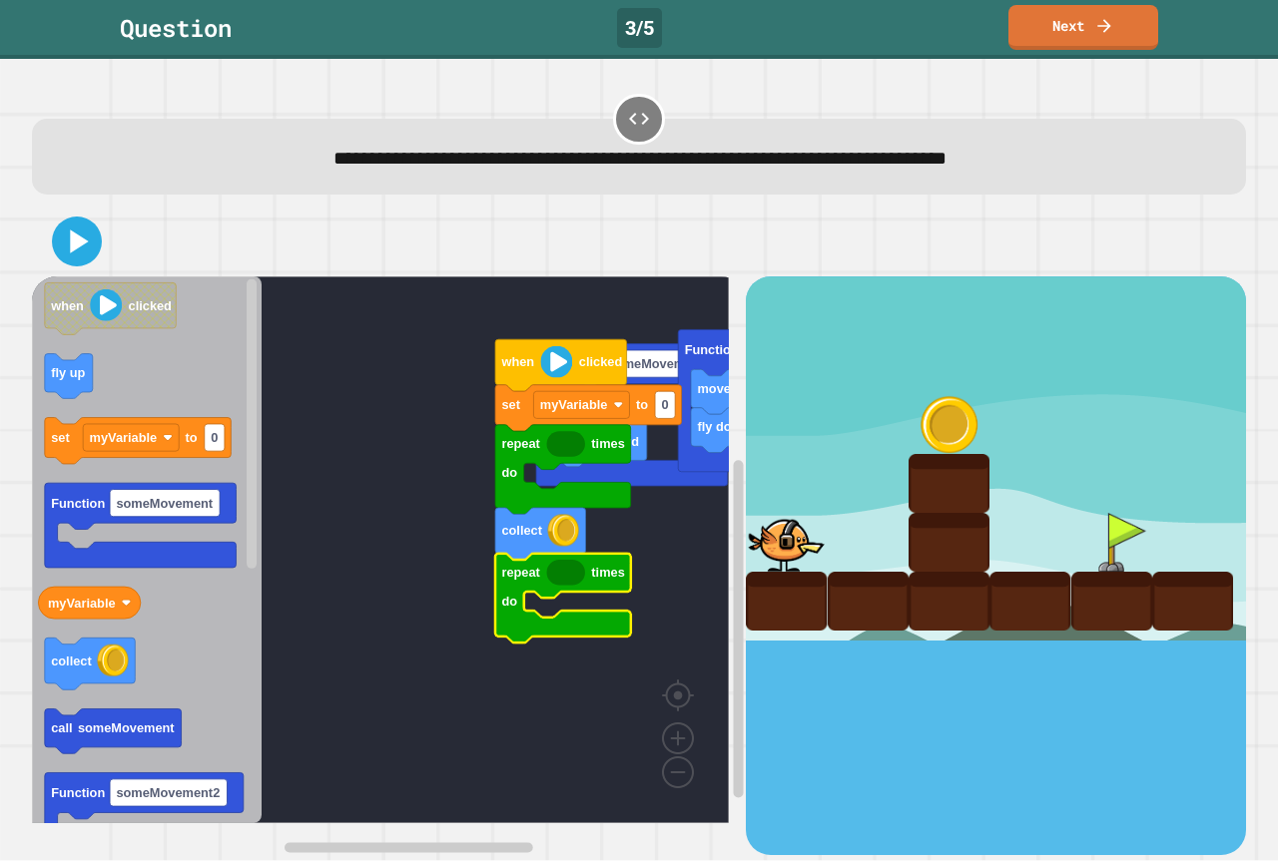
click at [454, 384] on rect "Blockly Workspace" at bounding box center [380, 549] width 697 height 547
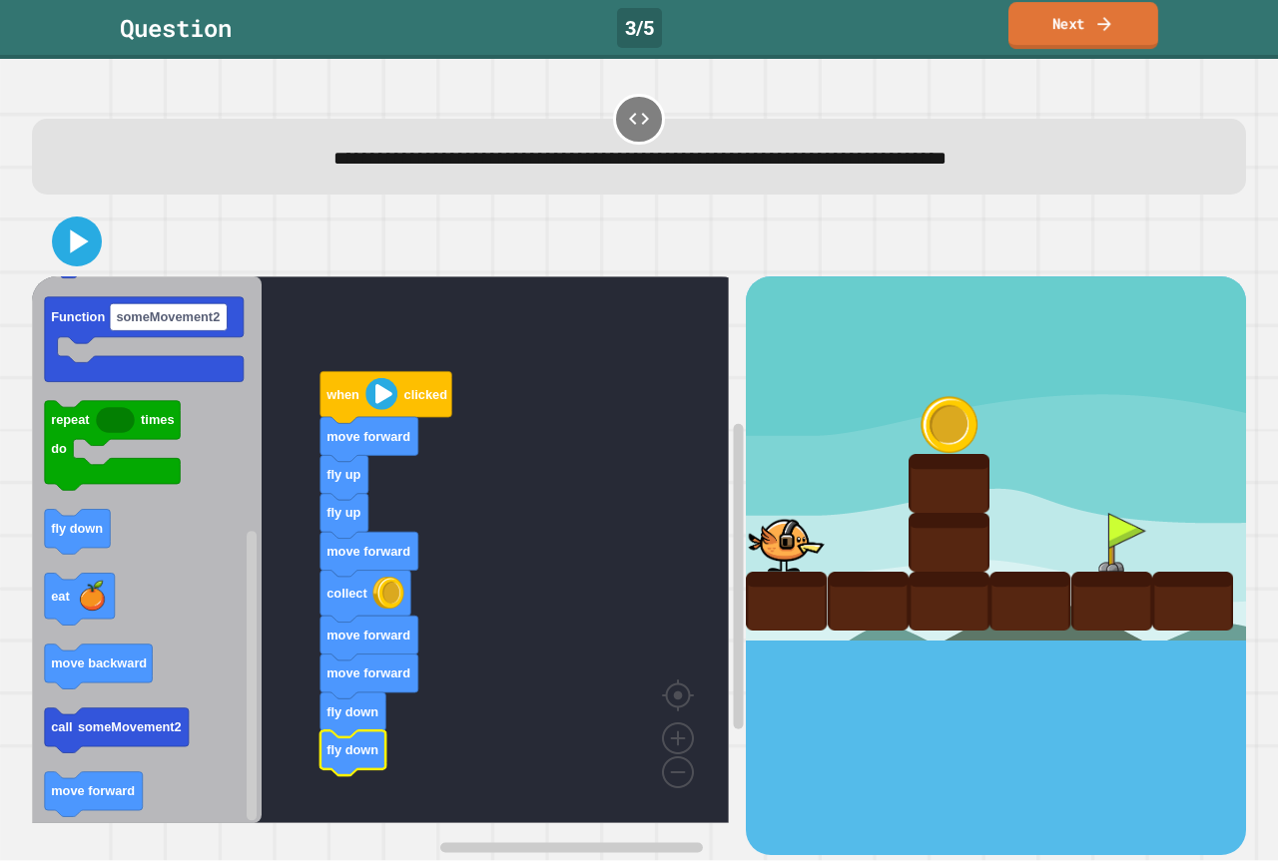
click at [1051, 22] on link "Next" at bounding box center [1083, 25] width 150 height 47
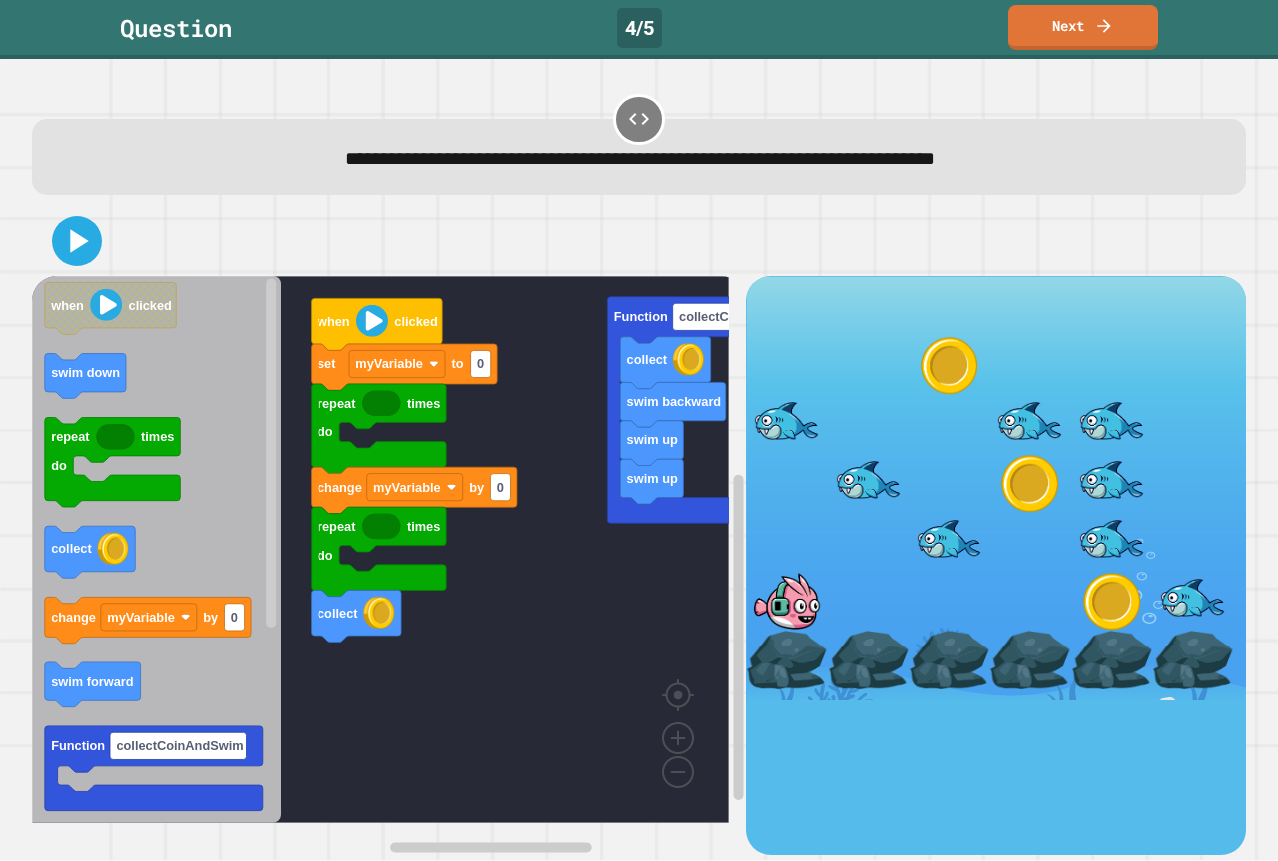
click at [613, 121] on div at bounding box center [638, 119] width 51 height 51
click at [613, 118] on div at bounding box center [638, 119] width 51 height 51
click at [627, 117] on icon at bounding box center [639, 119] width 24 height 24
click at [627, 111] on icon at bounding box center [639, 119] width 24 height 24
click at [627, 110] on icon at bounding box center [639, 119] width 24 height 24
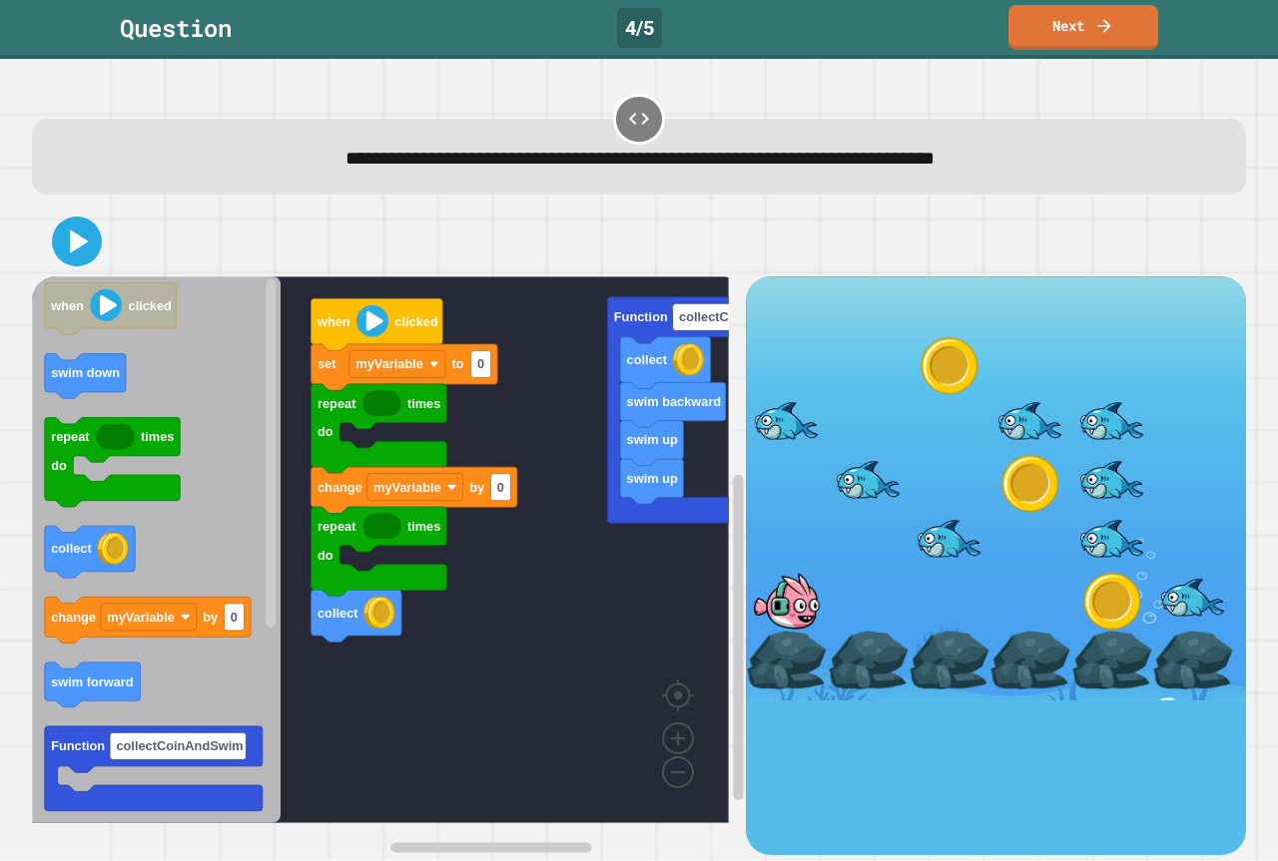
click at [627, 110] on icon at bounding box center [639, 119] width 24 height 24
click at [627, 115] on icon at bounding box center [639, 119] width 24 height 24
click at [614, 119] on div at bounding box center [638, 119] width 51 height 51
drag, startPoint x: 614, startPoint y: 120, endPoint x: 614, endPoint y: 141, distance: 21.0
click at [614, 132] on div at bounding box center [638, 119] width 51 height 51
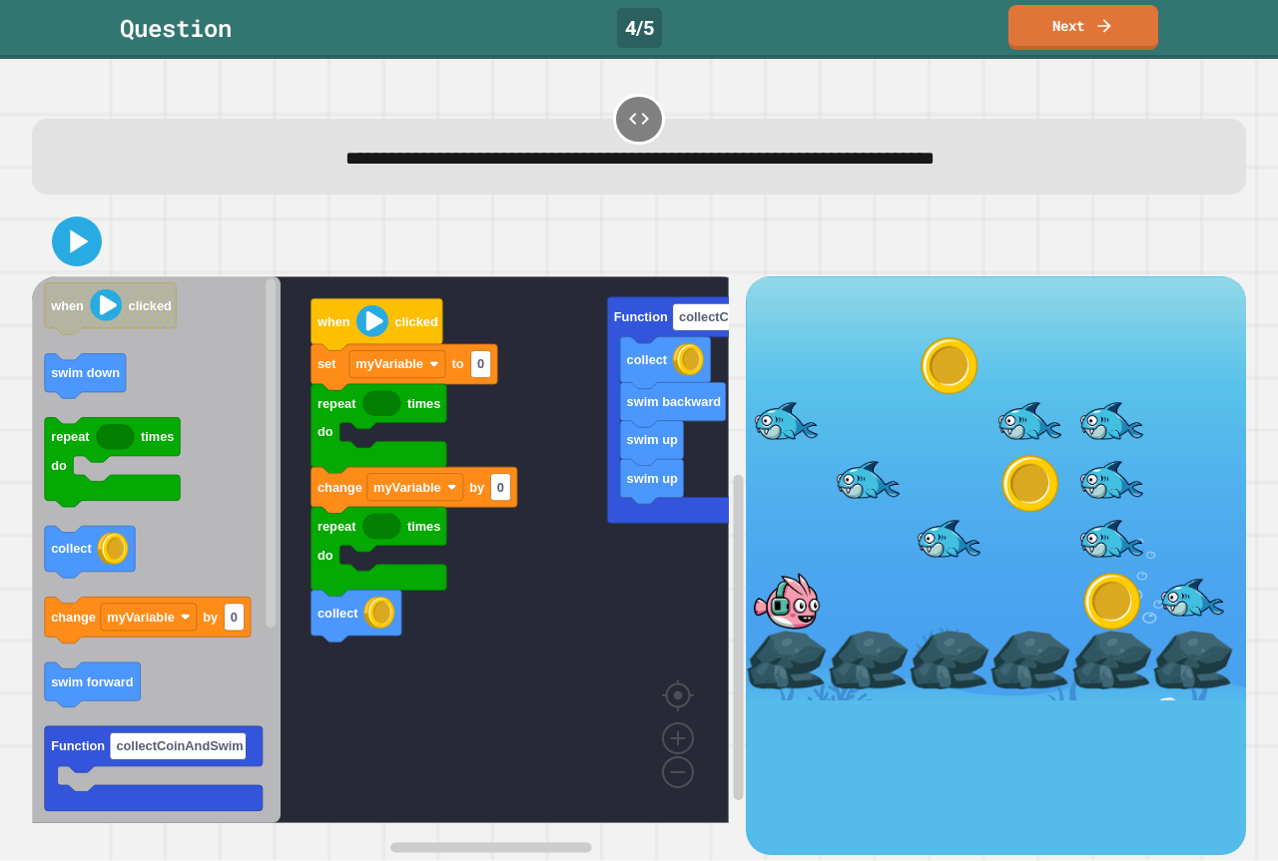
click at [614, 141] on div at bounding box center [638, 119] width 51 height 51
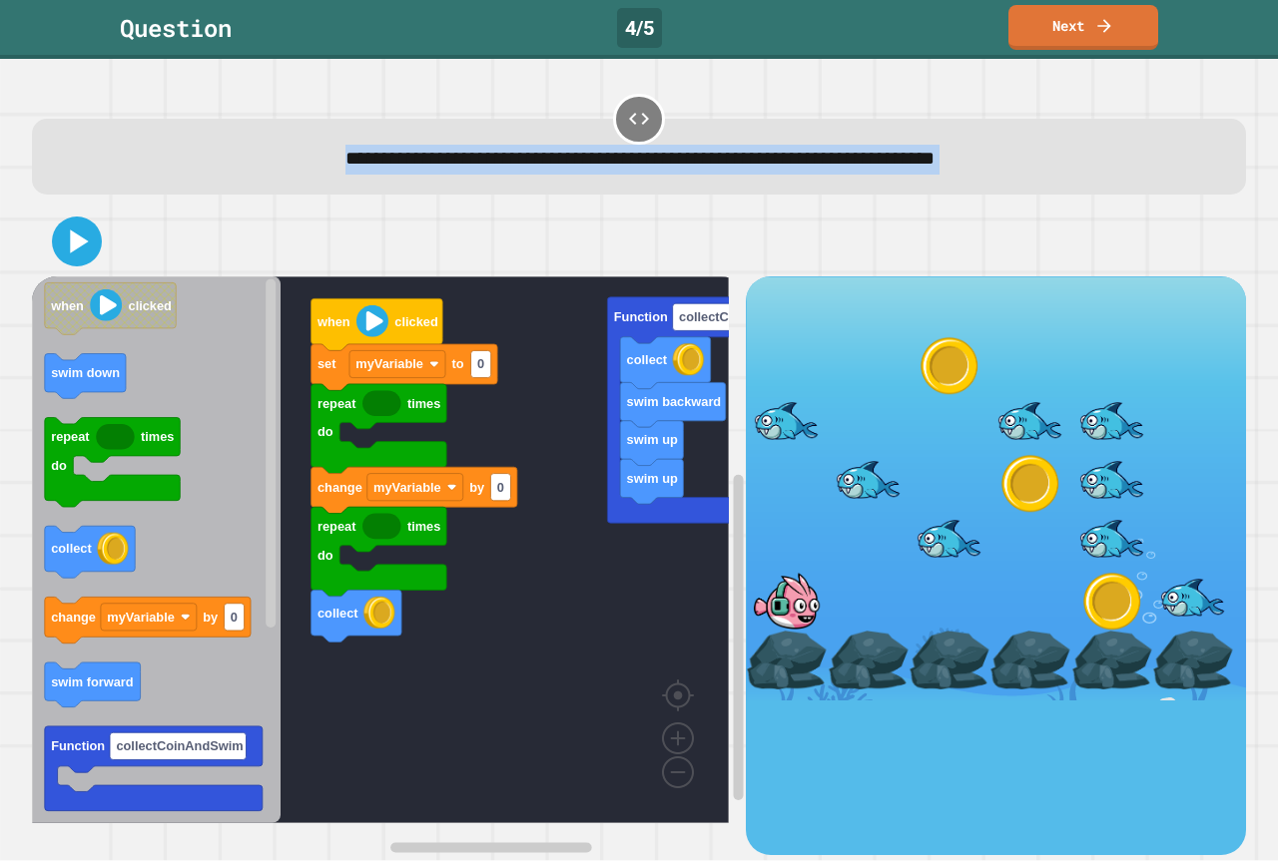
click at [614, 141] on div at bounding box center [638, 119] width 51 height 51
click at [495, 105] on div "**********" at bounding box center [639, 143] width 1227 height 117
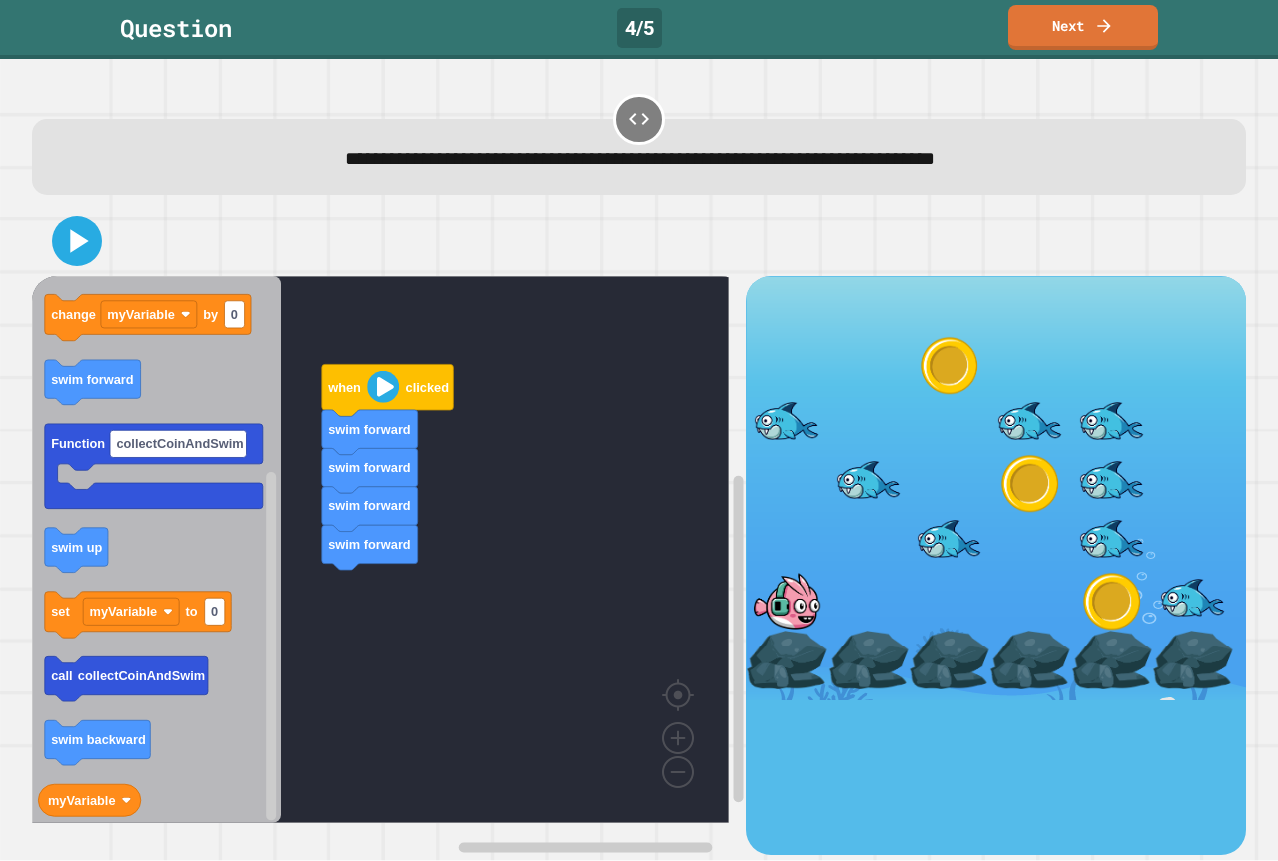
click at [264, 646] on div "when clicked swim forward swim forward swim forward swim forward when clicked s…" at bounding box center [389, 565] width 714 height 578
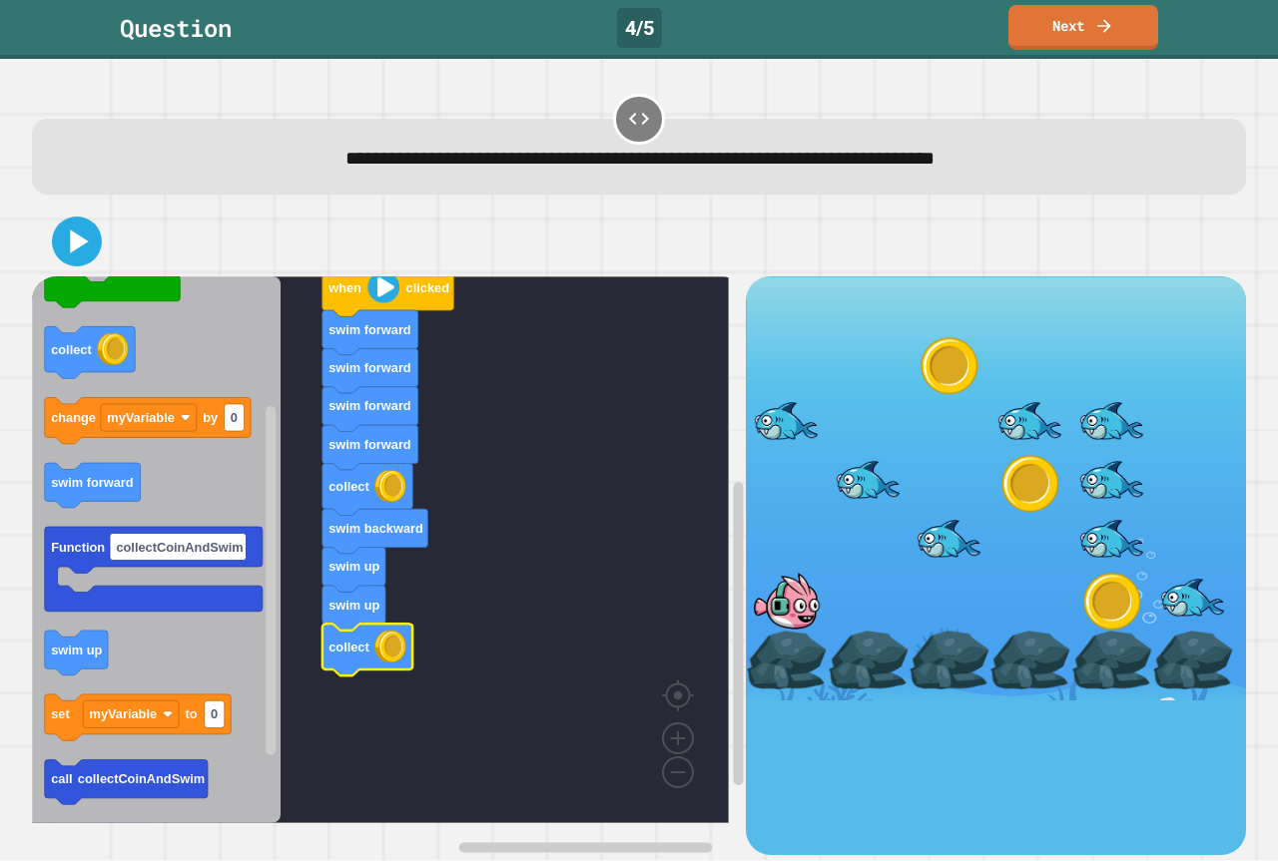
drag, startPoint x: 988, startPoint y: 456, endPoint x: 1026, endPoint y: 473, distance: 41.6
click at [1026, 473] on div at bounding box center [1029, 483] width 81 height 59
click at [247, 491] on icon "Blockly Workspace" at bounding box center [156, 549] width 249 height 547
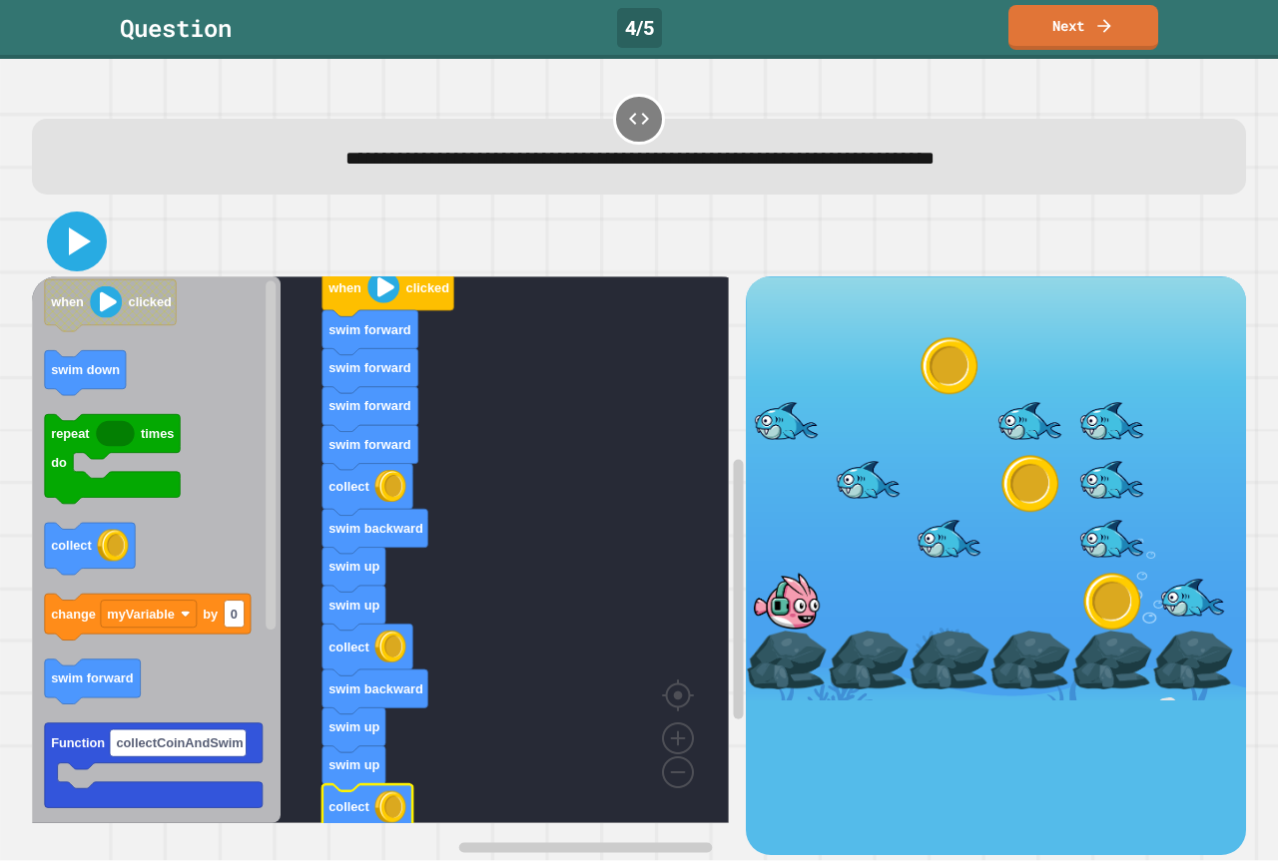
click at [76, 266] on button at bounding box center [77, 242] width 60 height 60
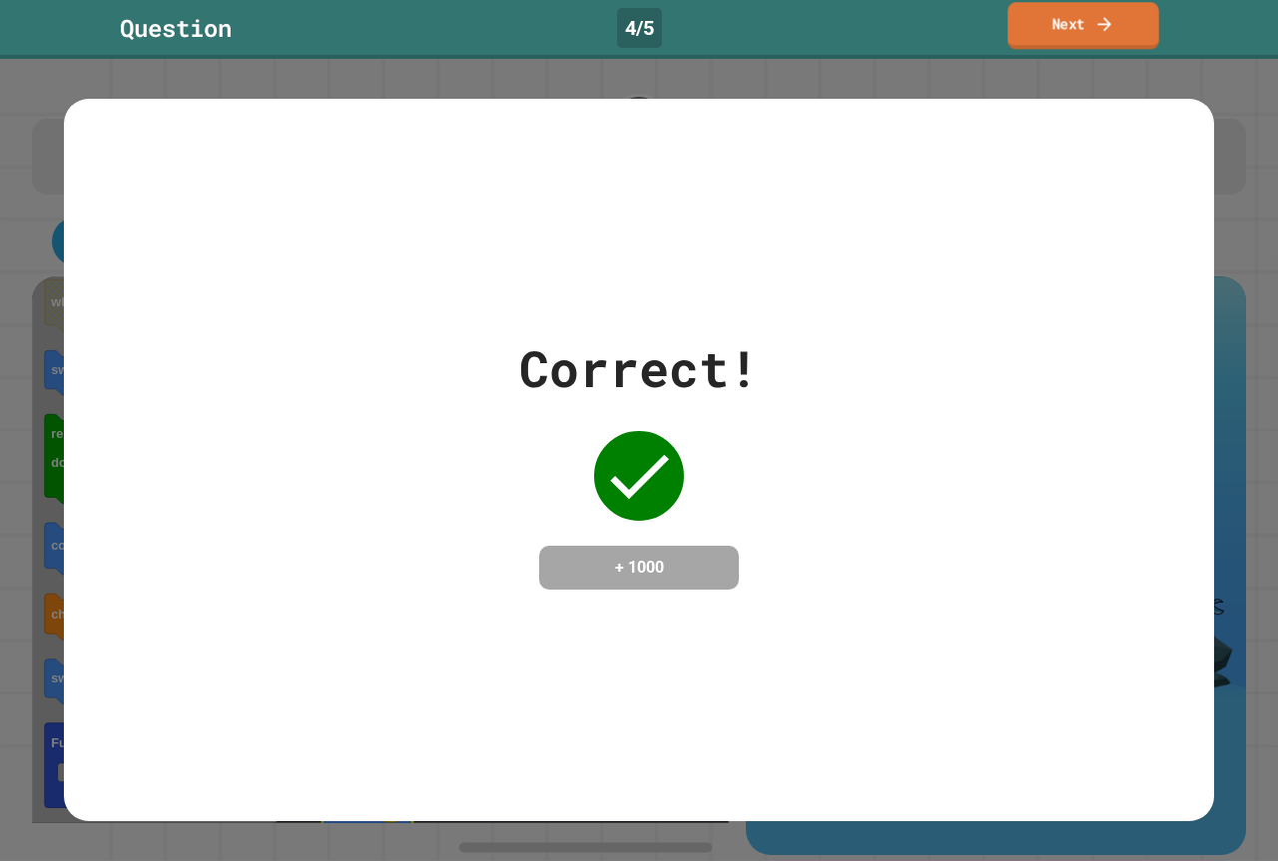
click at [1119, 14] on link "Next" at bounding box center [1082, 25] width 151 height 47
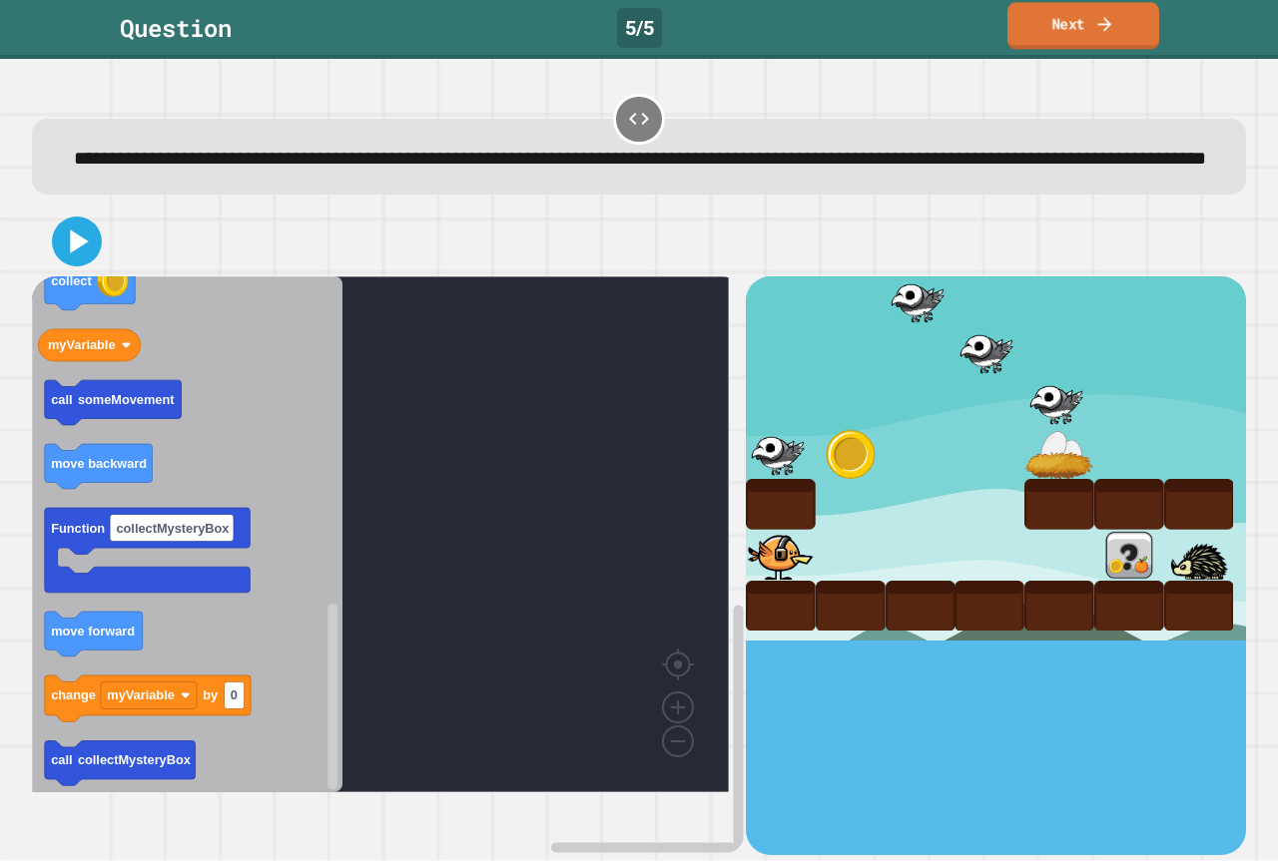
click at [1076, 17] on link "Next" at bounding box center [1083, 25] width 152 height 47
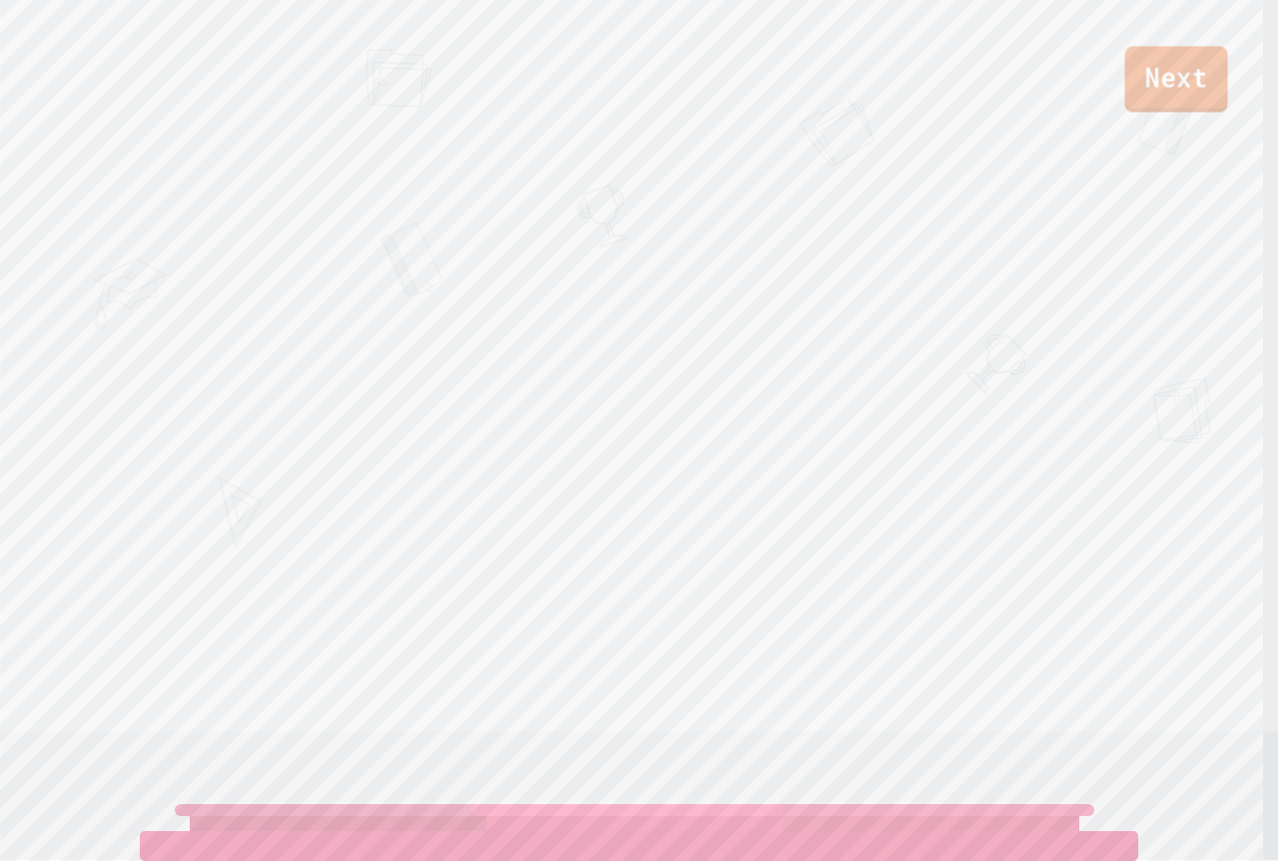
click at [1188, 73] on link "Next" at bounding box center [1176, 79] width 103 height 66
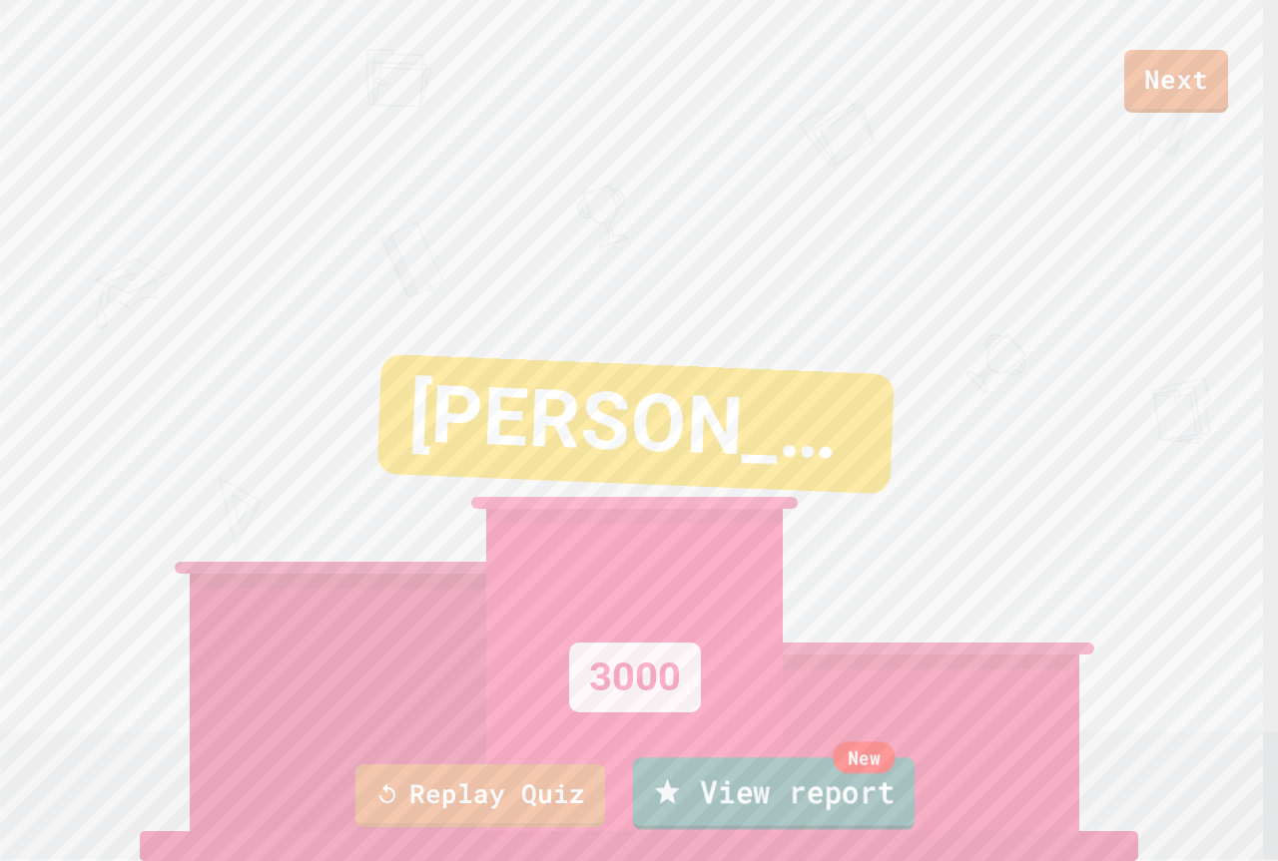
click at [743, 790] on link "New View report" at bounding box center [773, 794] width 281 height 72
